Goal: Transaction & Acquisition: Purchase product/service

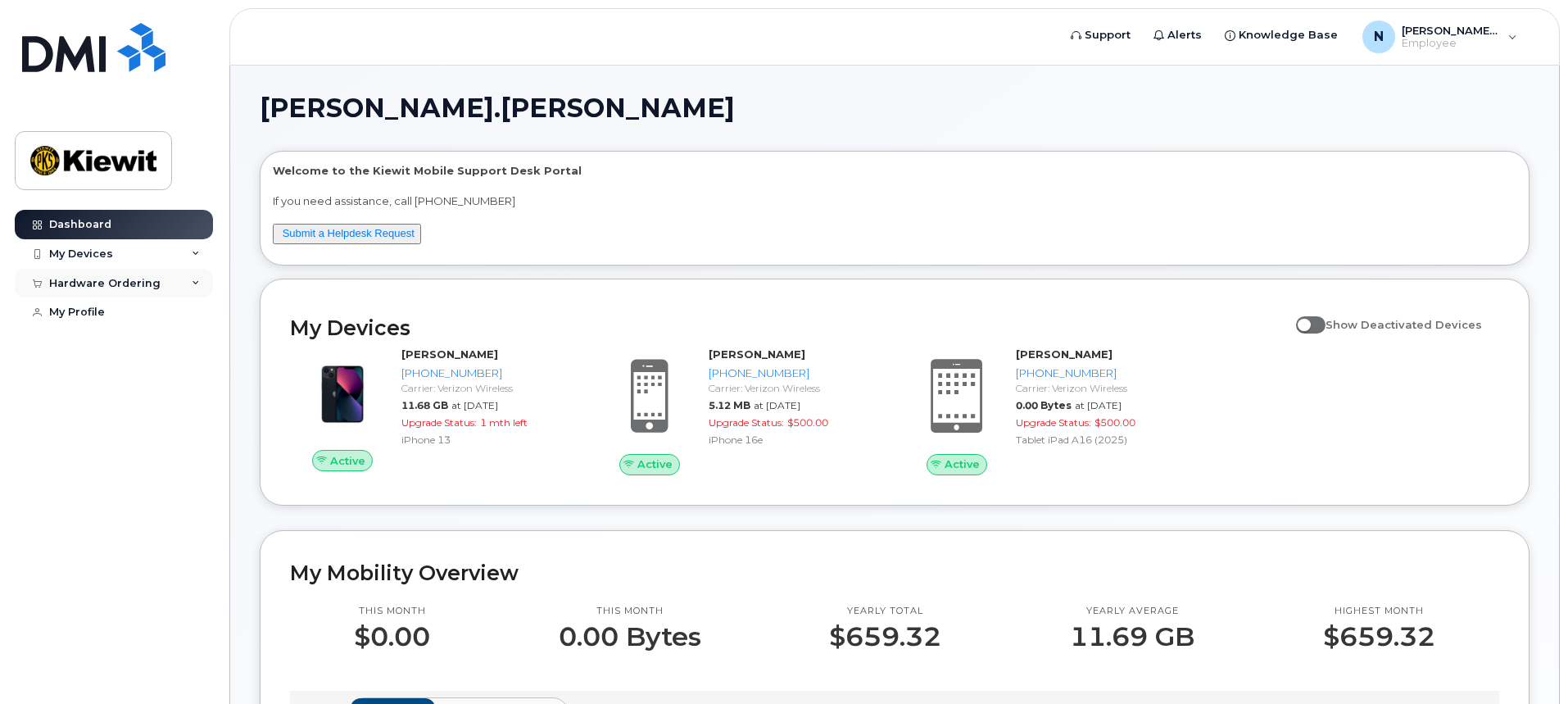
click at [190, 278] on div "Hardware Ordering" at bounding box center [114, 283] width 199 height 29
click at [109, 342] on div "New Order" at bounding box center [87, 344] width 63 height 15
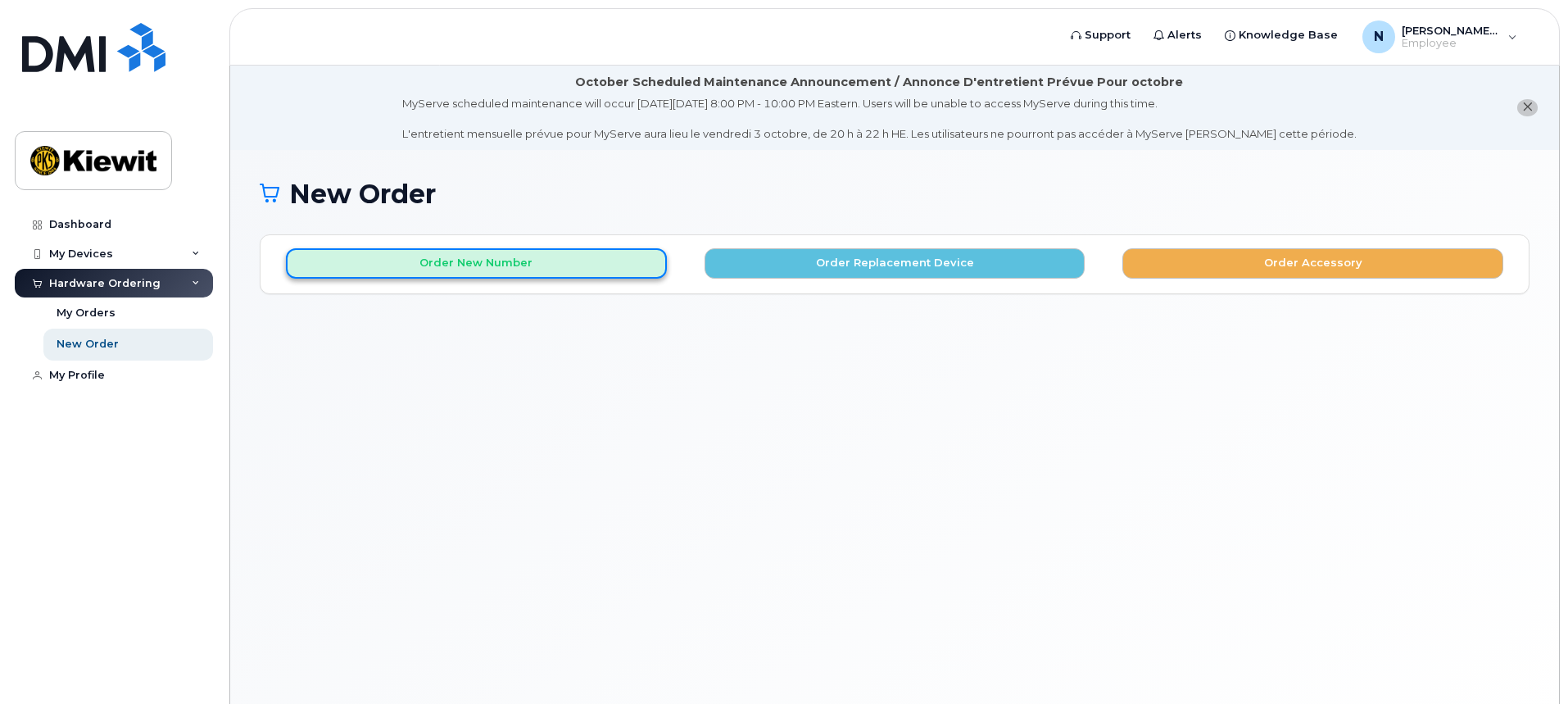
click at [509, 261] on button "Order New Number" at bounding box center [476, 263] width 381 height 30
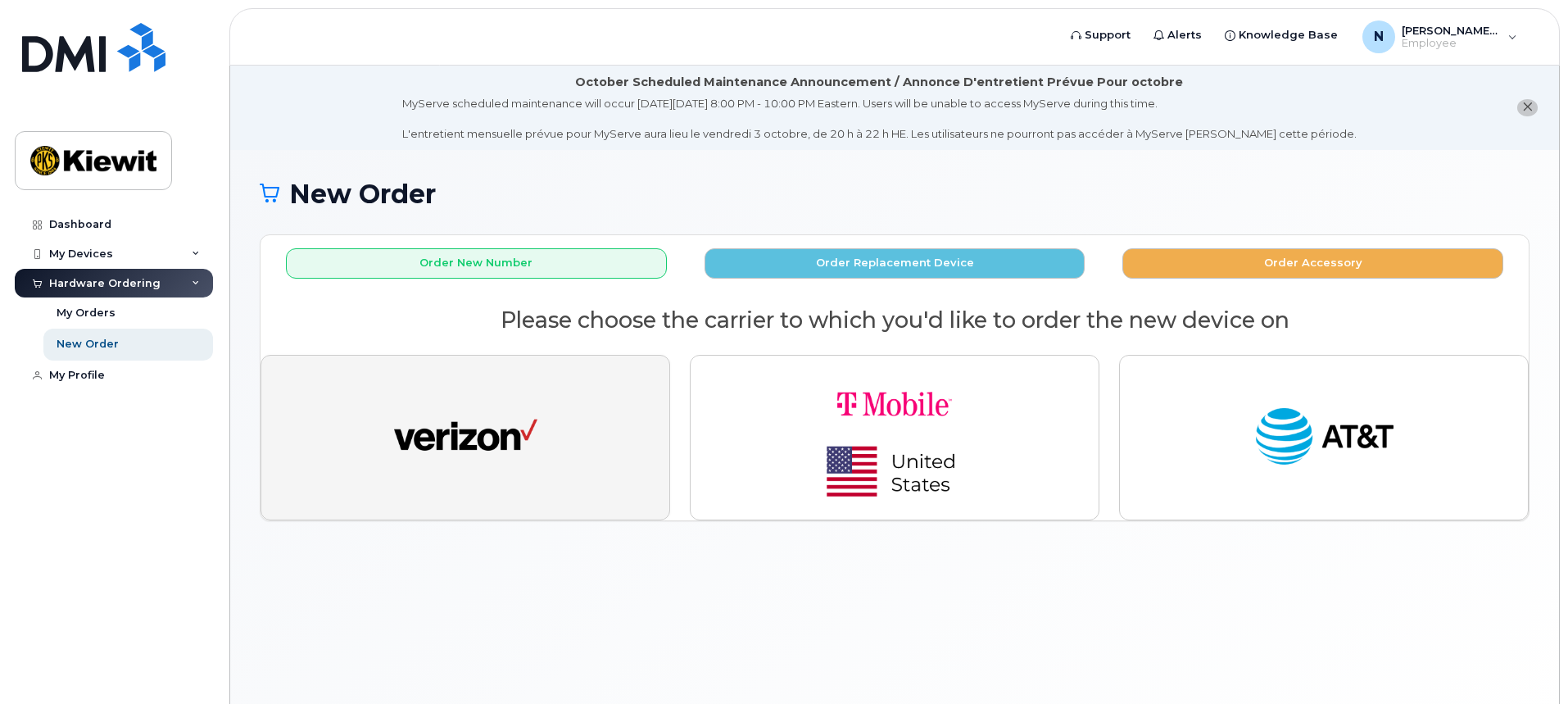
click at [567, 428] on button "button" at bounding box center [464, 438] width 409 height 166
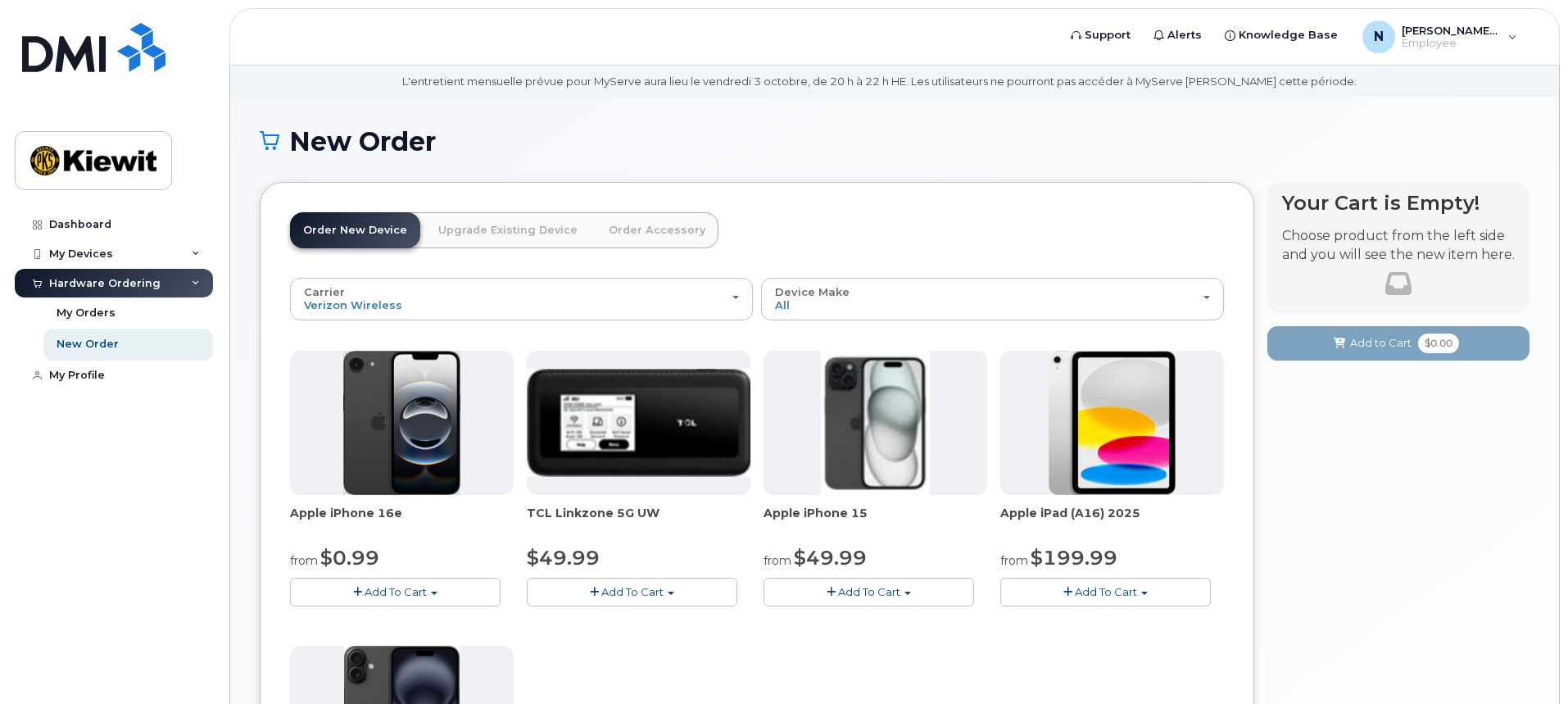
scroll to position [82, 0]
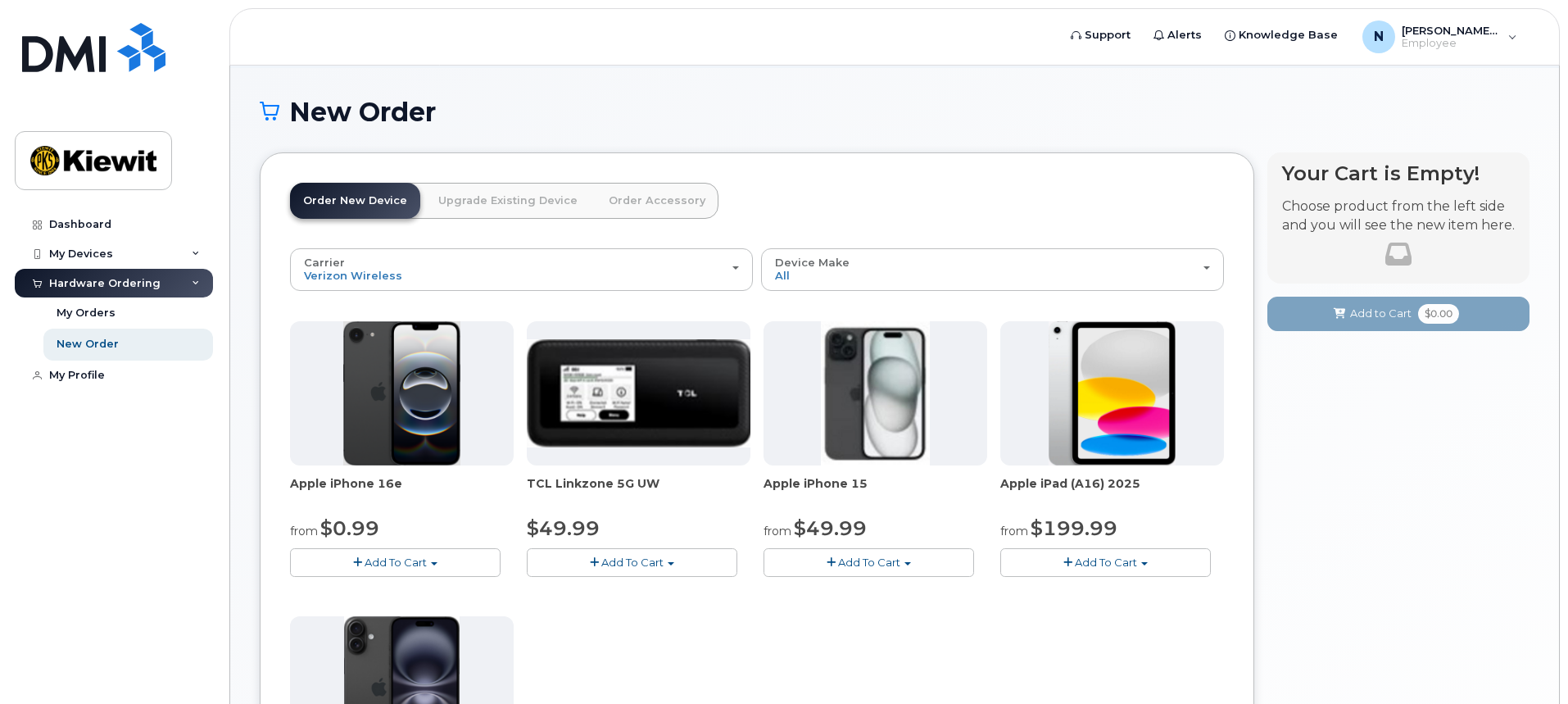
click at [374, 560] on span "Add To Cart" at bounding box center [395, 562] width 63 height 13
click at [452, 588] on link "$0.99 - 2 Year Activation (128GB)" at bounding box center [400, 593] width 212 height 20
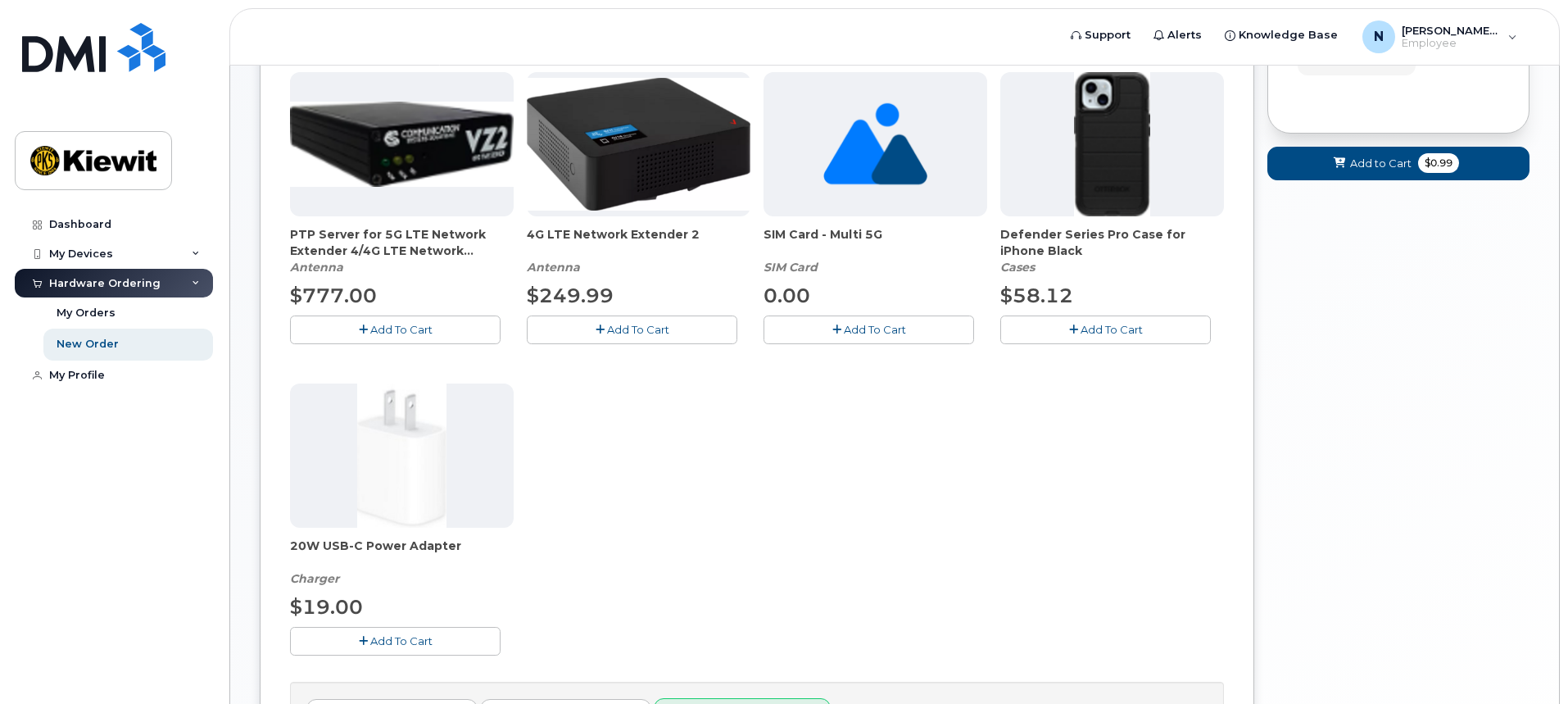
scroll to position [410, 0]
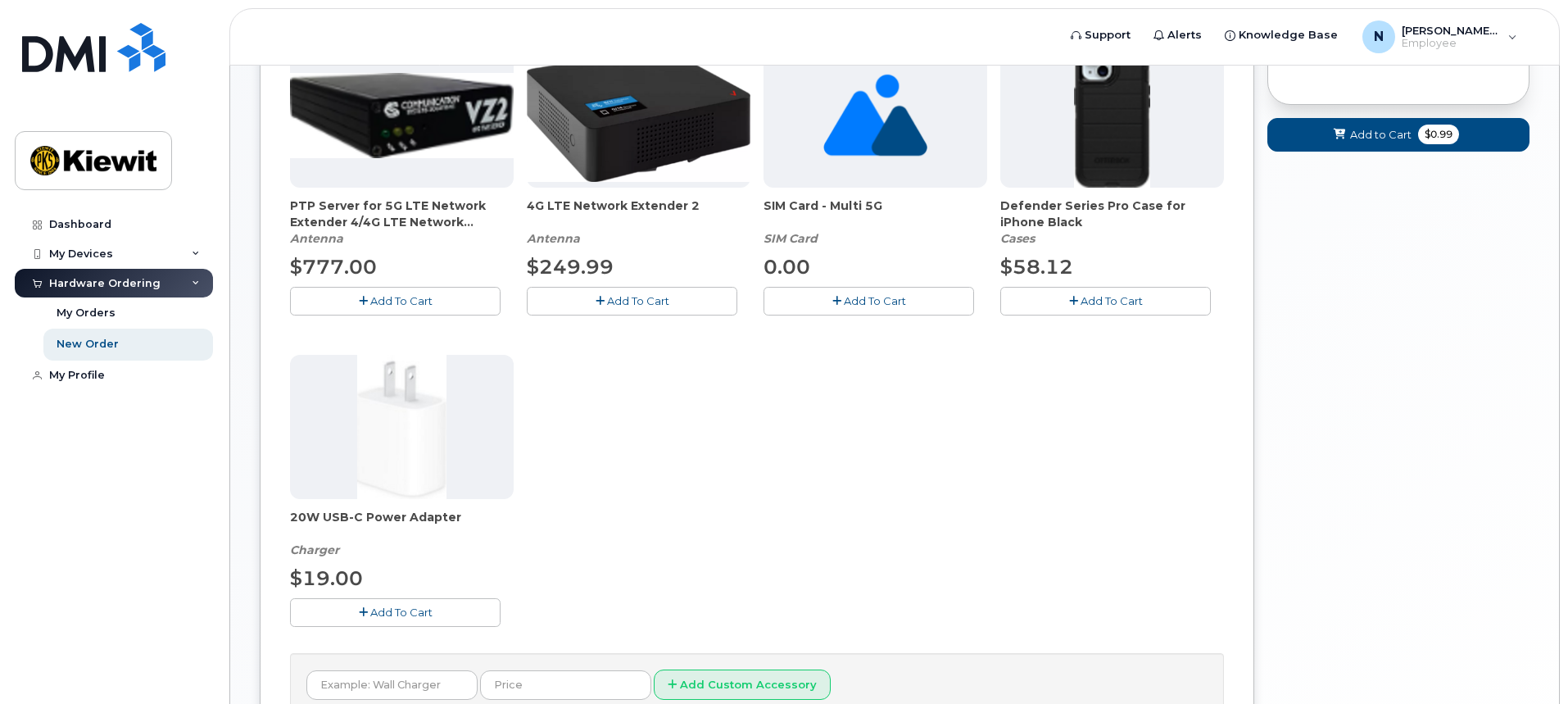
click at [392, 617] on span "Add To Cart" at bounding box center [402, 612] width 63 height 13
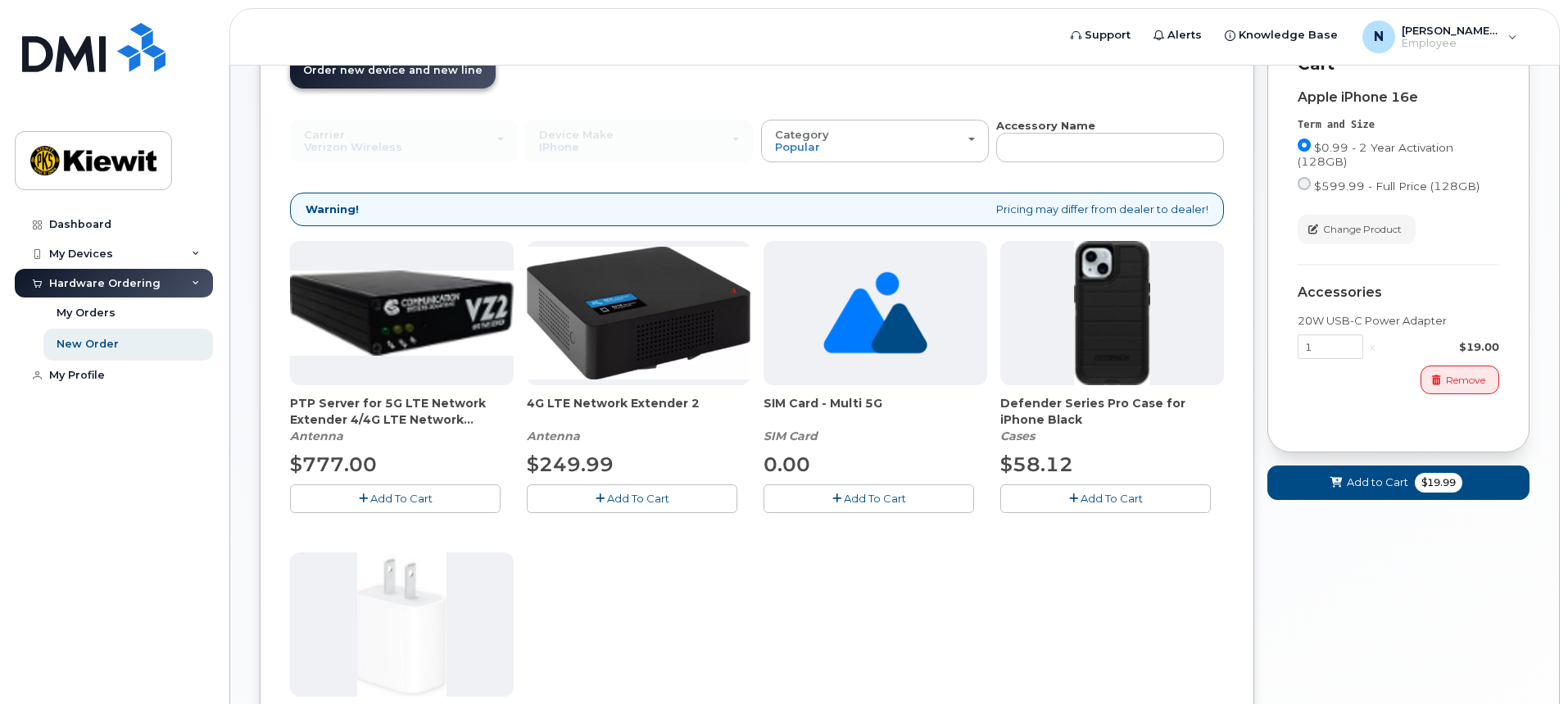
scroll to position [164, 0]
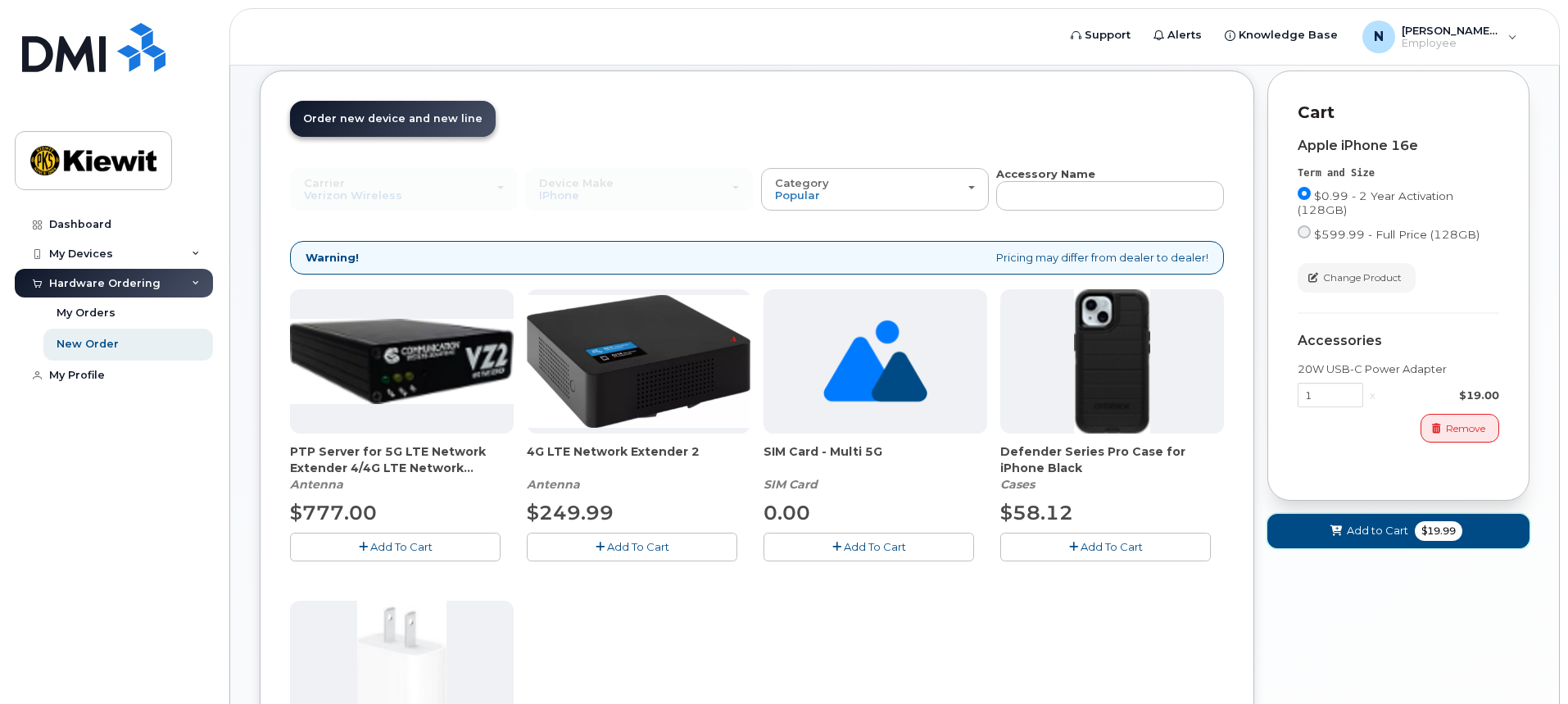
click at [1356, 529] on span "Add to Cart" at bounding box center [1378, 530] width 62 height 16
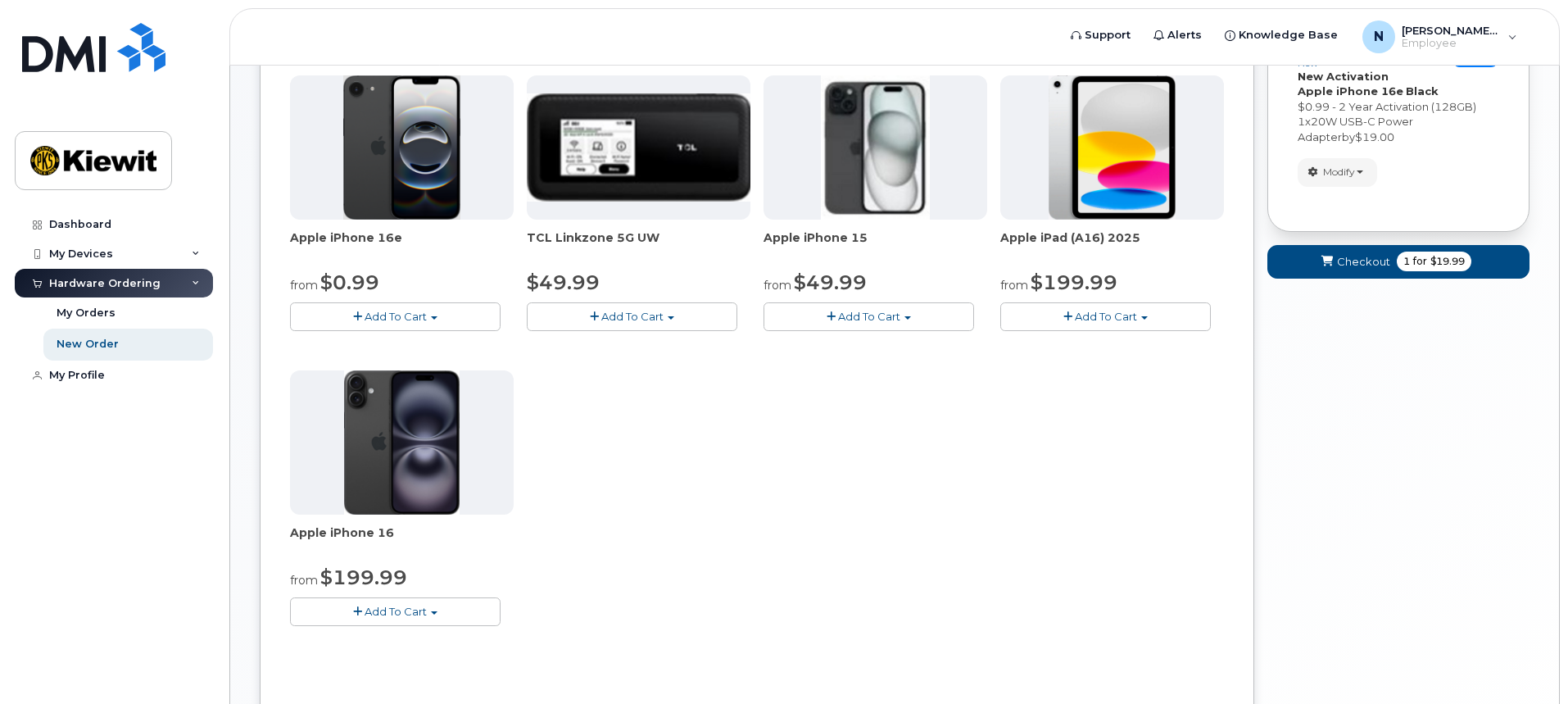
scroll to position [246, 0]
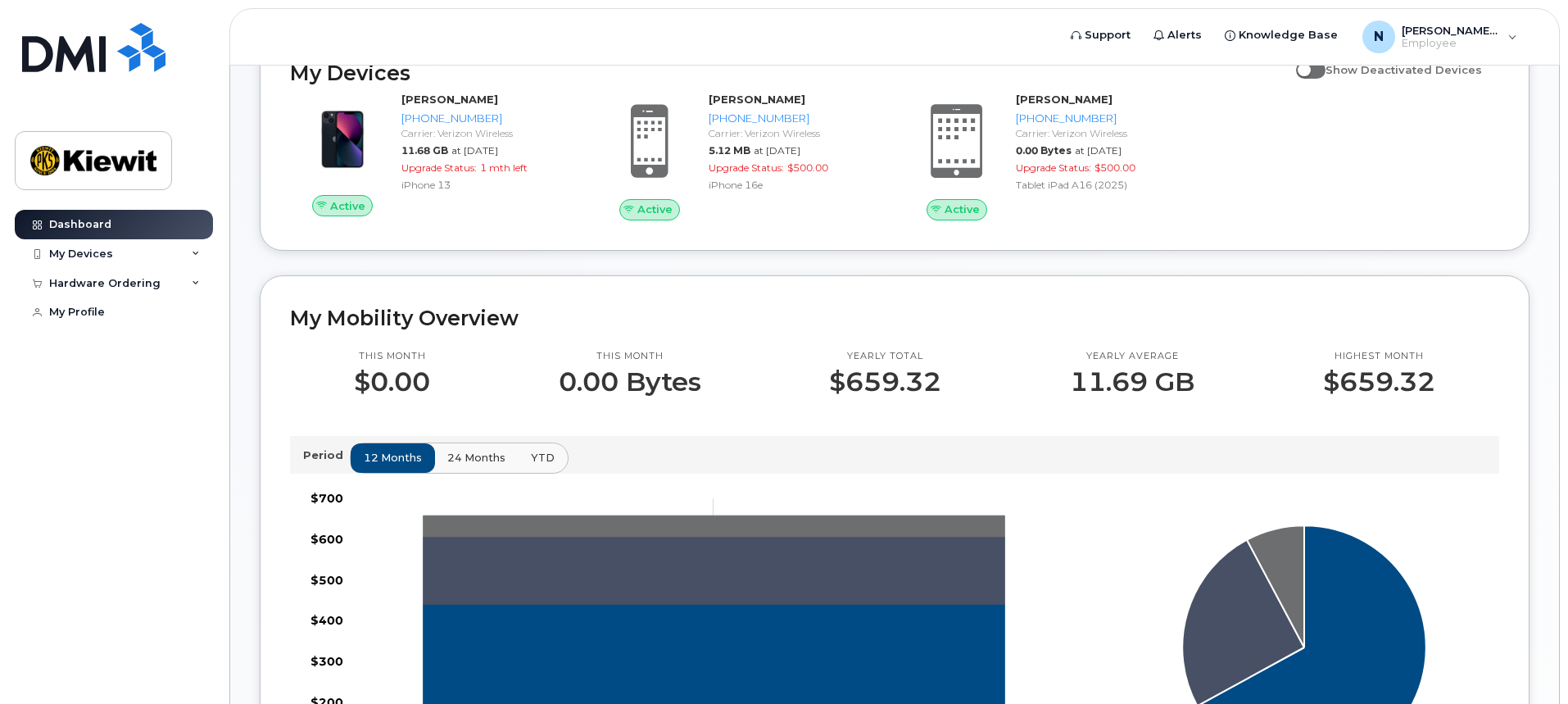
scroll to position [246, 0]
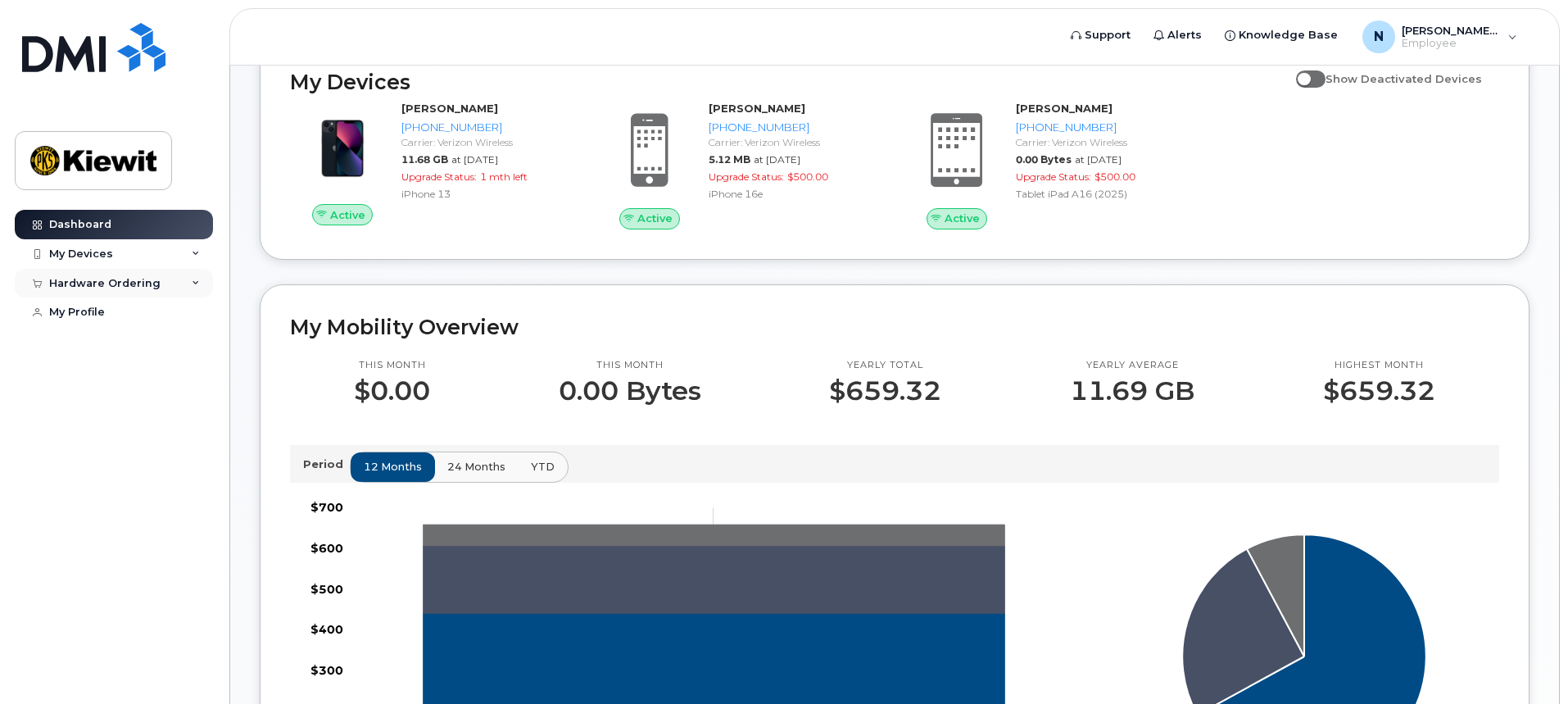
click at [195, 283] on icon at bounding box center [195, 283] width 8 height 8
click at [112, 343] on div "New Order" at bounding box center [87, 344] width 63 height 15
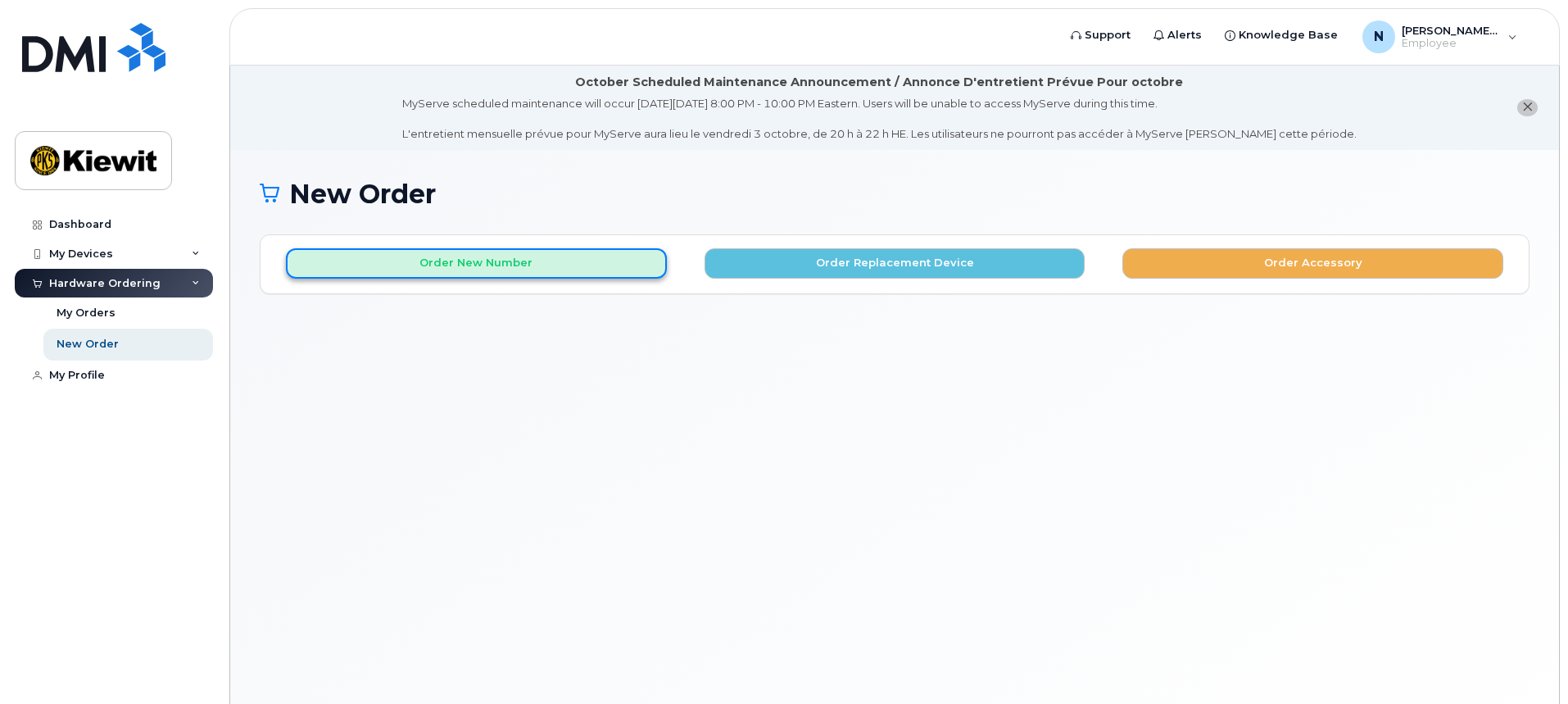
click at [469, 266] on button "Order New Number" at bounding box center [476, 263] width 381 height 30
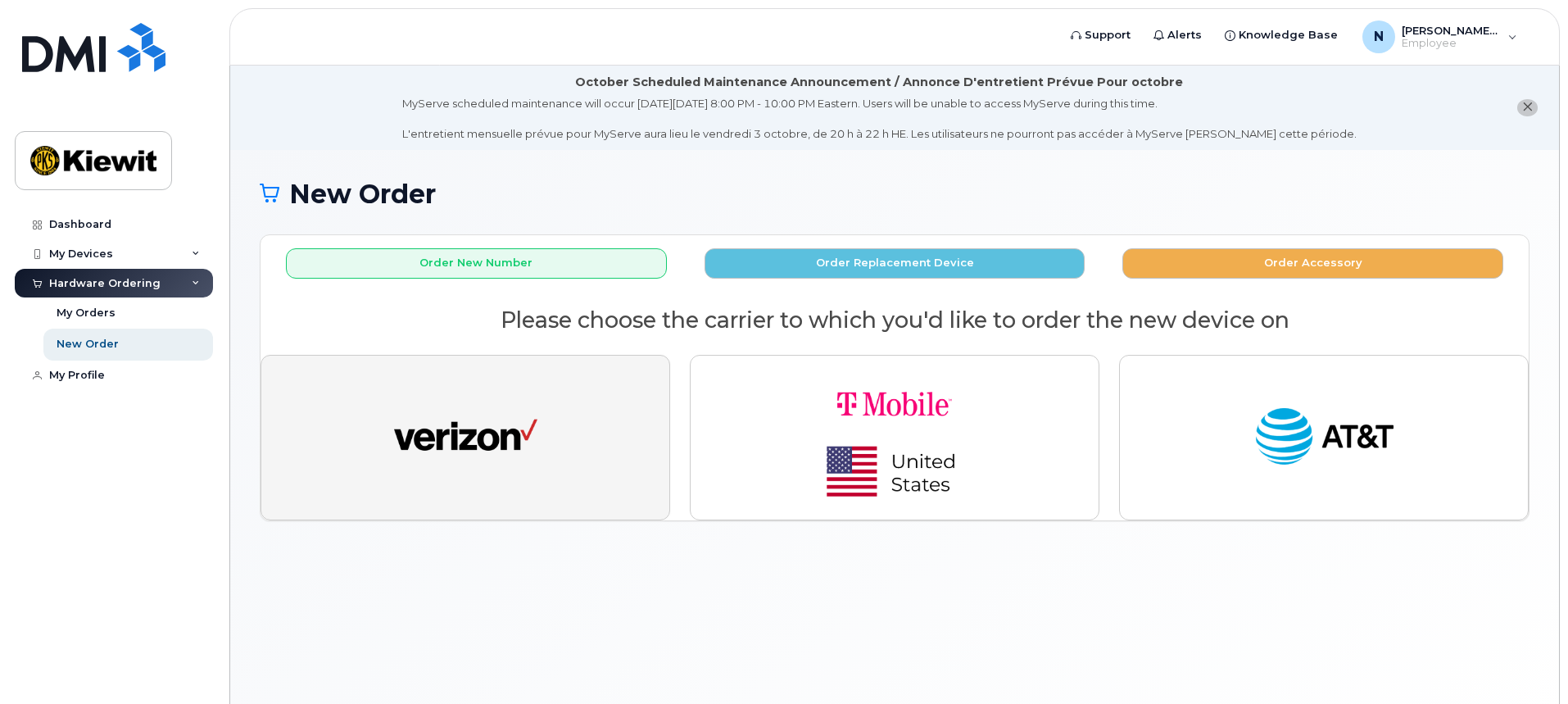
click at [486, 422] on img "button" at bounding box center [466, 438] width 143 height 74
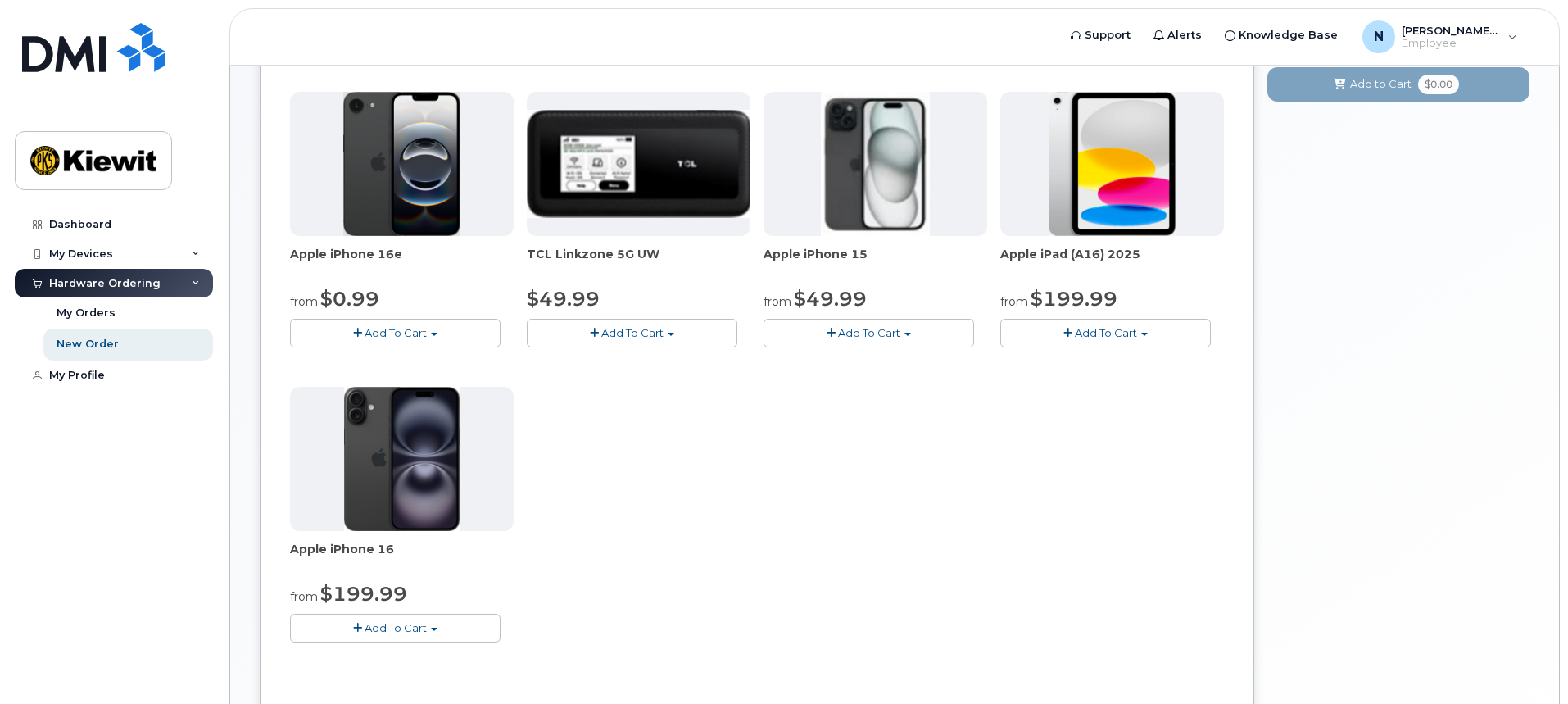
scroll to position [328, 0]
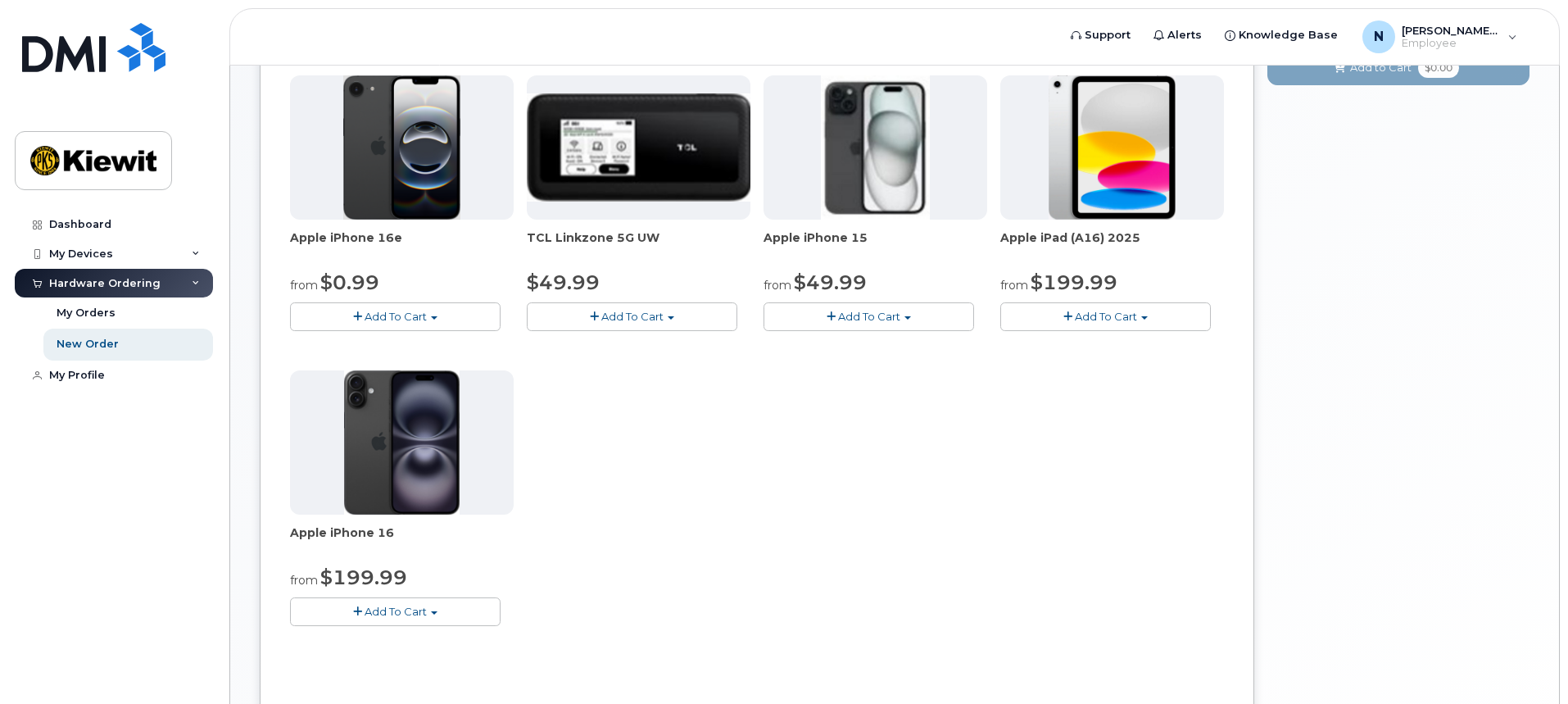
click at [401, 318] on span "Add To Cart" at bounding box center [395, 317] width 63 height 13
click at [469, 344] on link "$0.99 - 2 Year Activation (128GB)" at bounding box center [400, 347] width 212 height 20
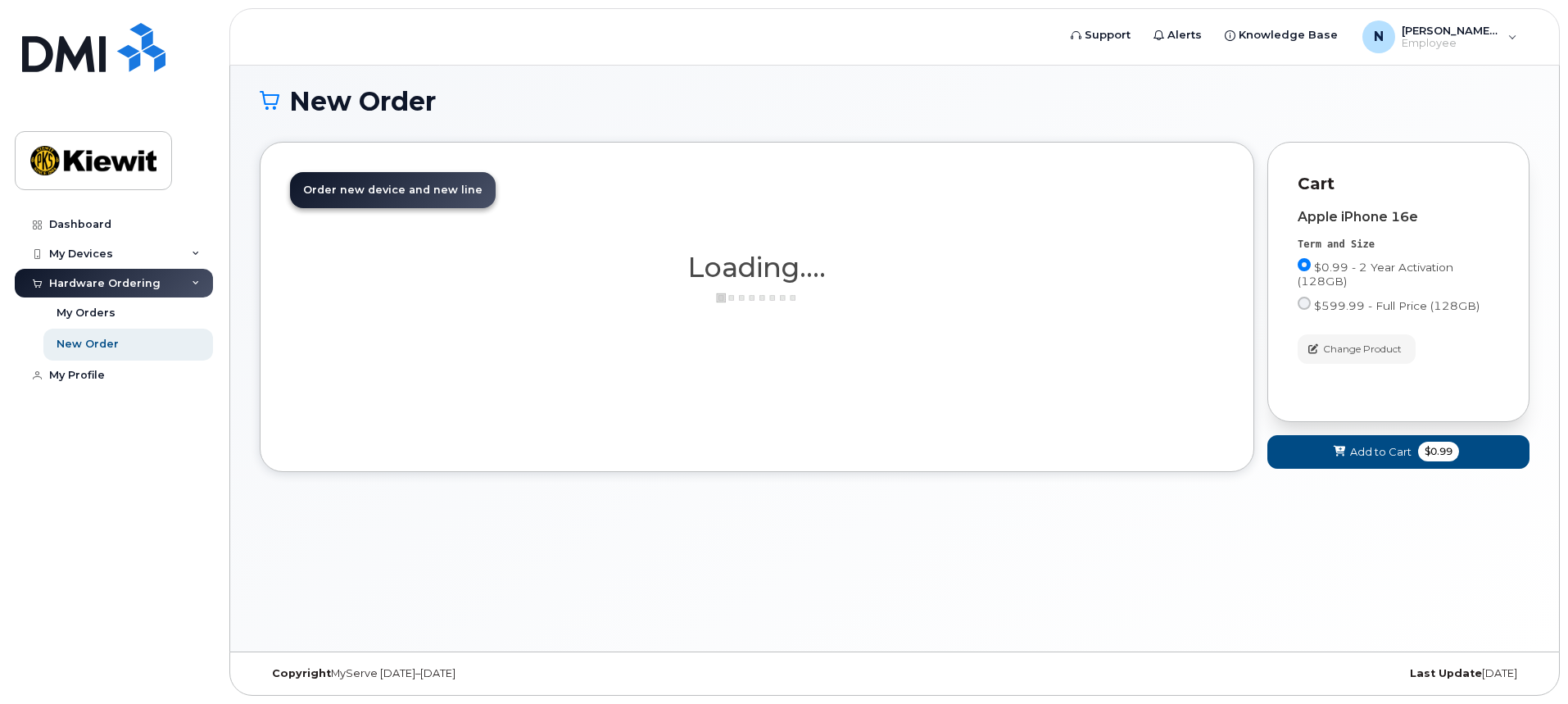
scroll to position [135, 0]
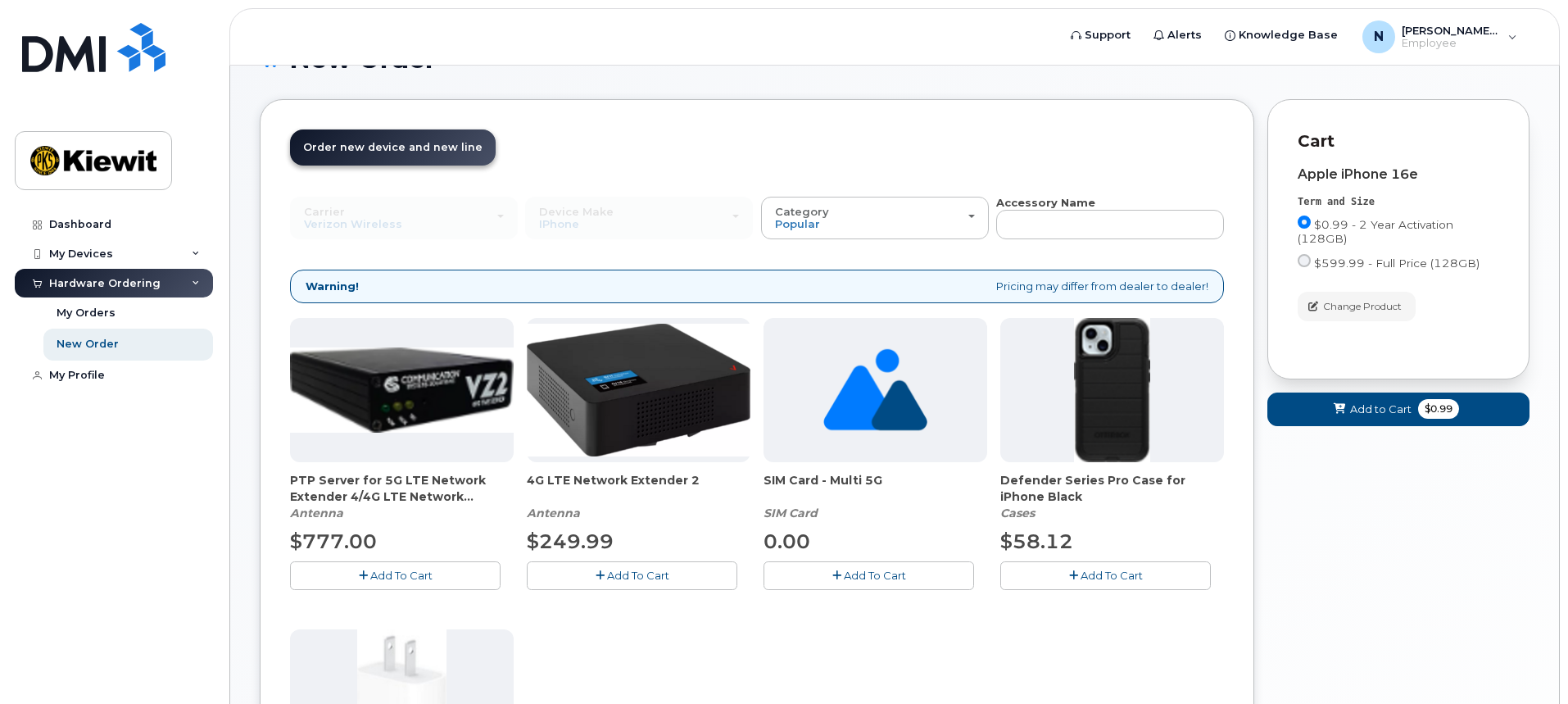
click at [1112, 570] on span "Add To Cart" at bounding box center [1112, 575] width 63 height 13
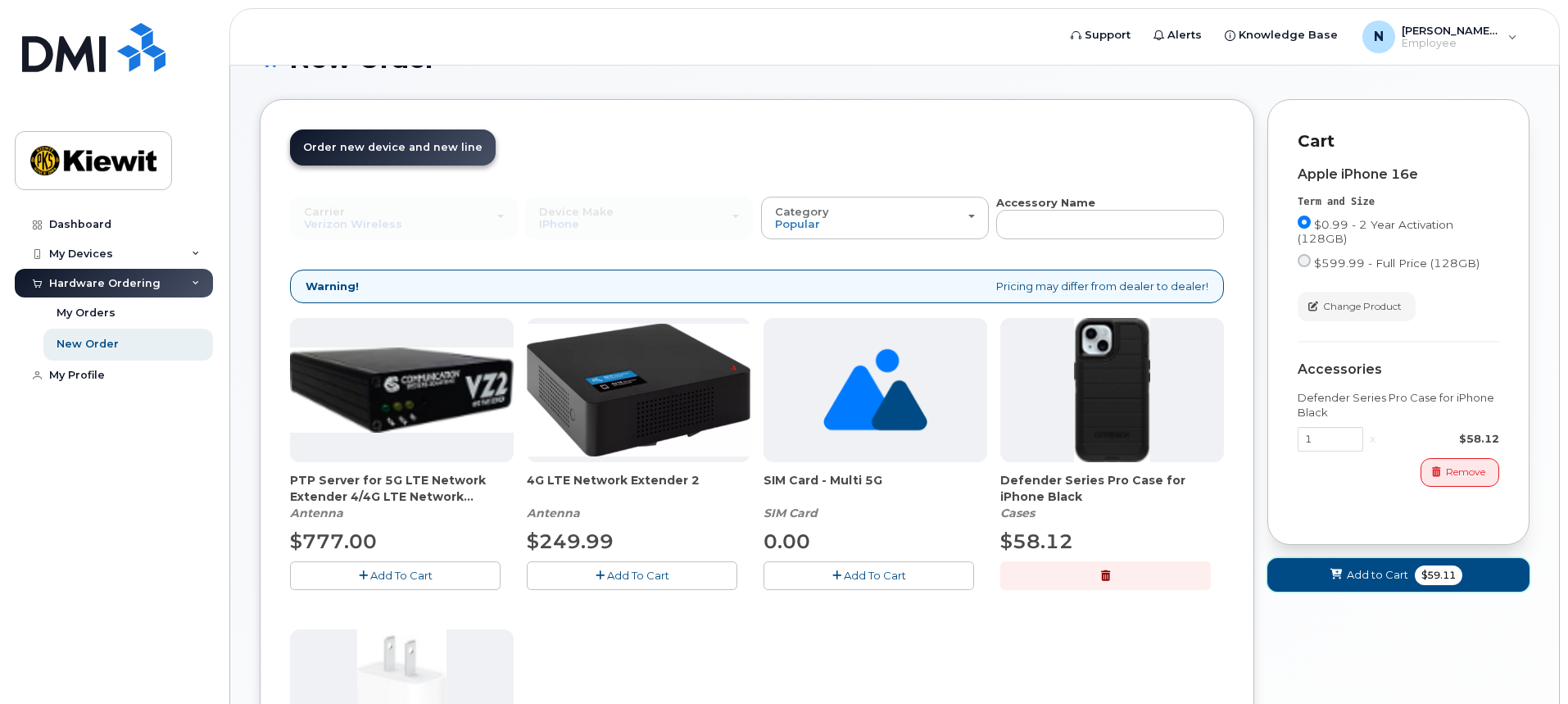
click at [1368, 576] on span "Add to Cart" at bounding box center [1378, 574] width 62 height 16
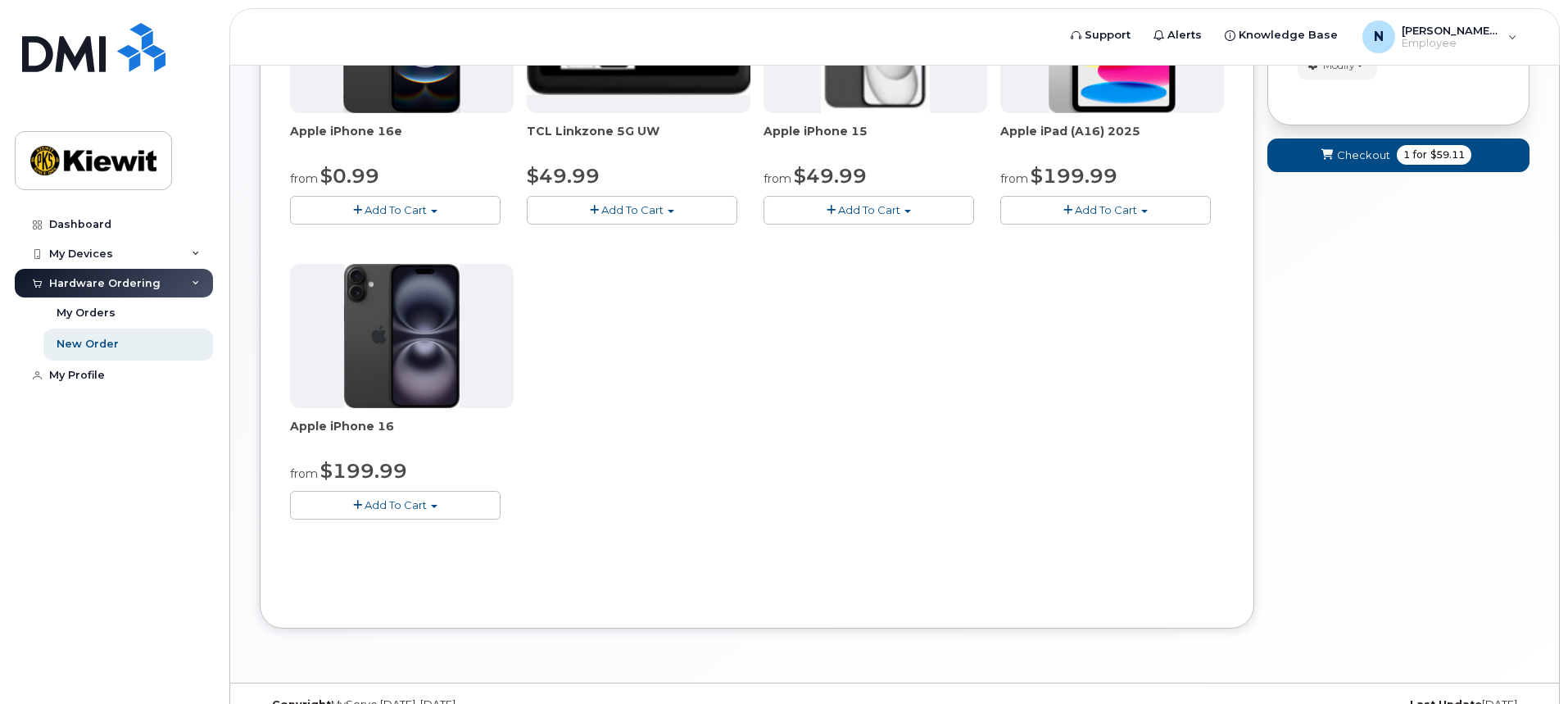
scroll to position [463, 0]
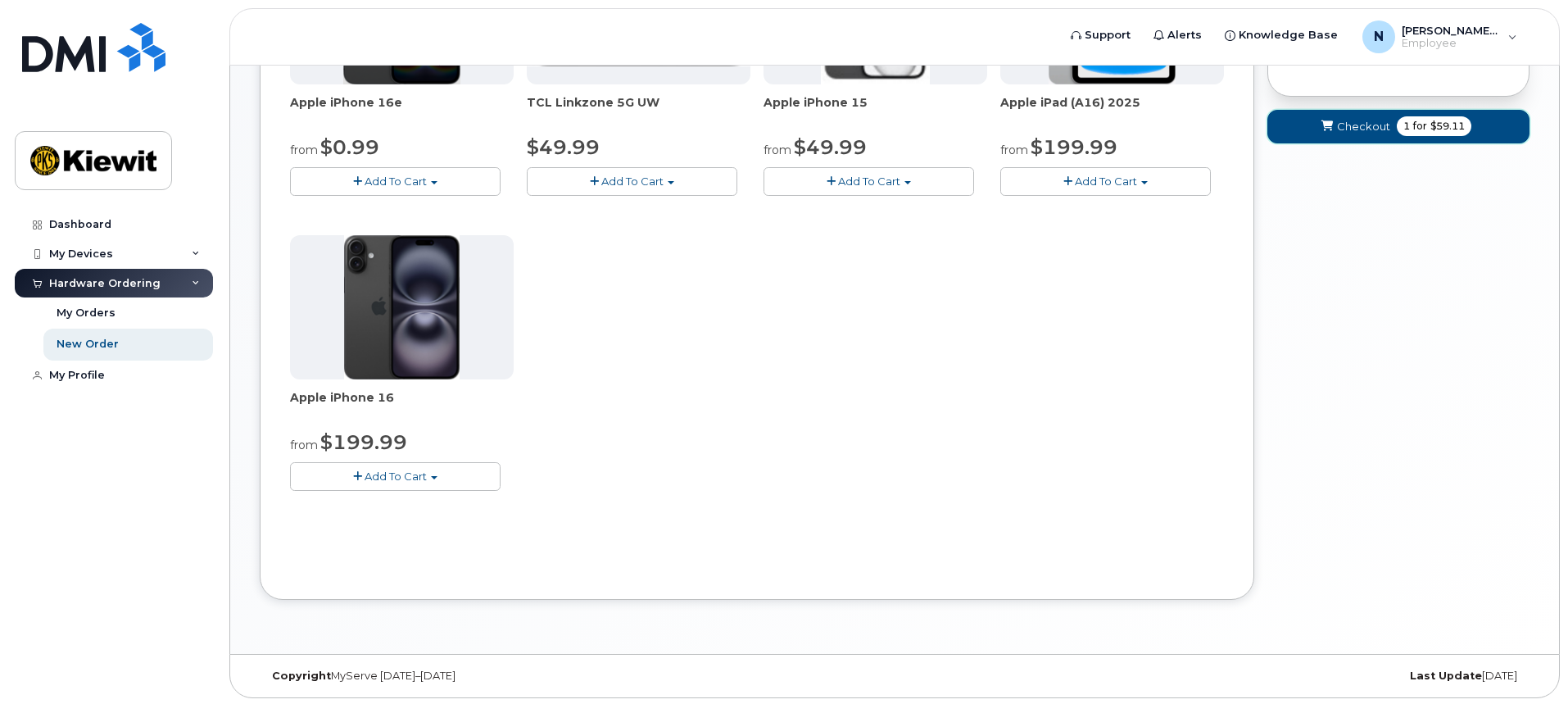
click at [1431, 125] on span "$59.11" at bounding box center [1448, 126] width 34 height 15
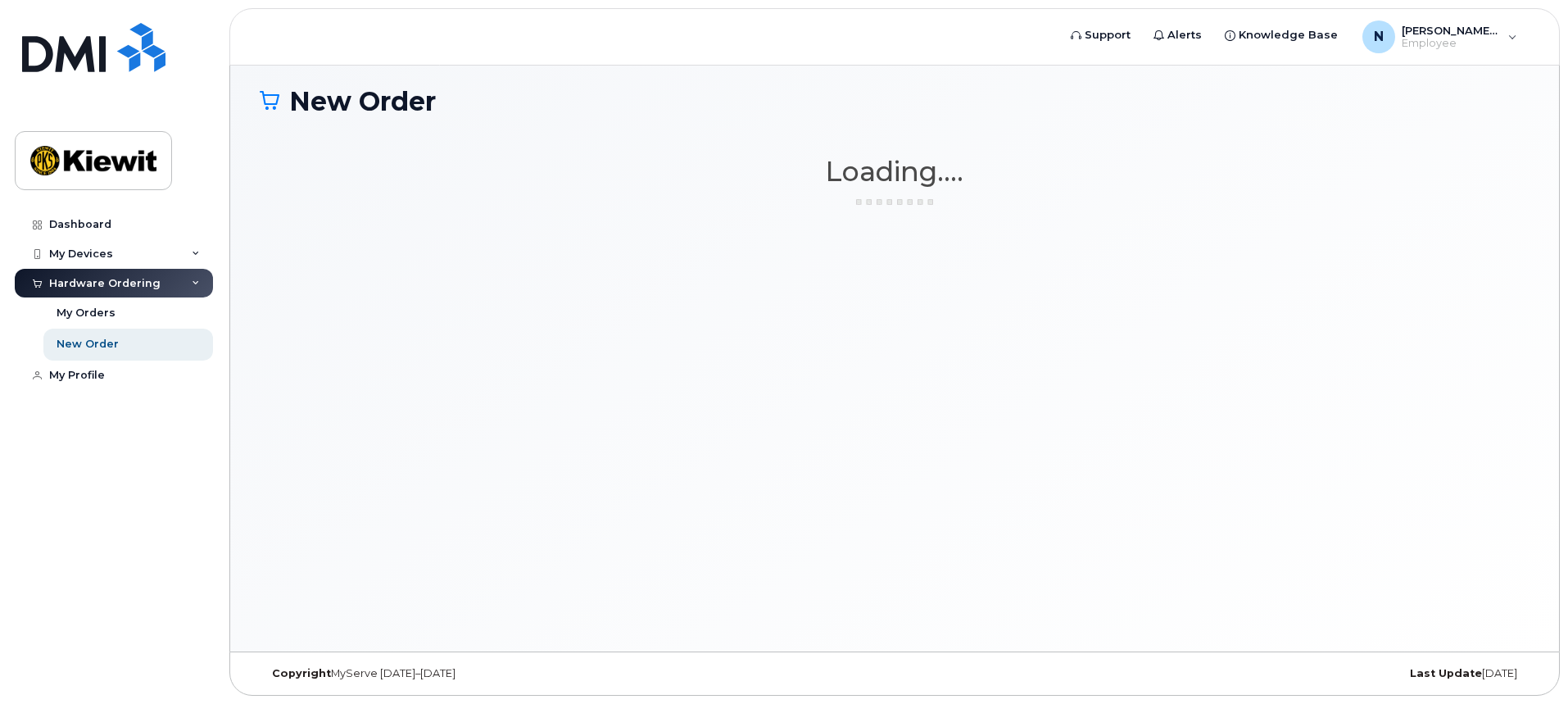
scroll to position [93, 0]
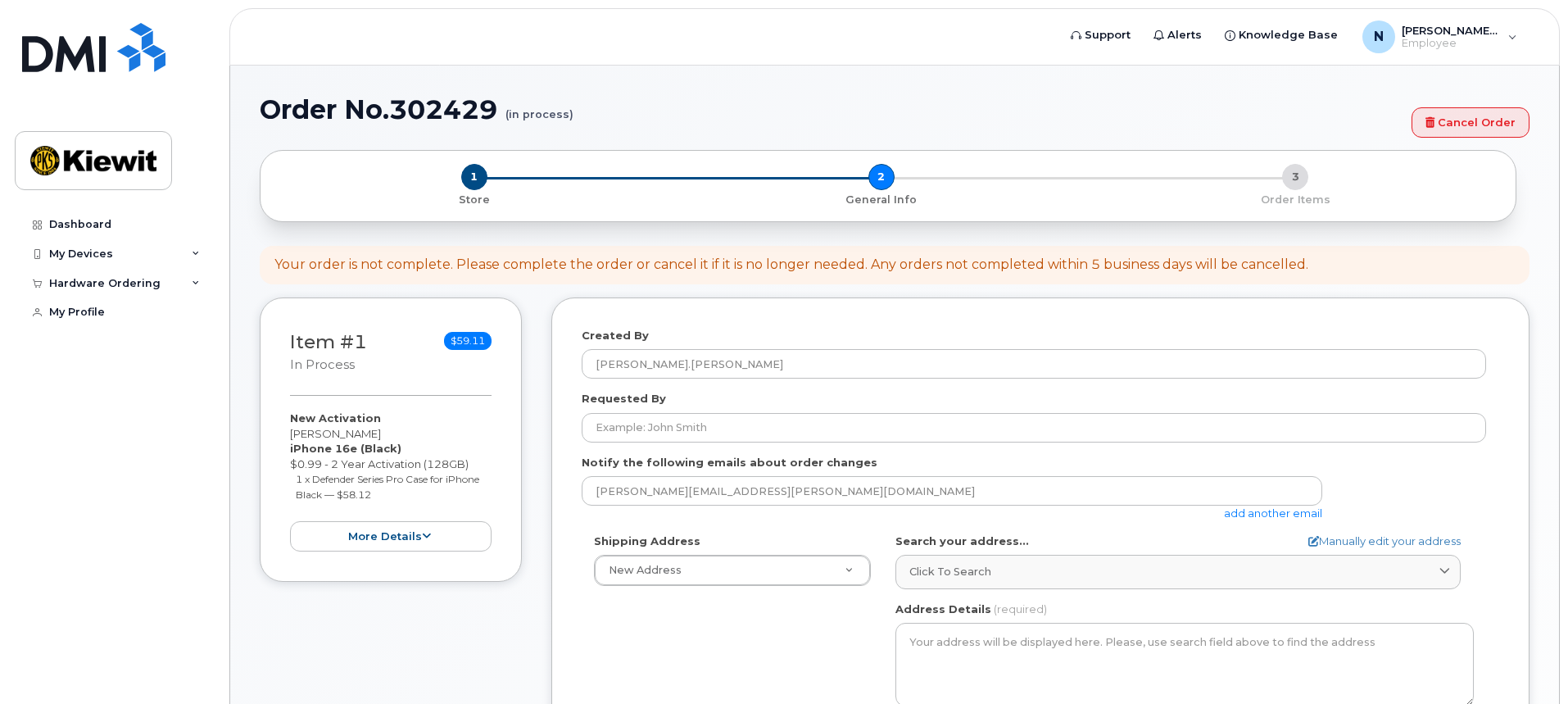
select select
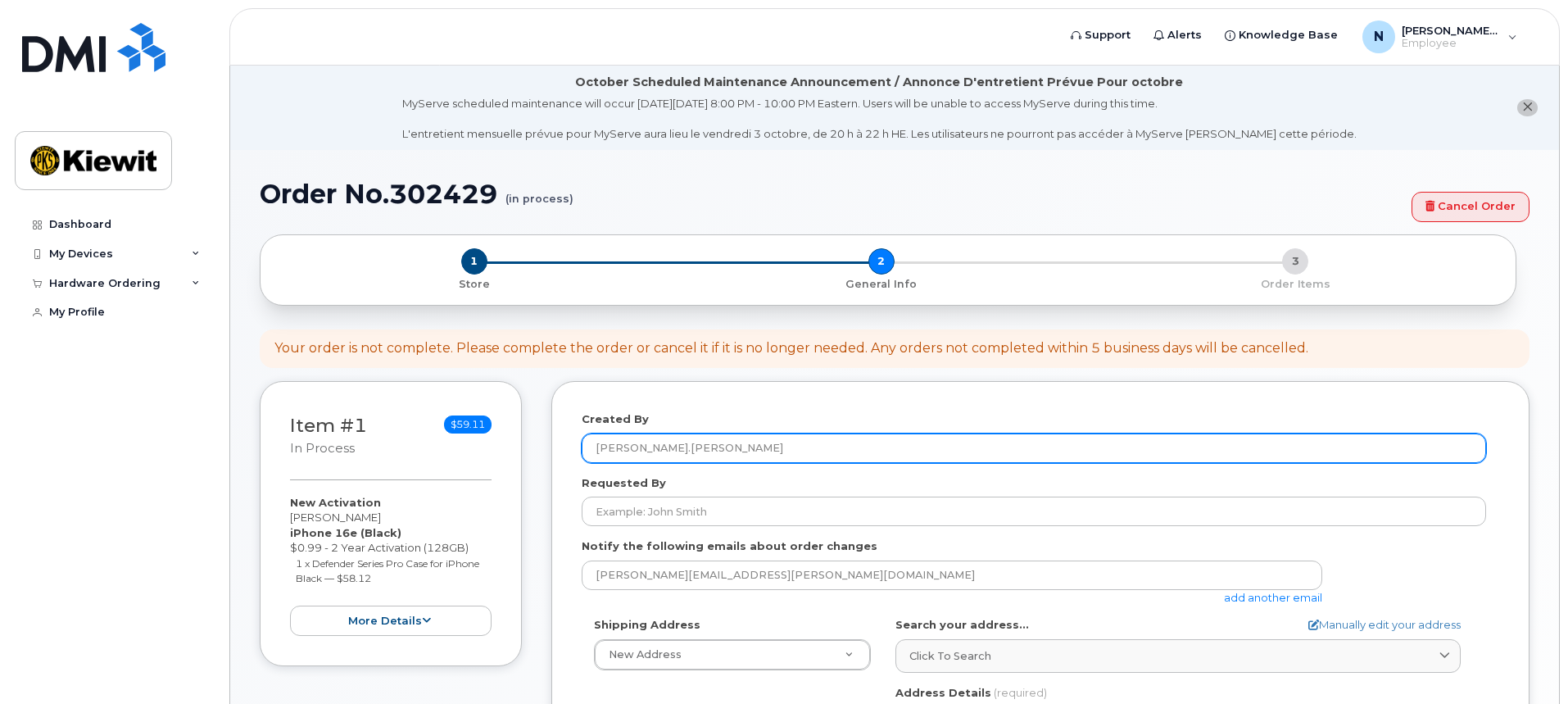
scroll to position [82, 0]
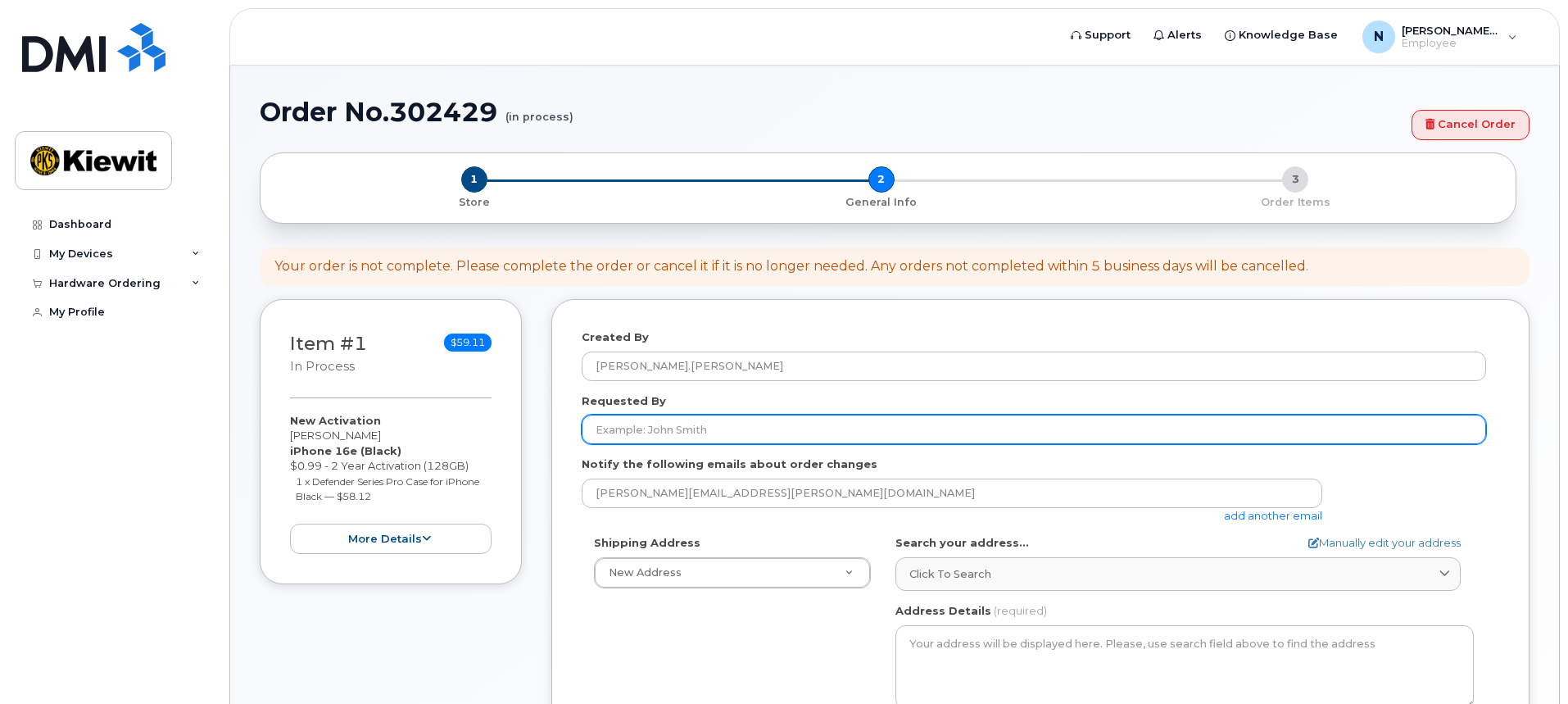
click at [609, 429] on input "Requested By" at bounding box center [1035, 430] width 905 height 29
type input "[PERSON_NAME]/A [PERSON_NAME]"
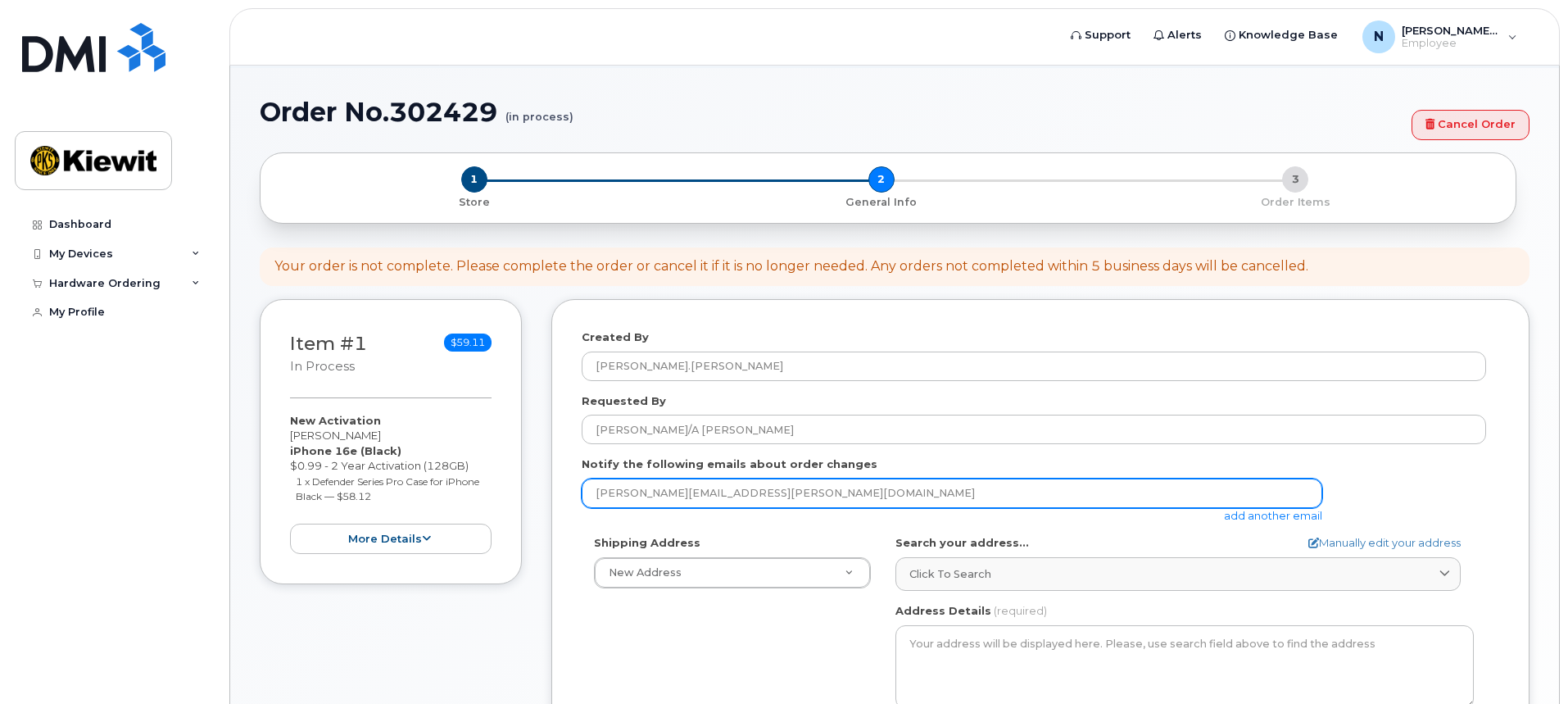
type input "[PERSON_NAME][EMAIL_ADDRESS][PERSON_NAME][PERSON_NAME][DOMAIN_NAME]"
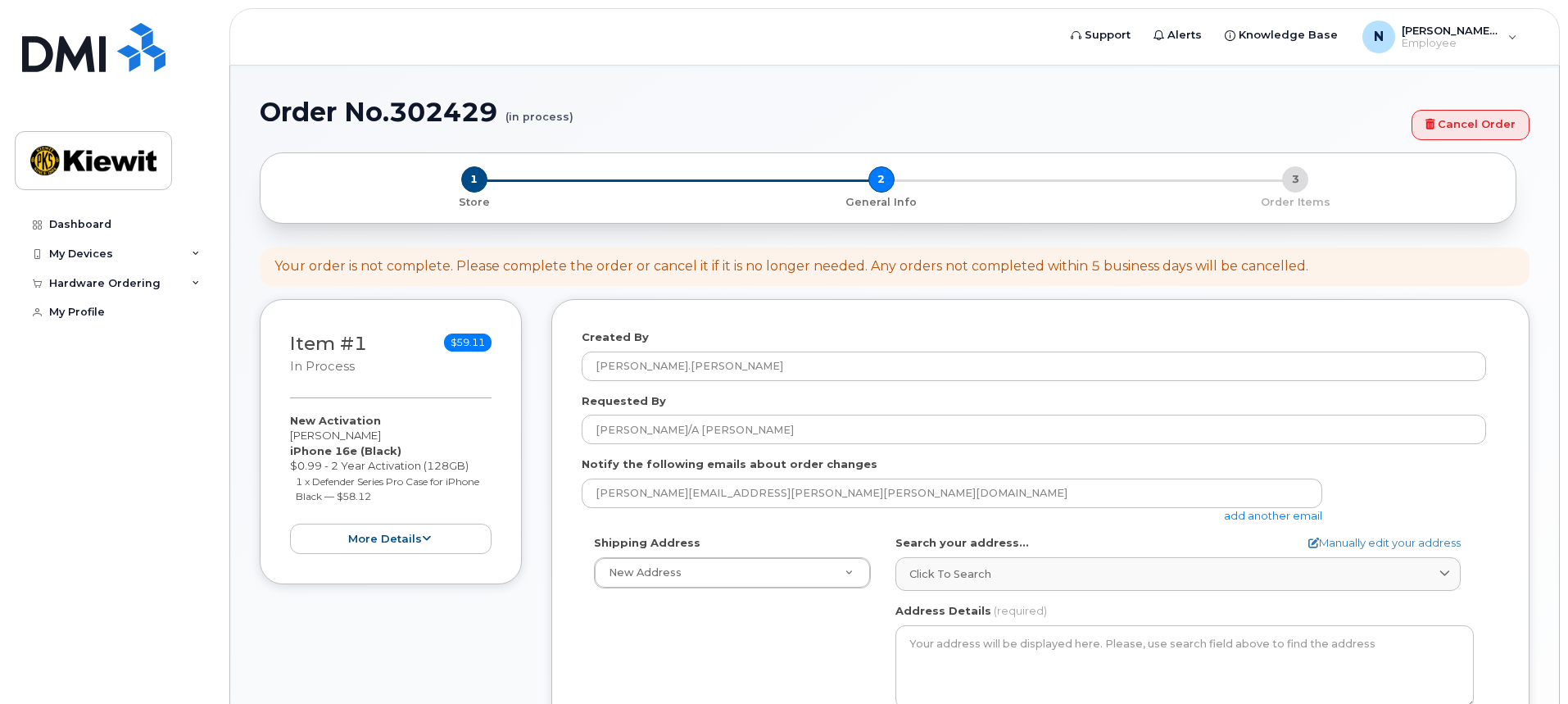
type input "[STREET_ADDRESS]"
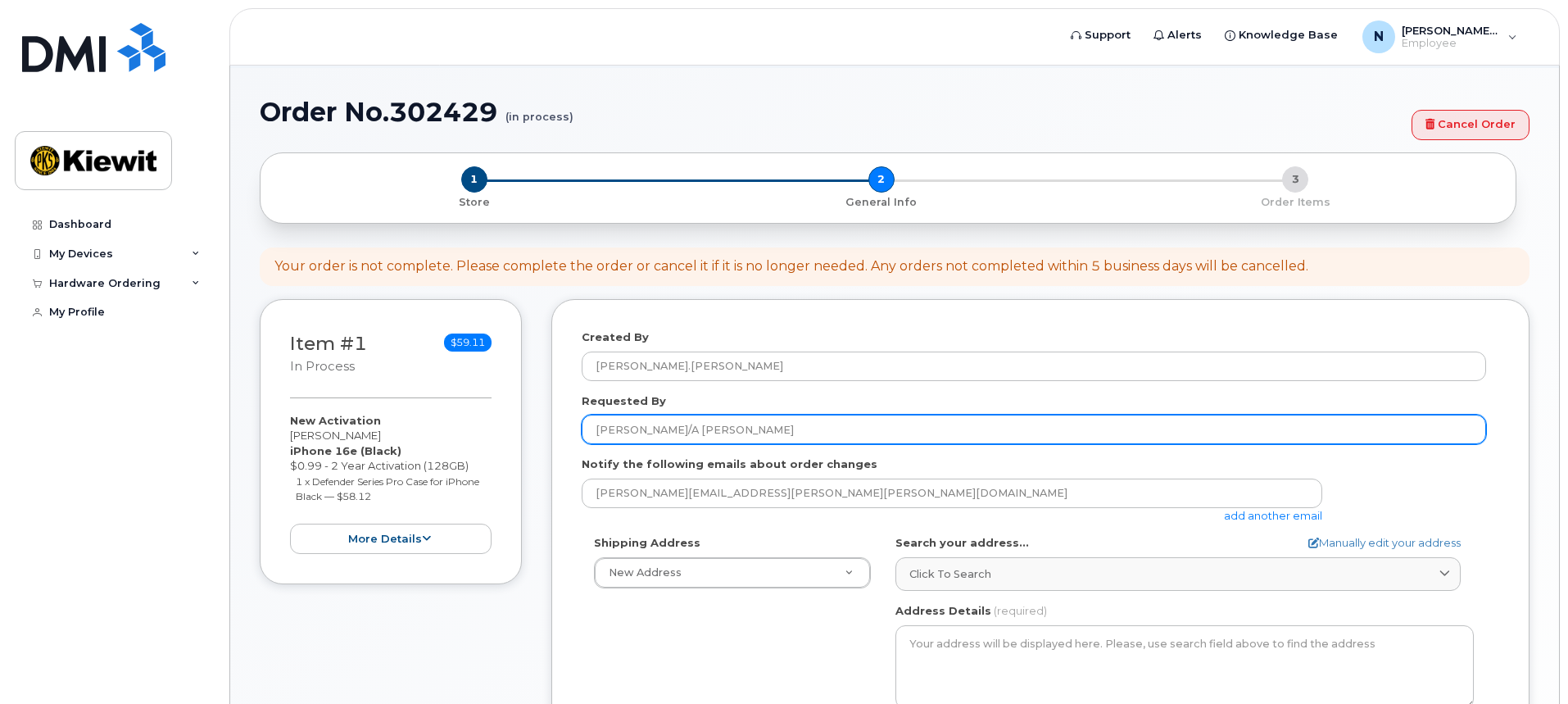
select select
drag, startPoint x: 634, startPoint y: 432, endPoint x: 651, endPoint y: 431, distance: 17.0
click at [651, 431] on input "[PERSON_NAME]/A [PERSON_NAME]" at bounding box center [1035, 430] width 905 height 29
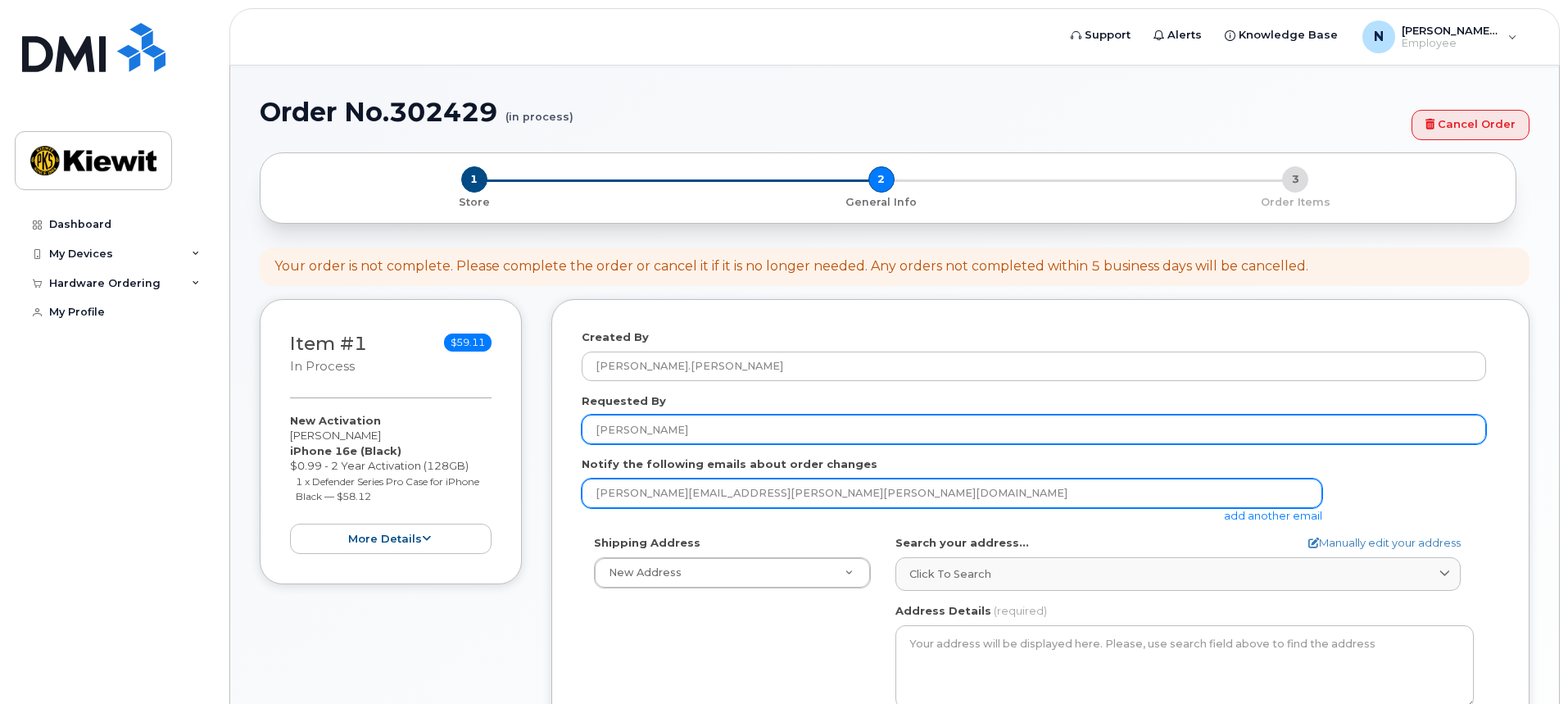
type input "Nancy Bilek"
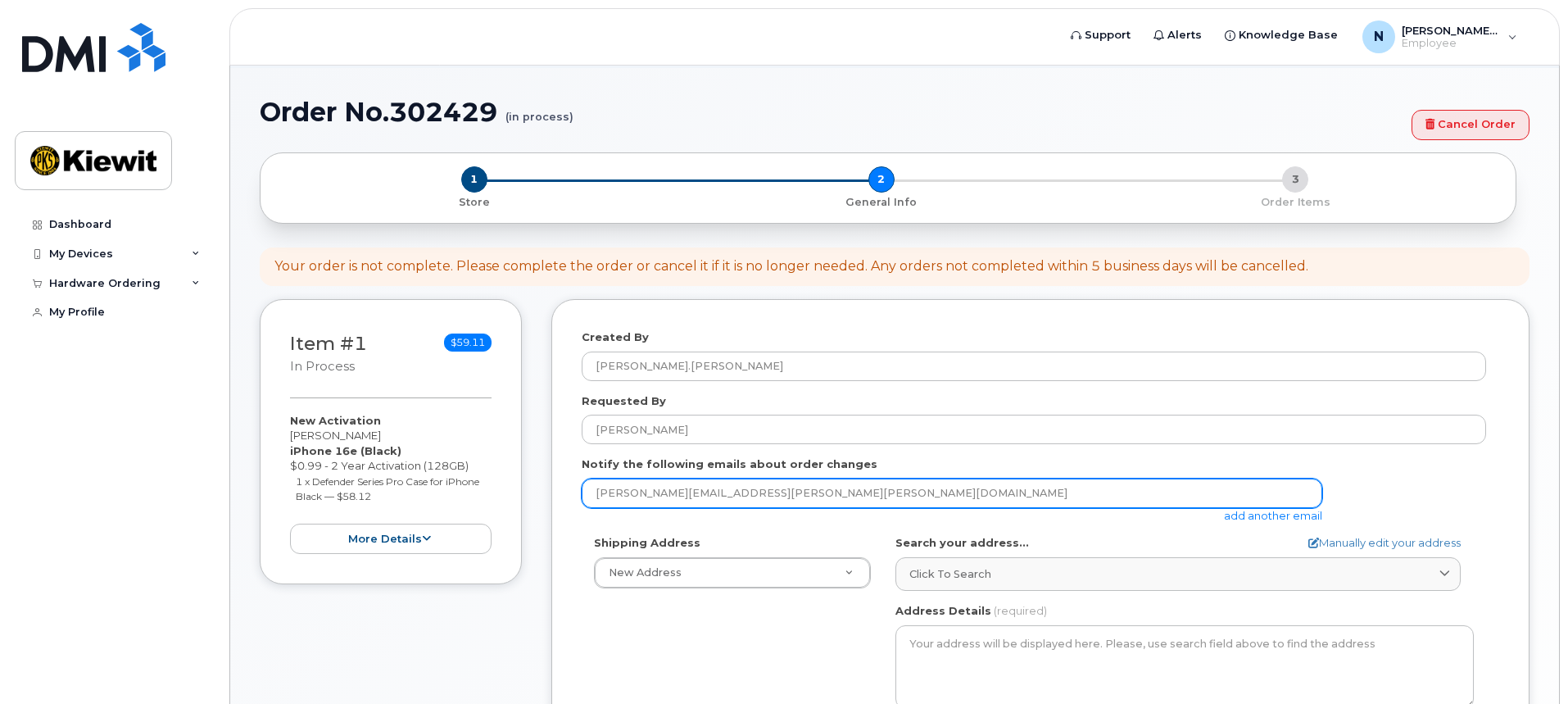
click at [740, 490] on input "nancy.bilek@kiewit.com" at bounding box center [952, 493] width 740 height 29
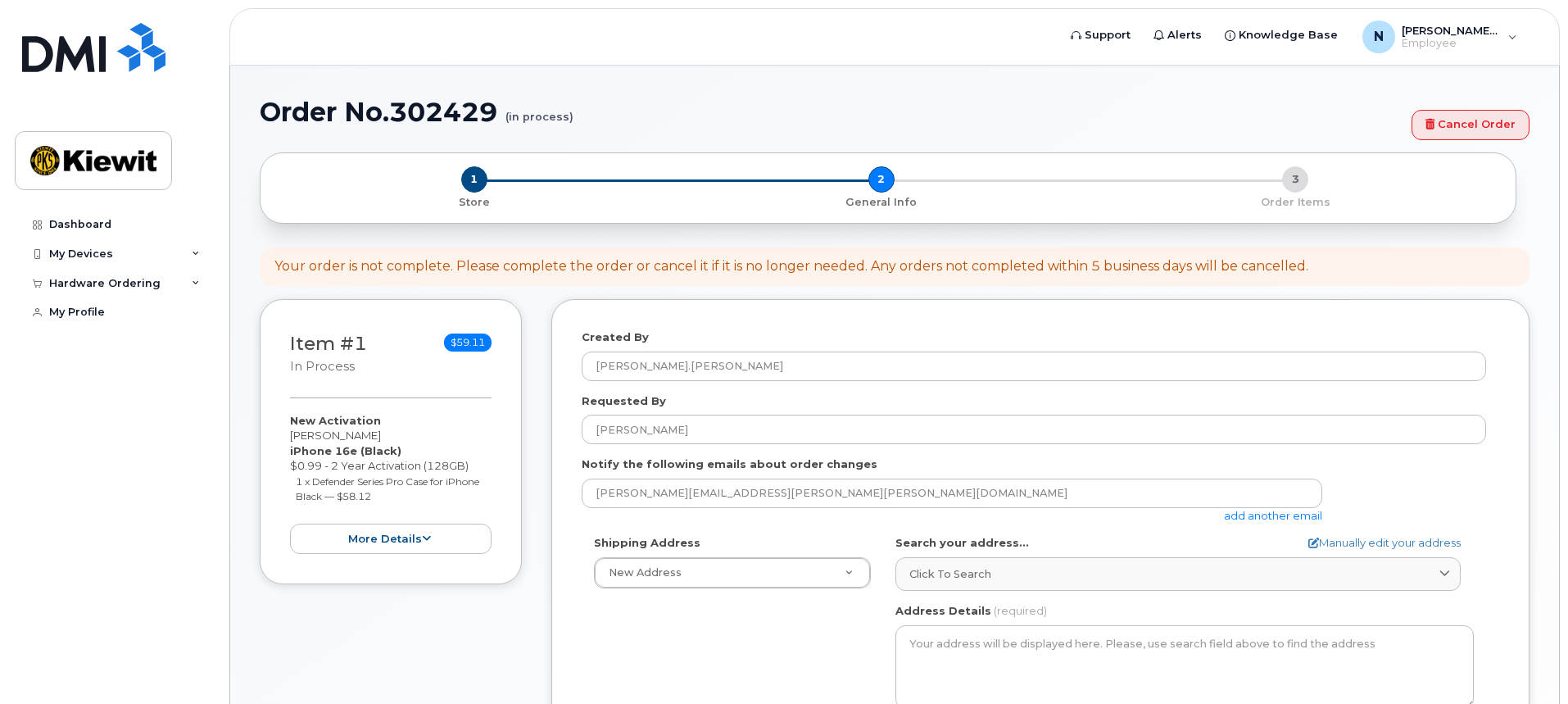
click at [1101, 399] on div "Requested By Nancy Bilek" at bounding box center [1041, 420] width 918 height 52
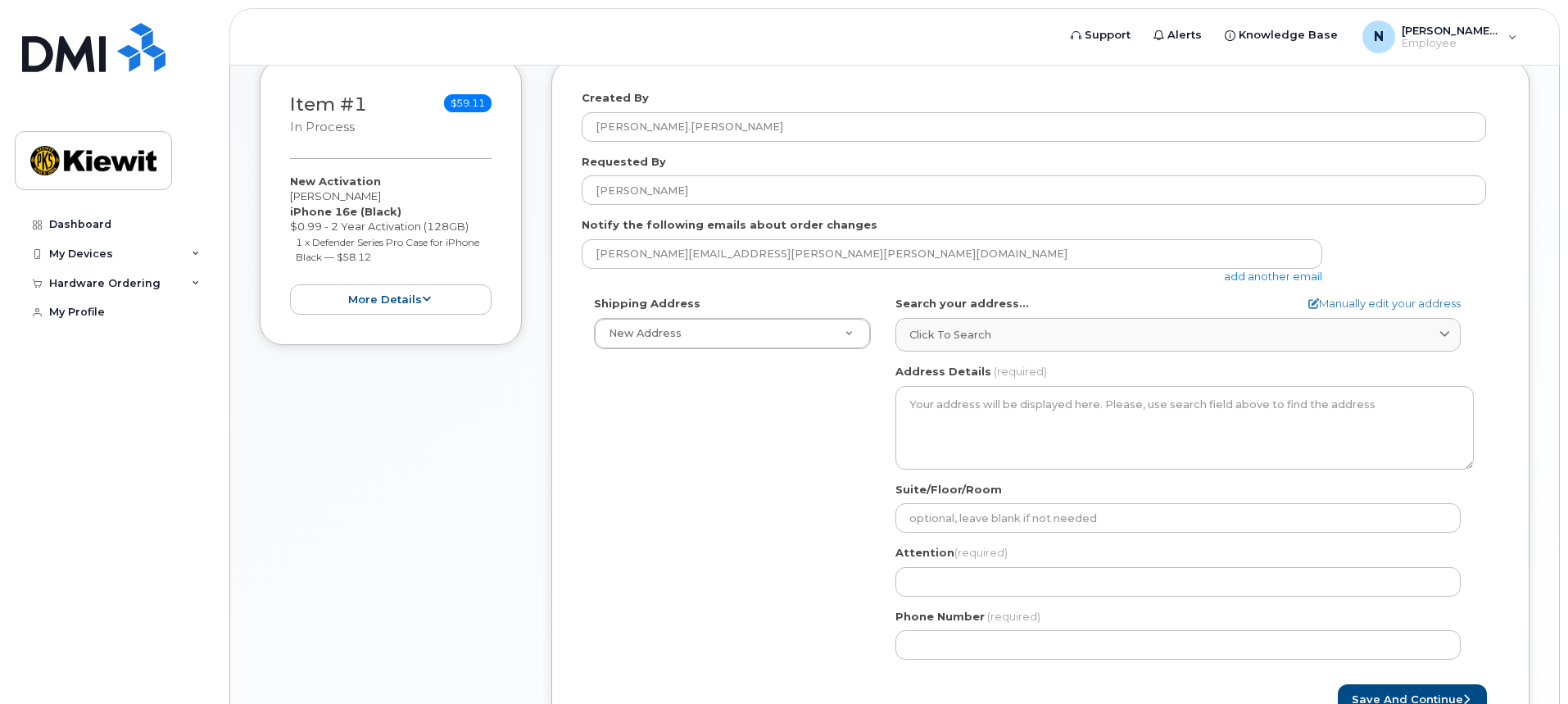
scroll to position [305, 0]
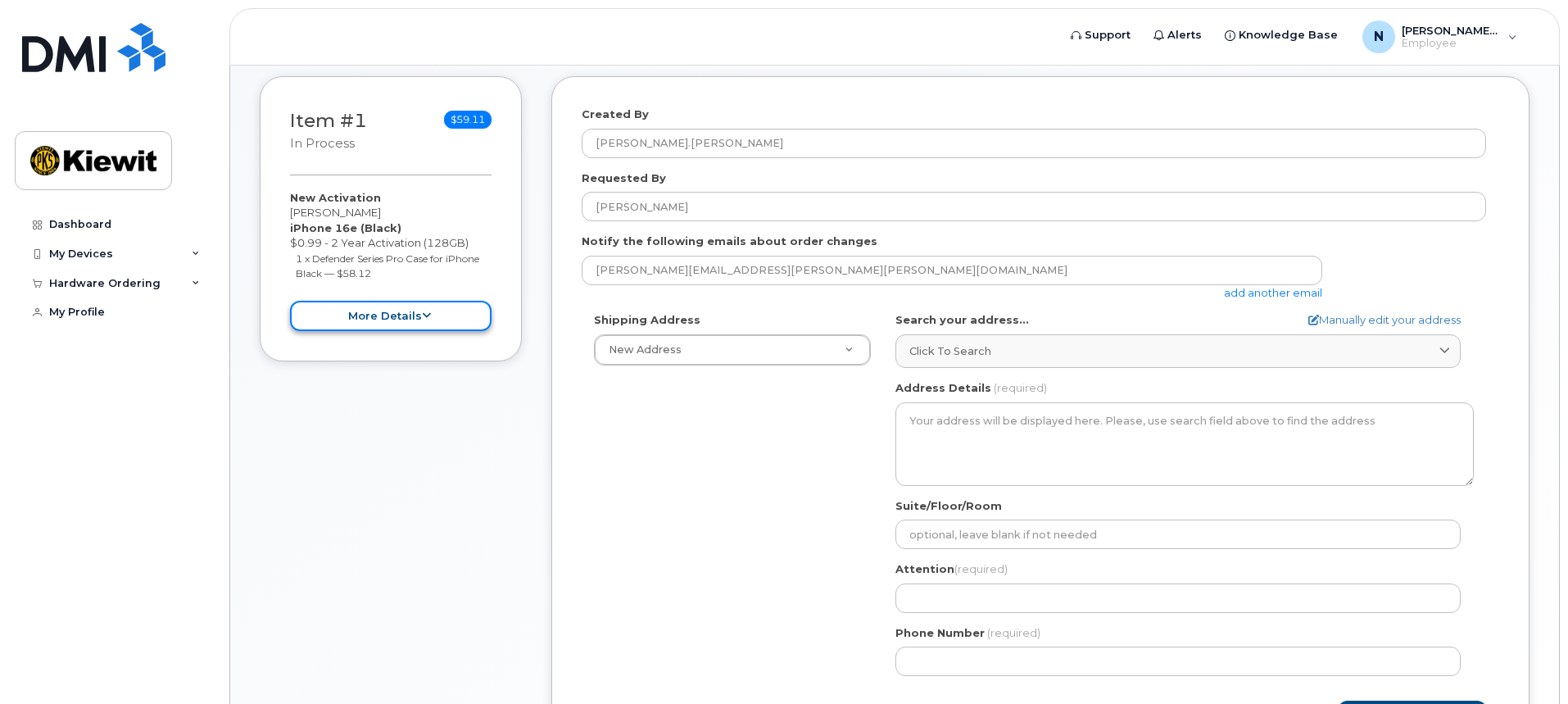
click at [402, 319] on button "more details" at bounding box center [390, 316] width 201 height 30
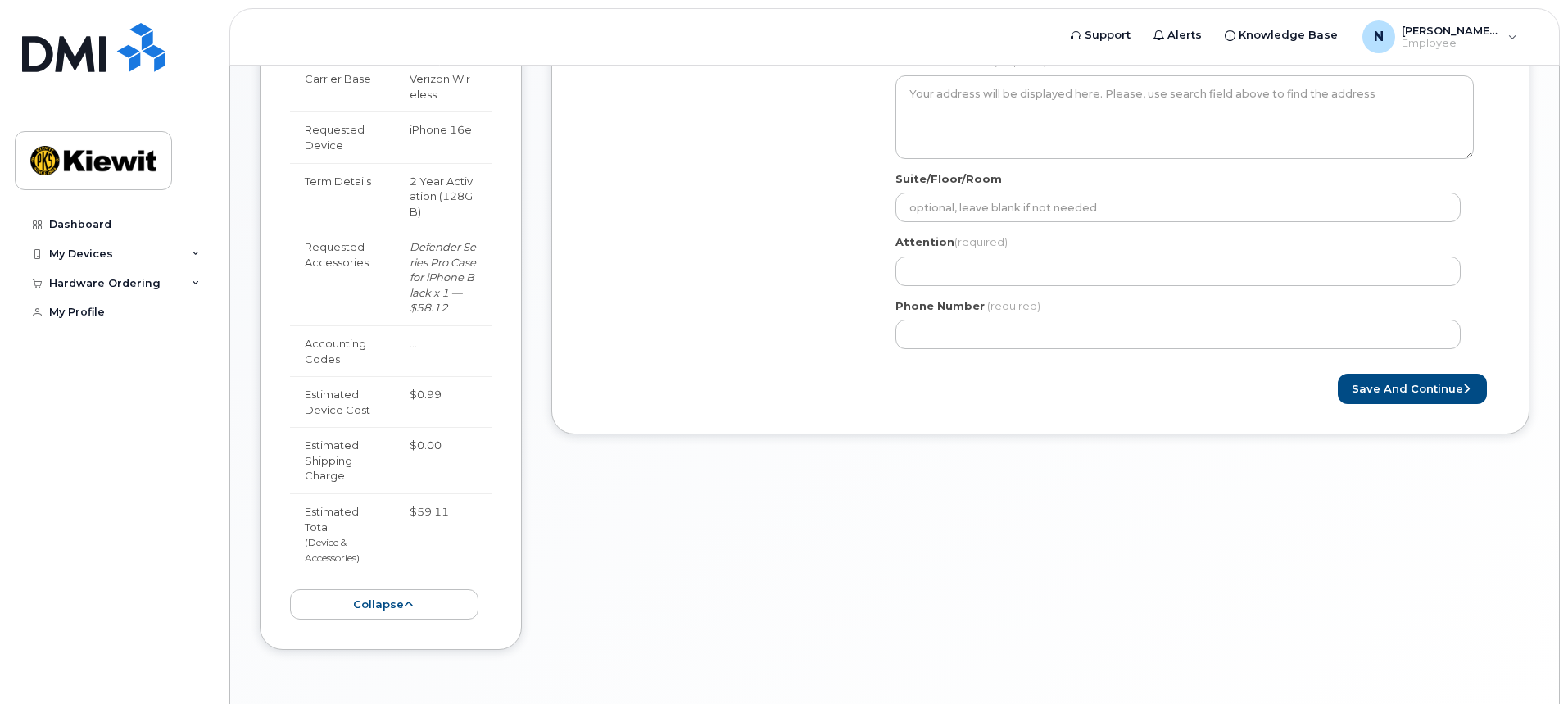
scroll to position [633, 0]
click at [400, 589] on button "collapse" at bounding box center [383, 604] width 189 height 30
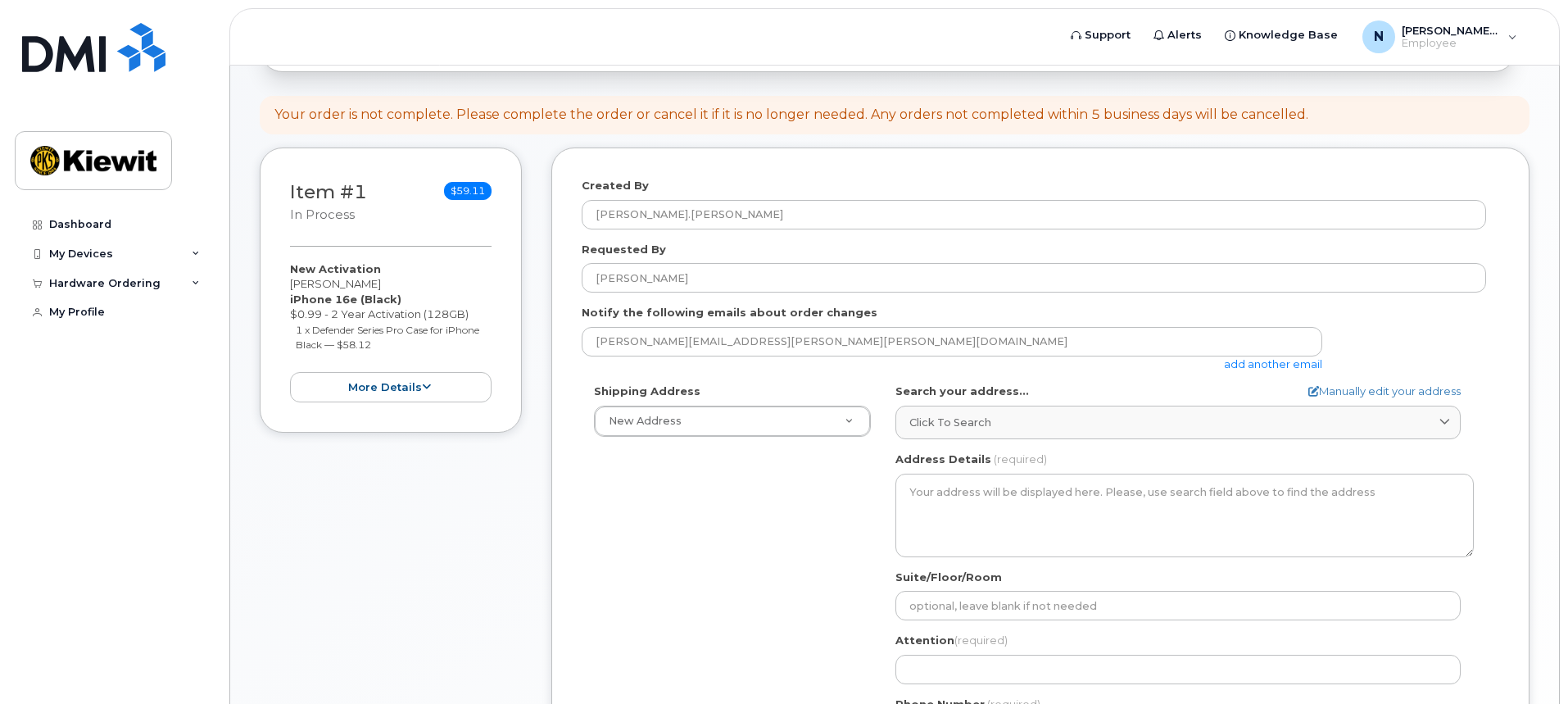
scroll to position [223, 0]
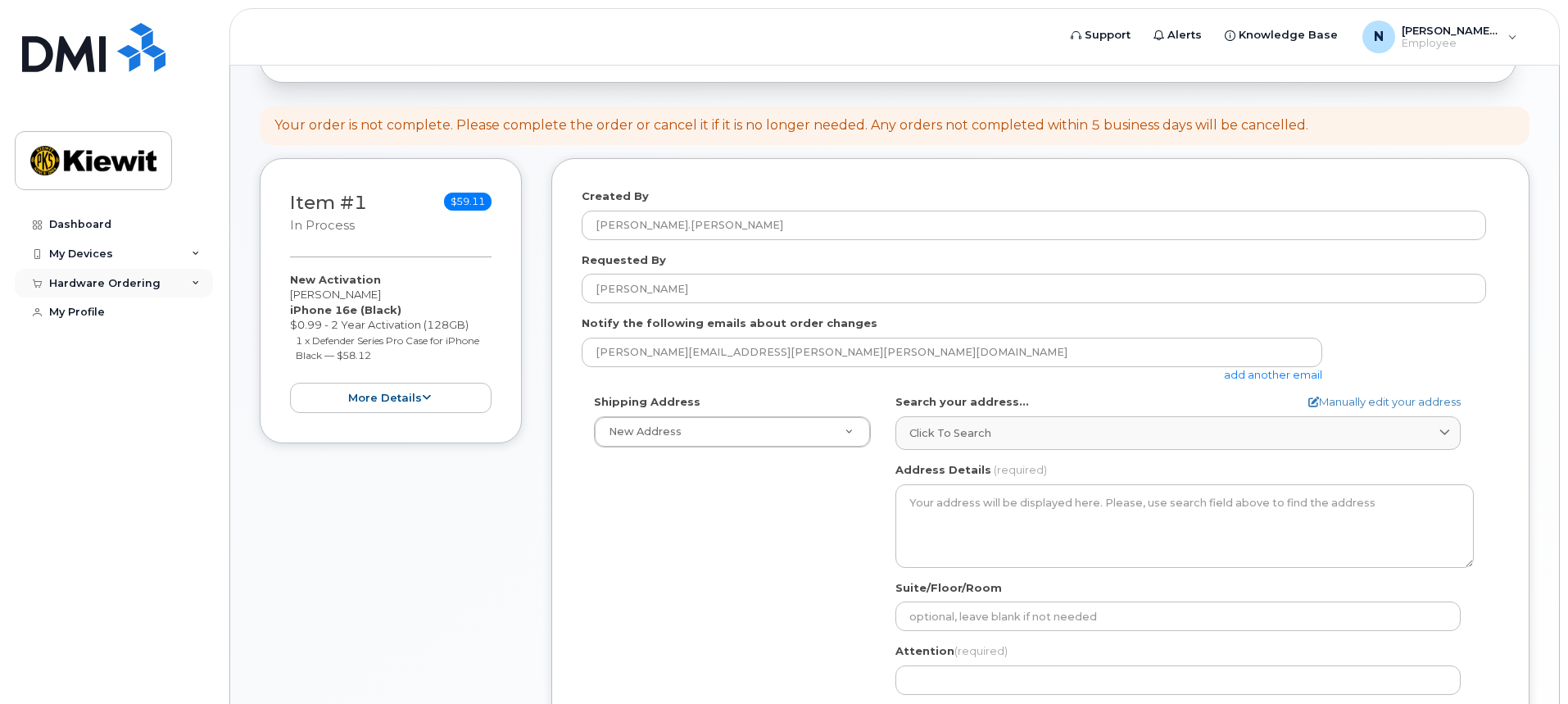
click at [192, 282] on icon at bounding box center [195, 283] width 8 height 8
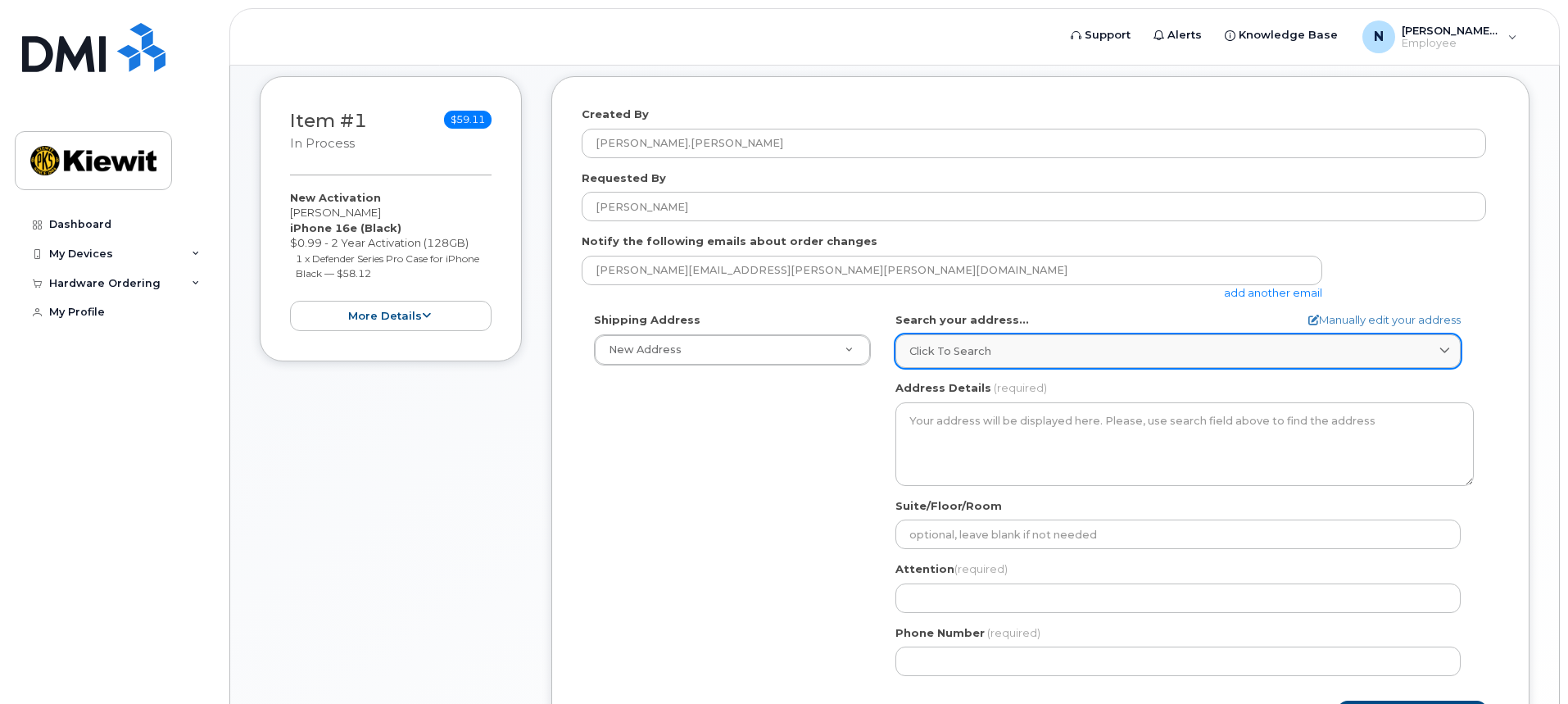
click at [1030, 346] on div "Click to search" at bounding box center [1178, 351] width 537 height 16
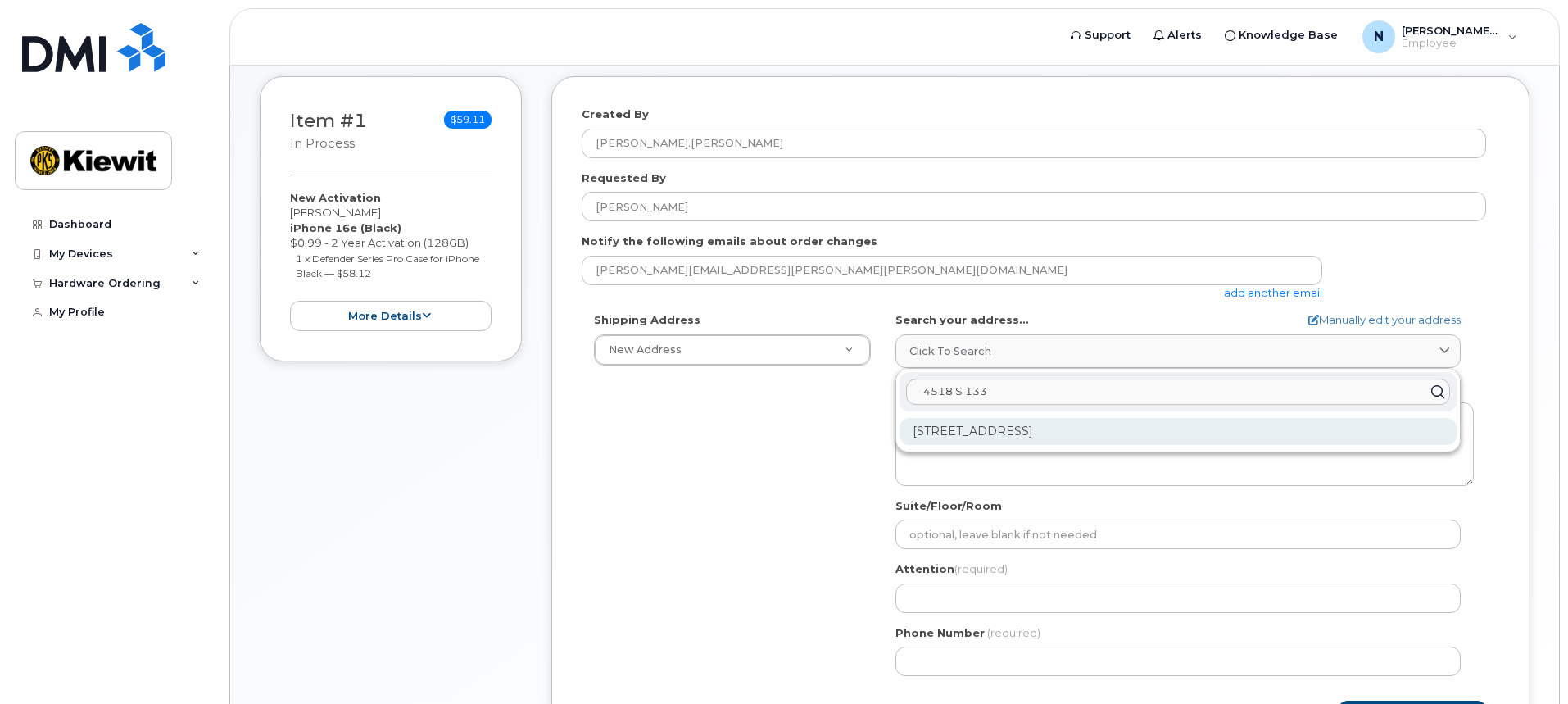
type input "4518 S 133"
click at [1010, 436] on div "4518 S 133rd St Omaha NE 68137-1141" at bounding box center [1178, 431] width 557 height 27
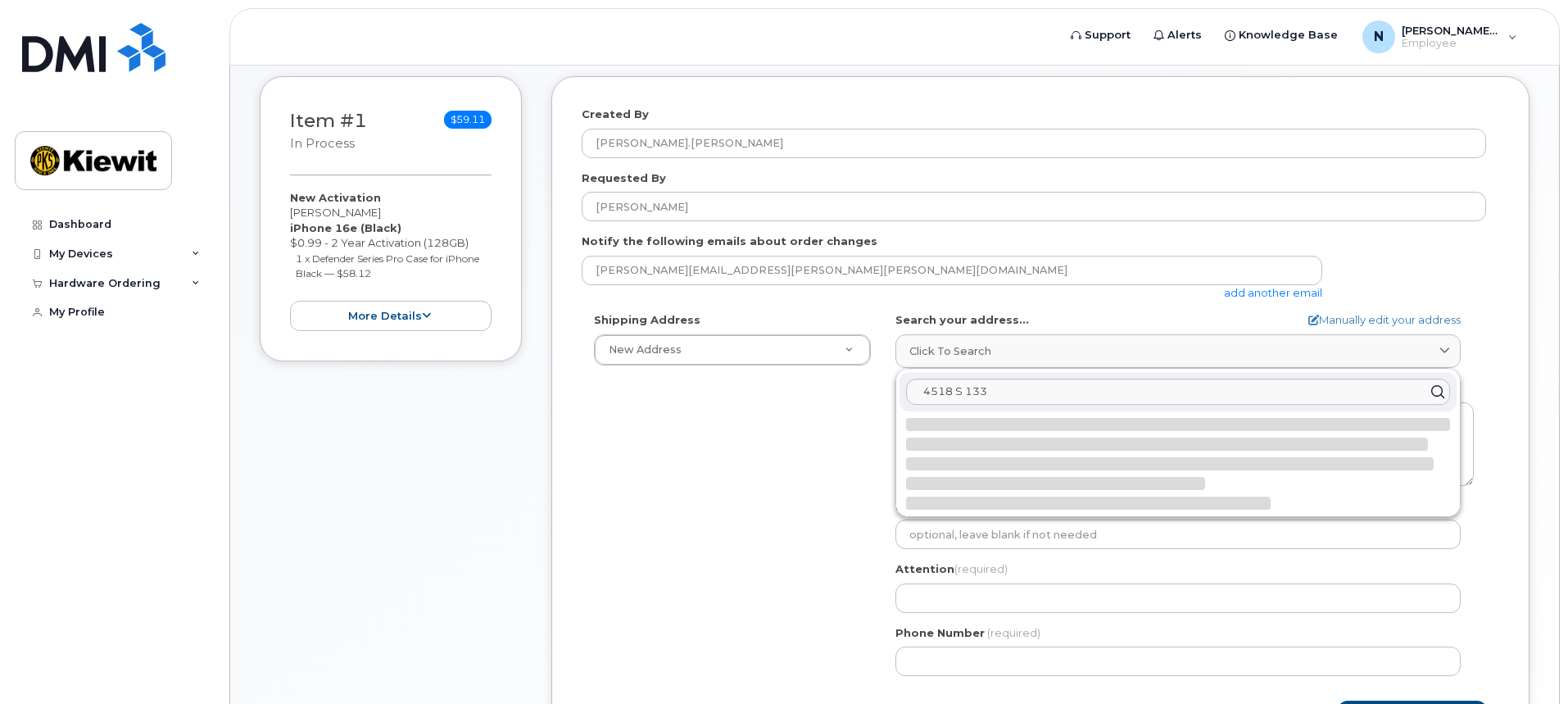
select select
type textarea "4518 S 133rd St OMAHA NE 68137-1141 UNITED STATES"
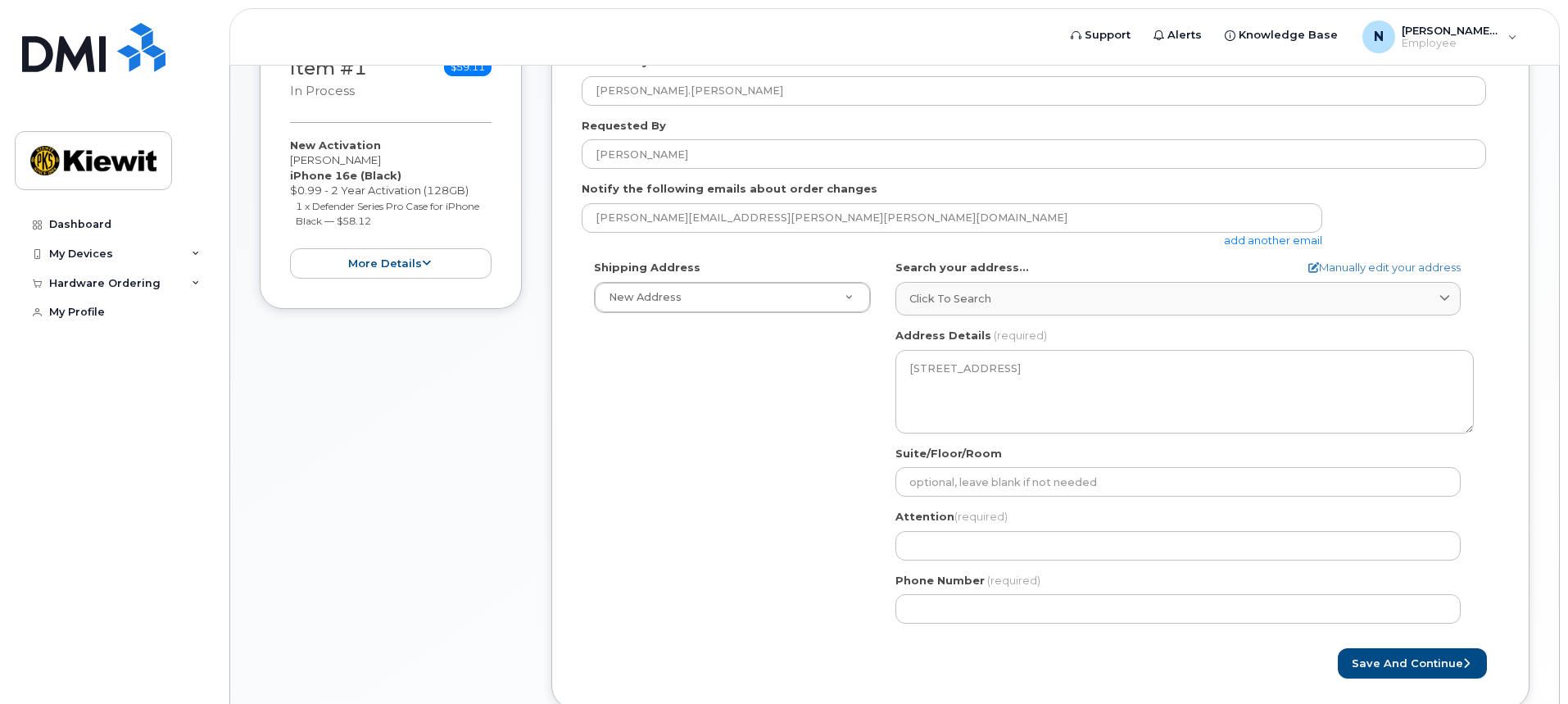
scroll to position [387, 0]
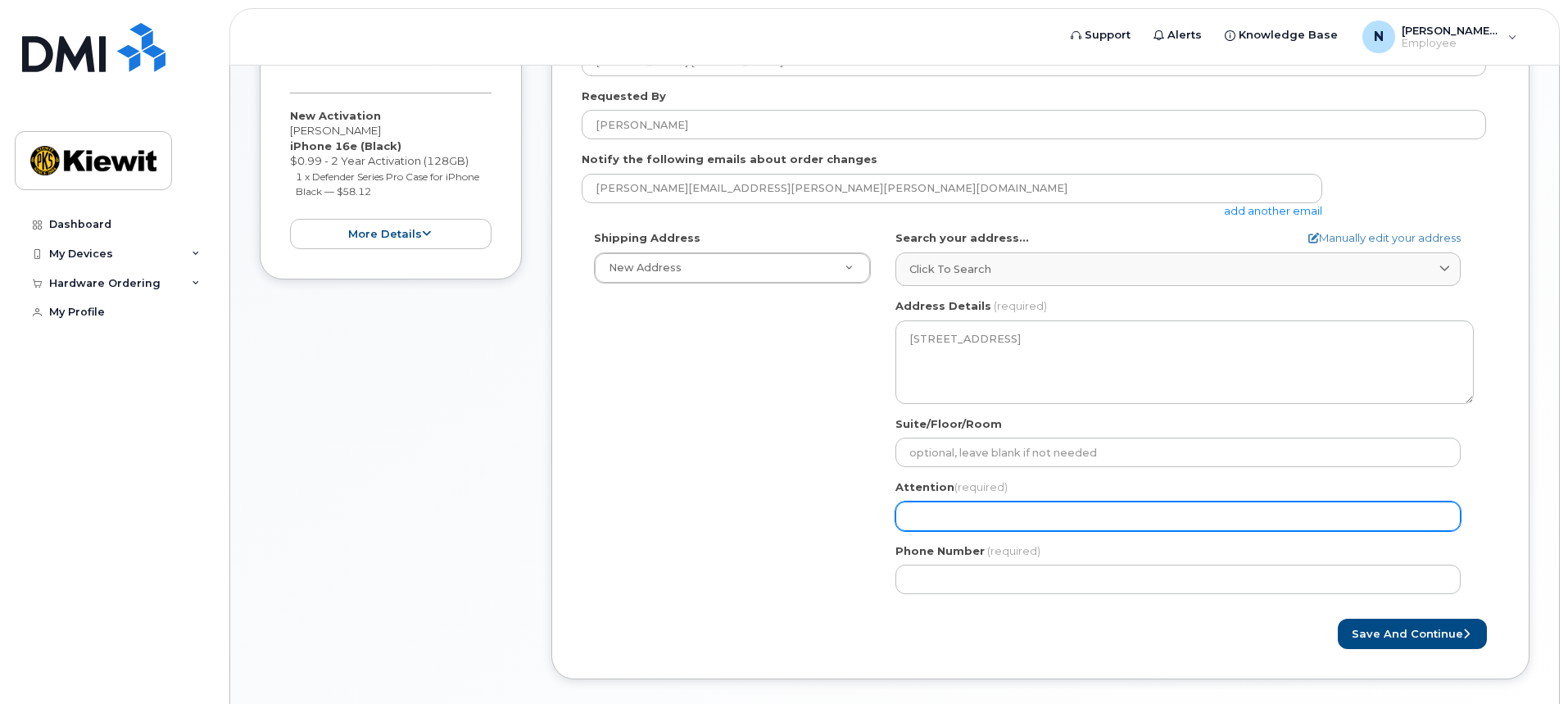
click at [921, 510] on input "Attention (required)" at bounding box center [1178, 516] width 566 height 29
select select
type input "D"
select select
type input "DA"
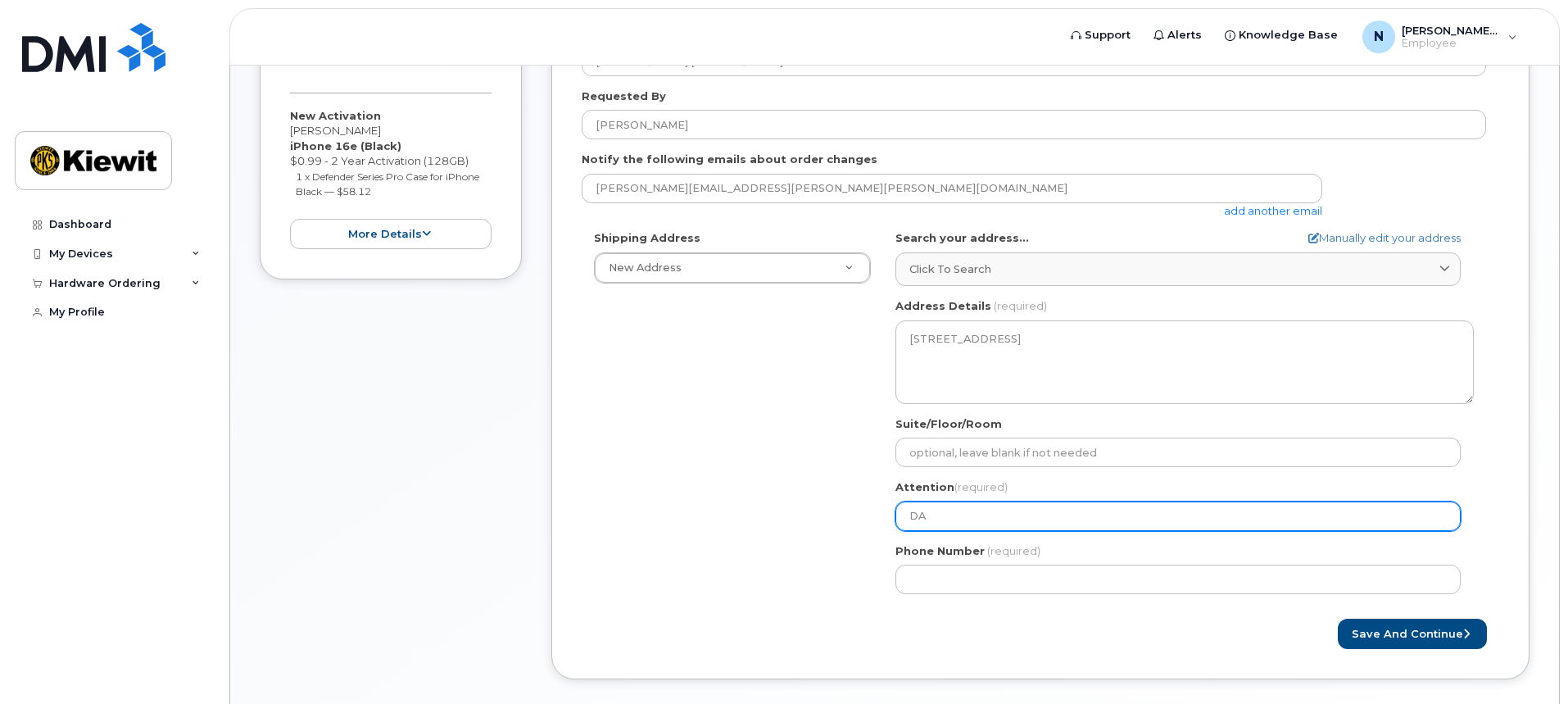
select select
type input "DAN"
select select
type input "DAN H"
select select
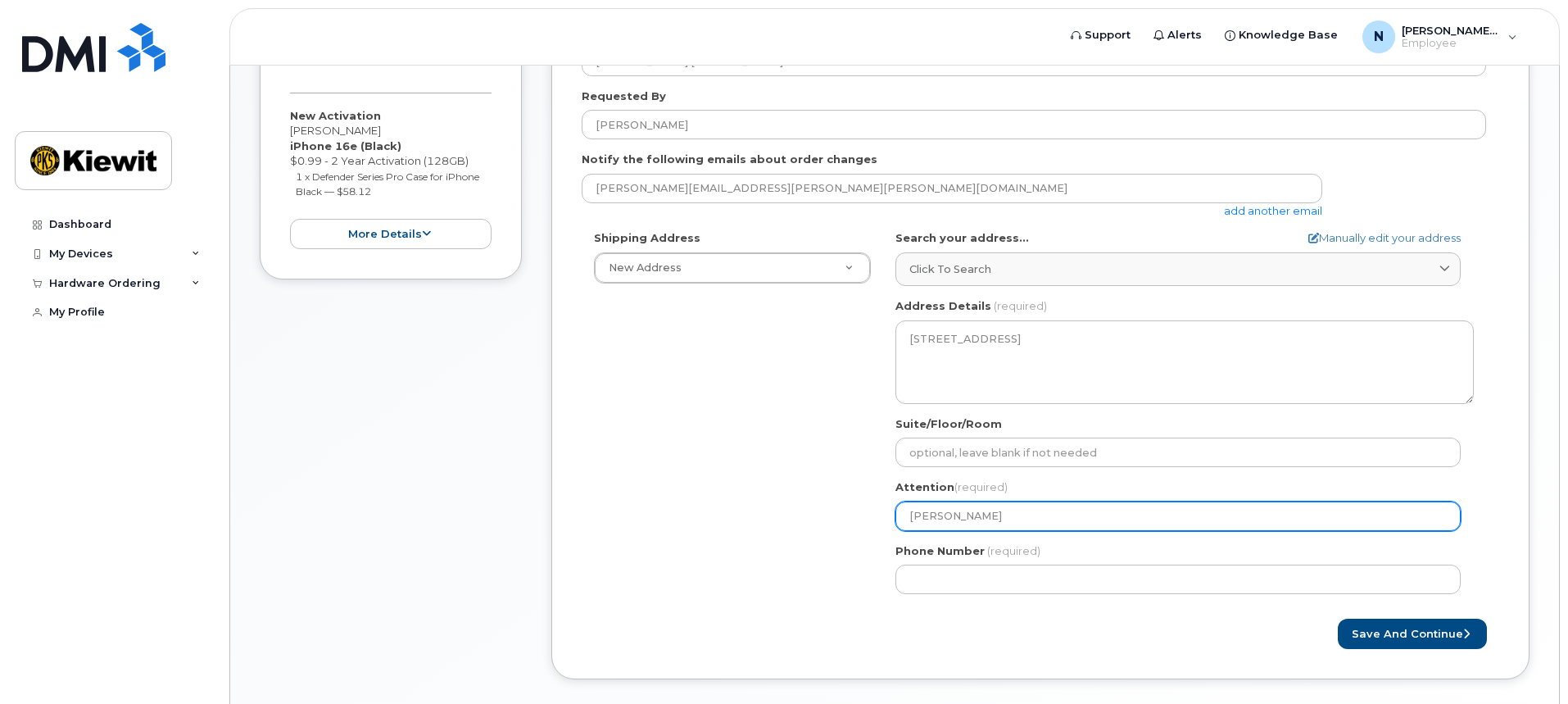
type input "DAN HA"
select select
type input "DAN HAM"
select select
type input "DAN HAMI"
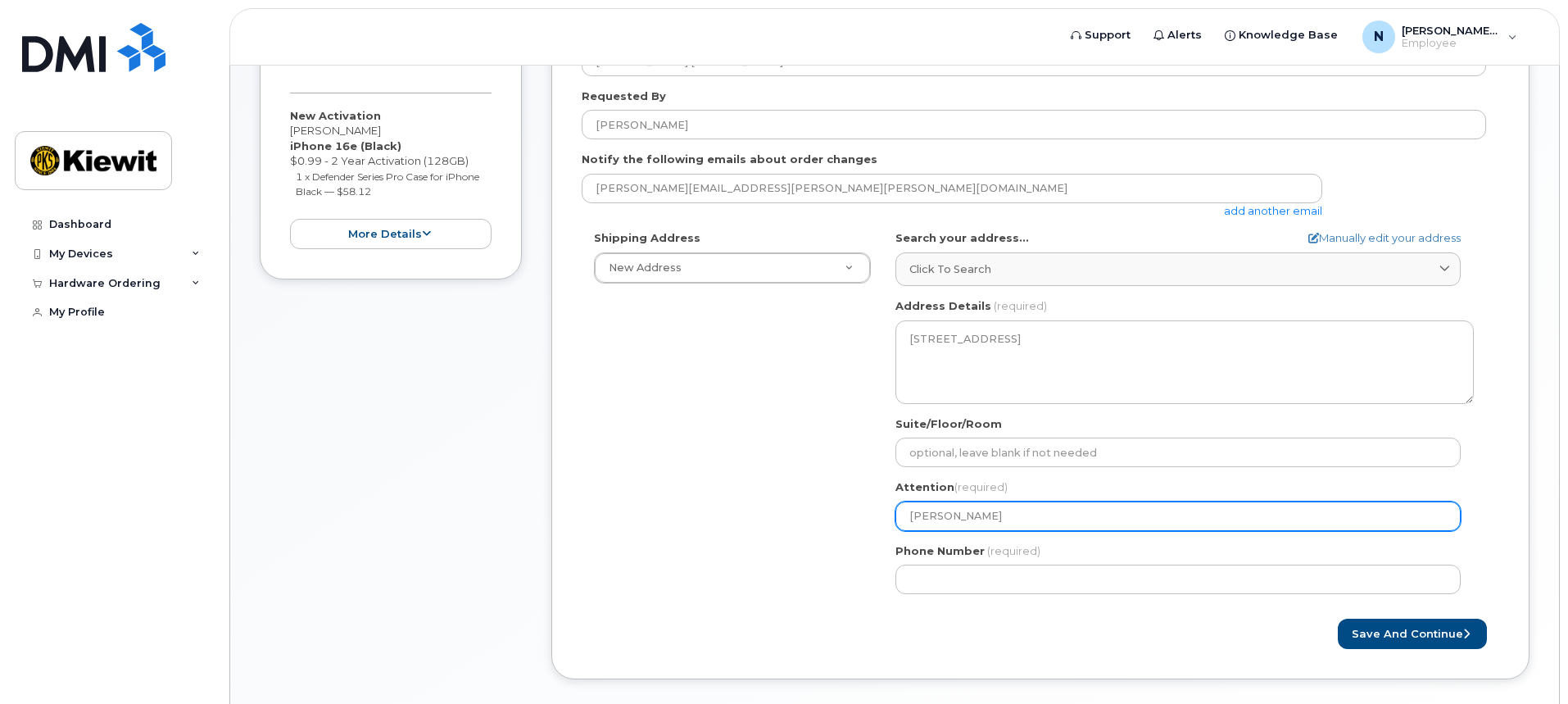
select select
type input "DAN HAMIL"
select select
type input "DAN HAMILT"
select select
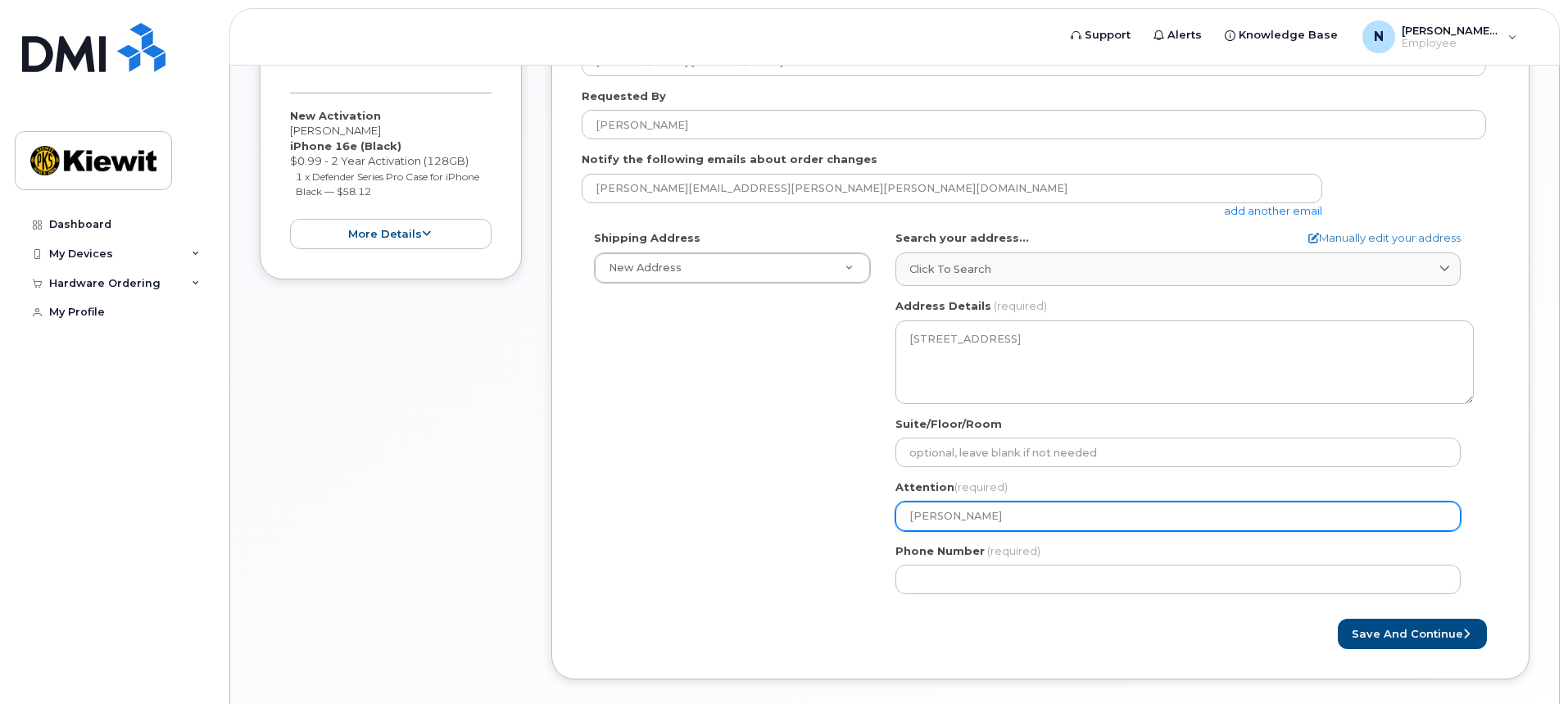
type input "DAN HAMILTO"
select select
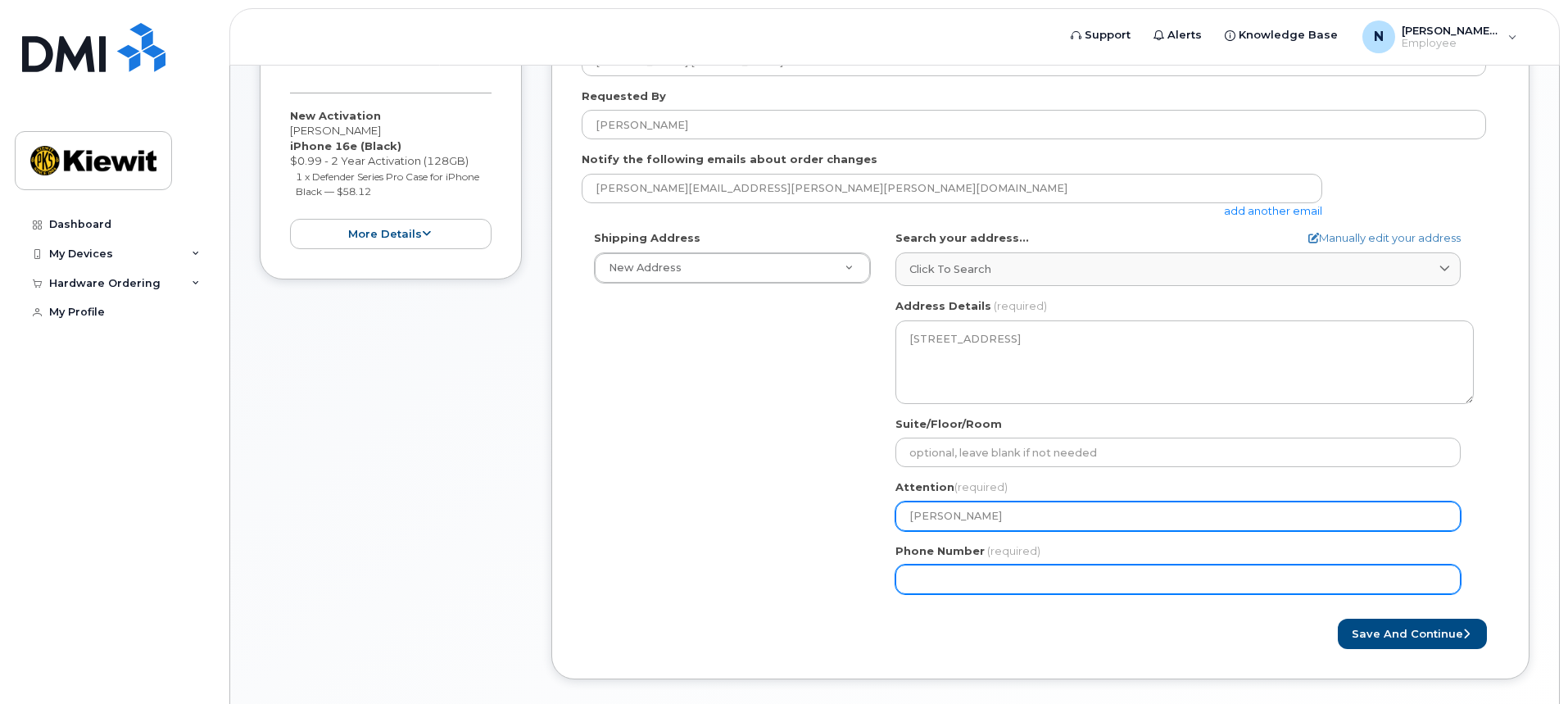
type input "DAN HAMILTON"
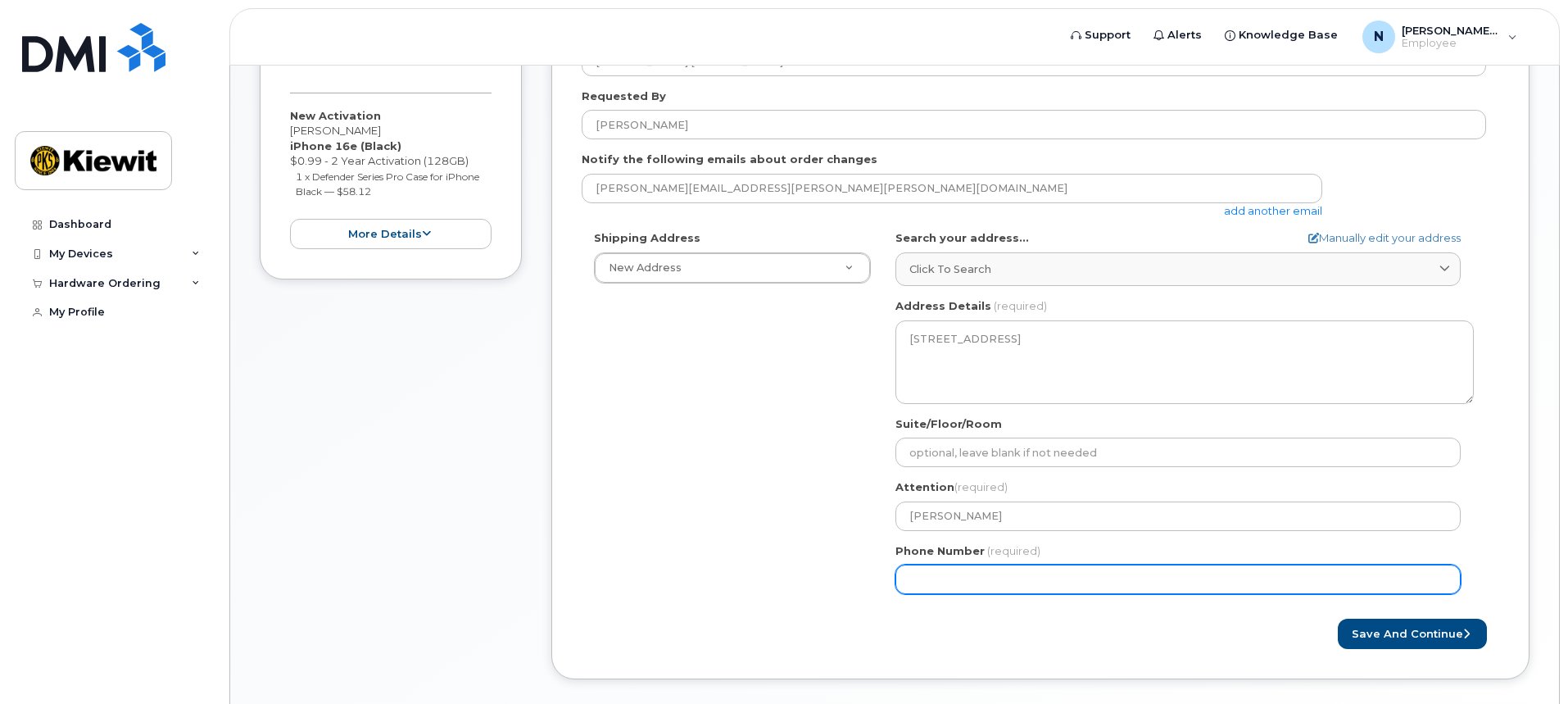
click at [928, 576] on input "Phone Number" at bounding box center [1178, 580] width 566 height 29
type input "402"
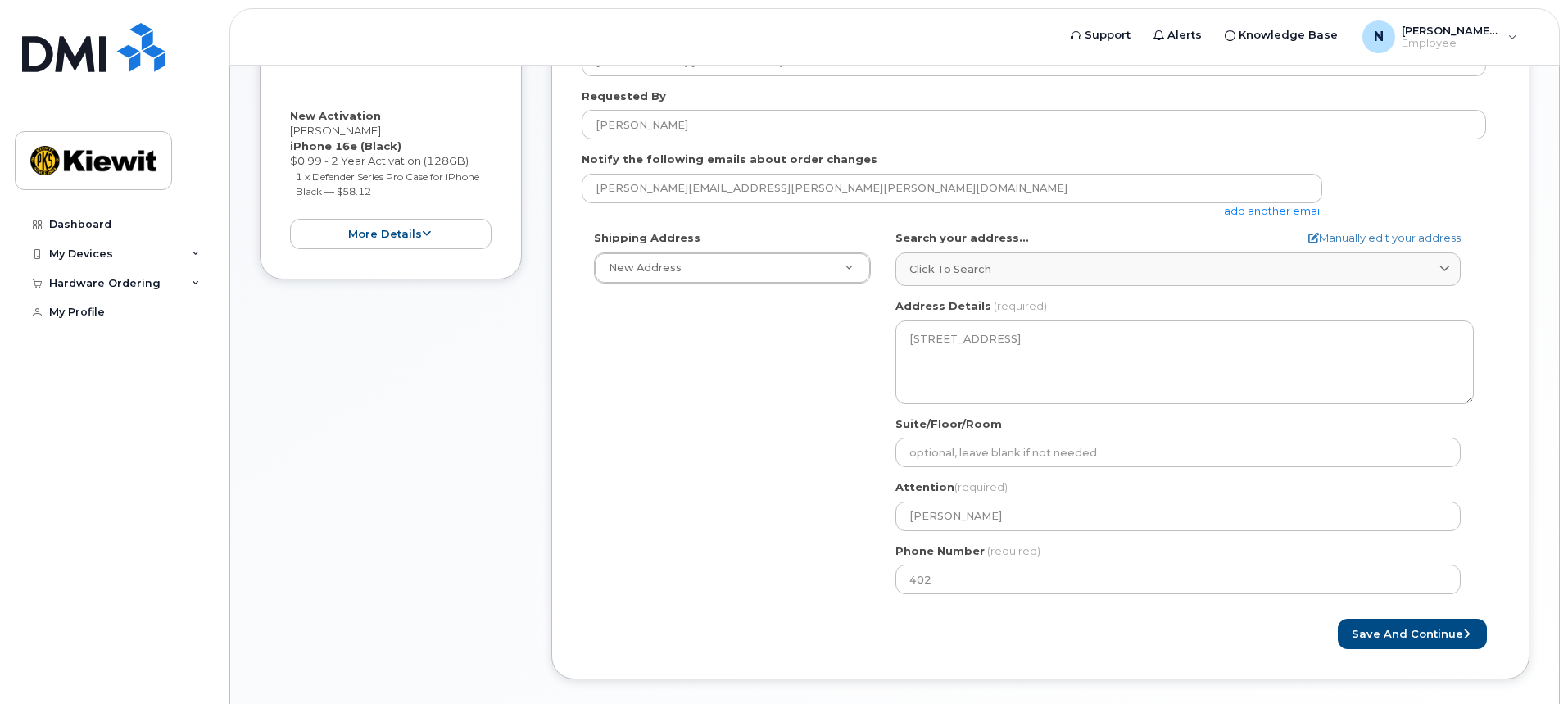
click at [1082, 650] on div "Created By Nancy.Bilek Requested By Nancy Bilek Notify the following emails abo…" at bounding box center [1041, 337] width 979 height 686
click at [1387, 634] on button "Save and Continue" at bounding box center [1413, 634] width 149 height 30
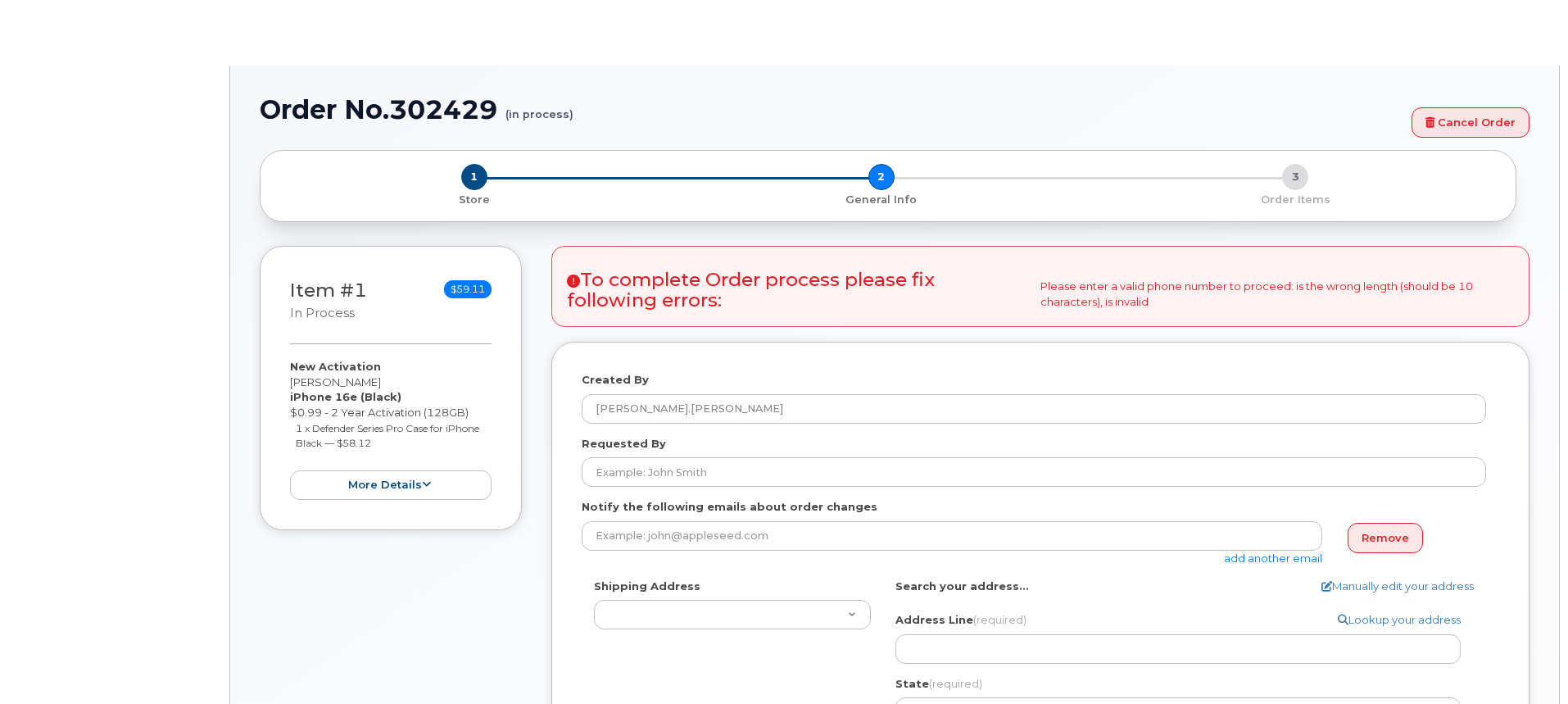
select select
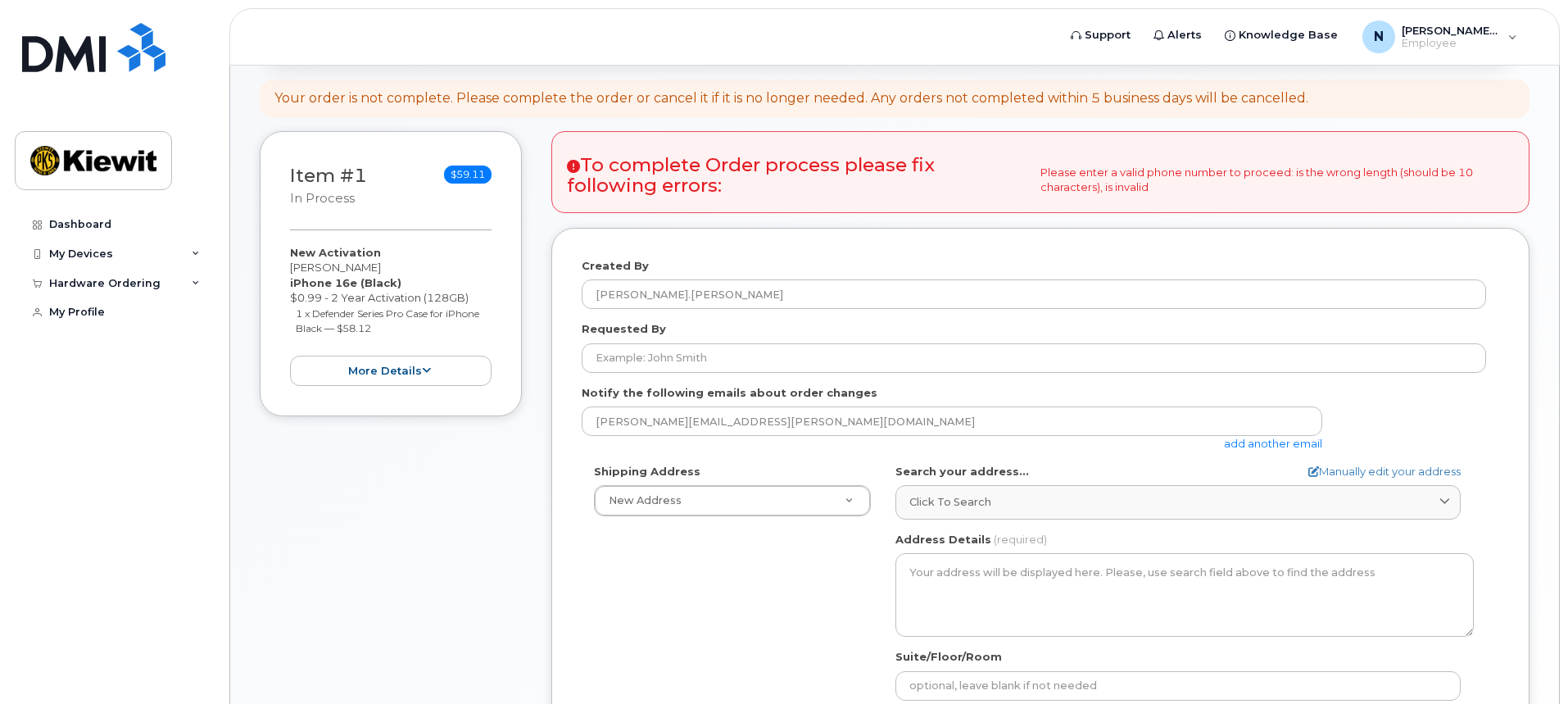
scroll to position [237, 0]
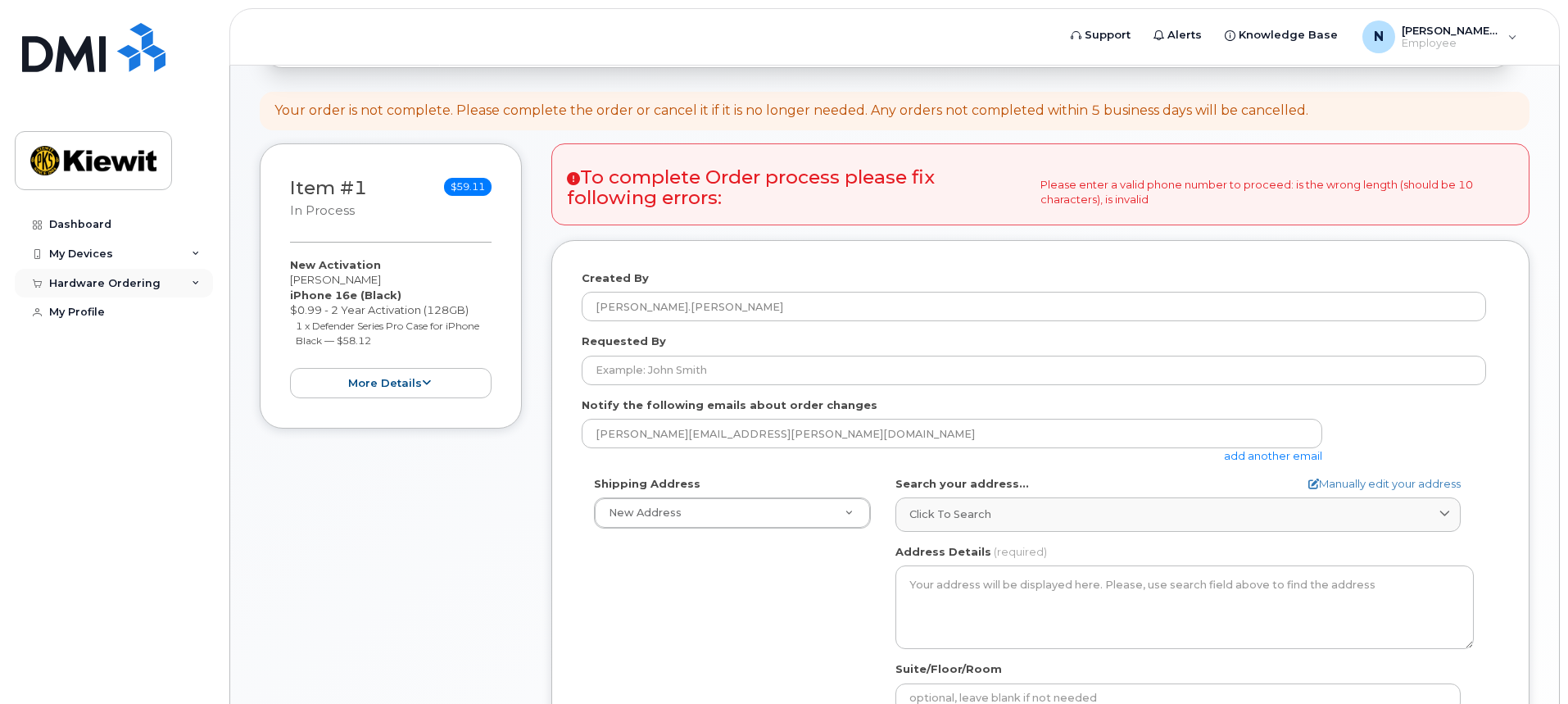
click at [199, 281] on icon at bounding box center [195, 283] width 8 height 8
click at [102, 340] on div "New Order" at bounding box center [87, 344] width 63 height 15
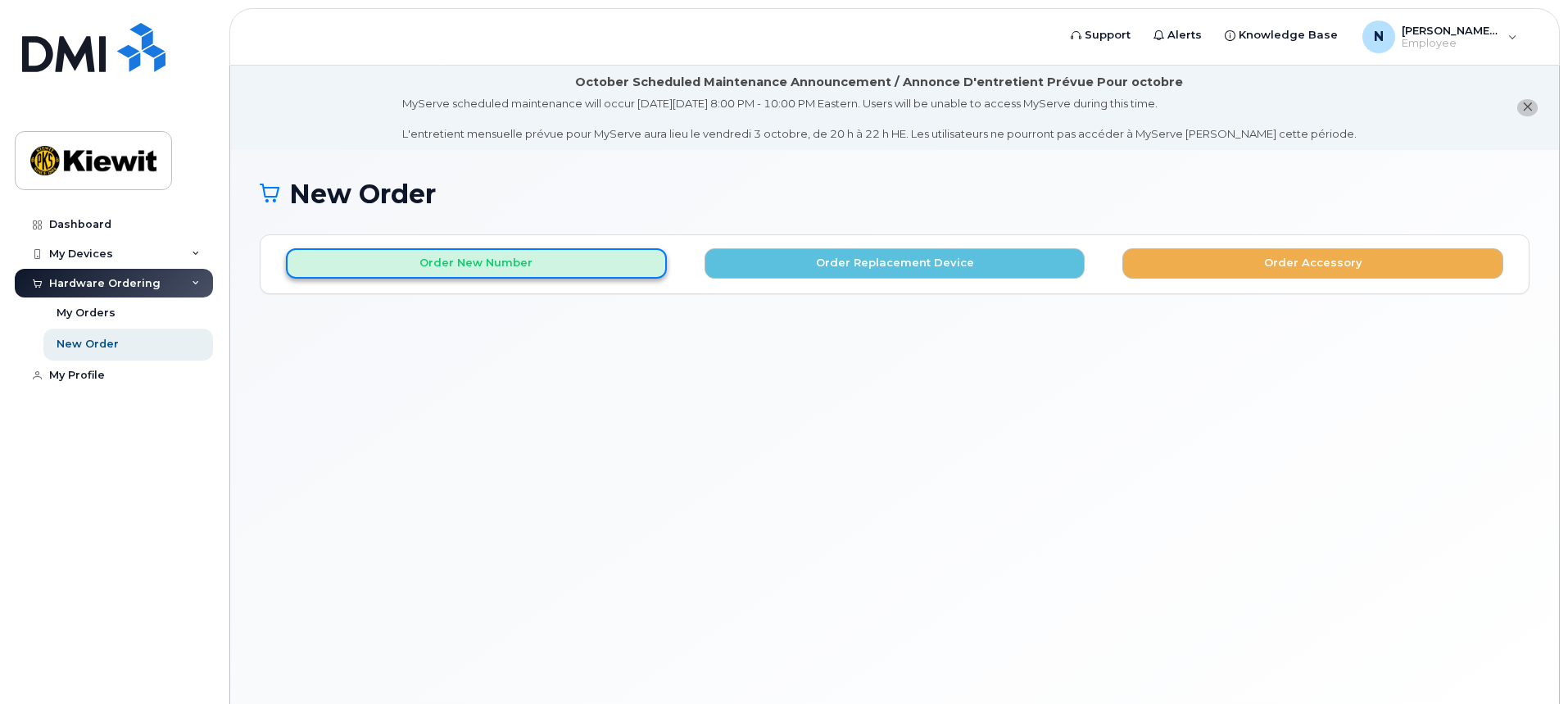
click at [485, 261] on button "Order New Number" at bounding box center [476, 263] width 381 height 30
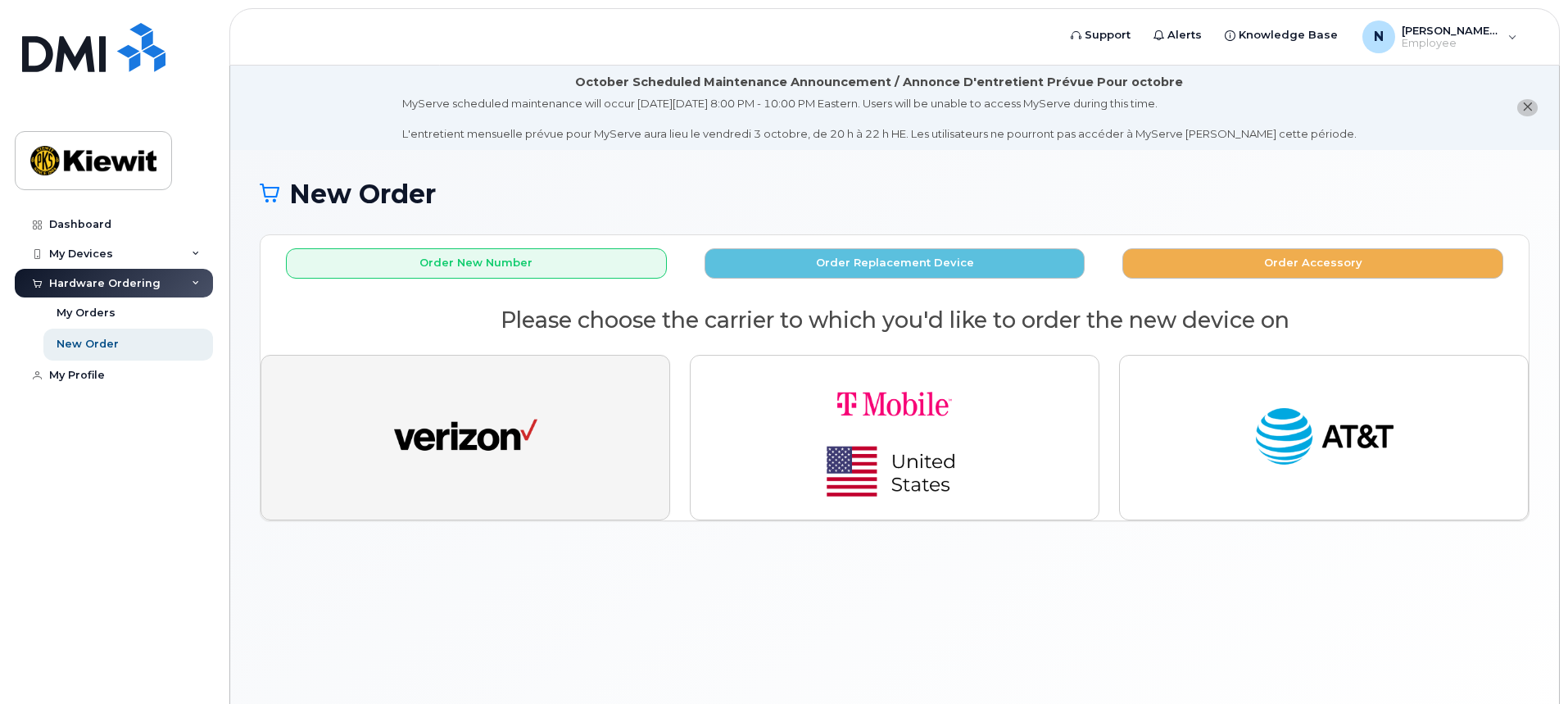
click at [486, 399] on button "button" at bounding box center [464, 438] width 409 height 166
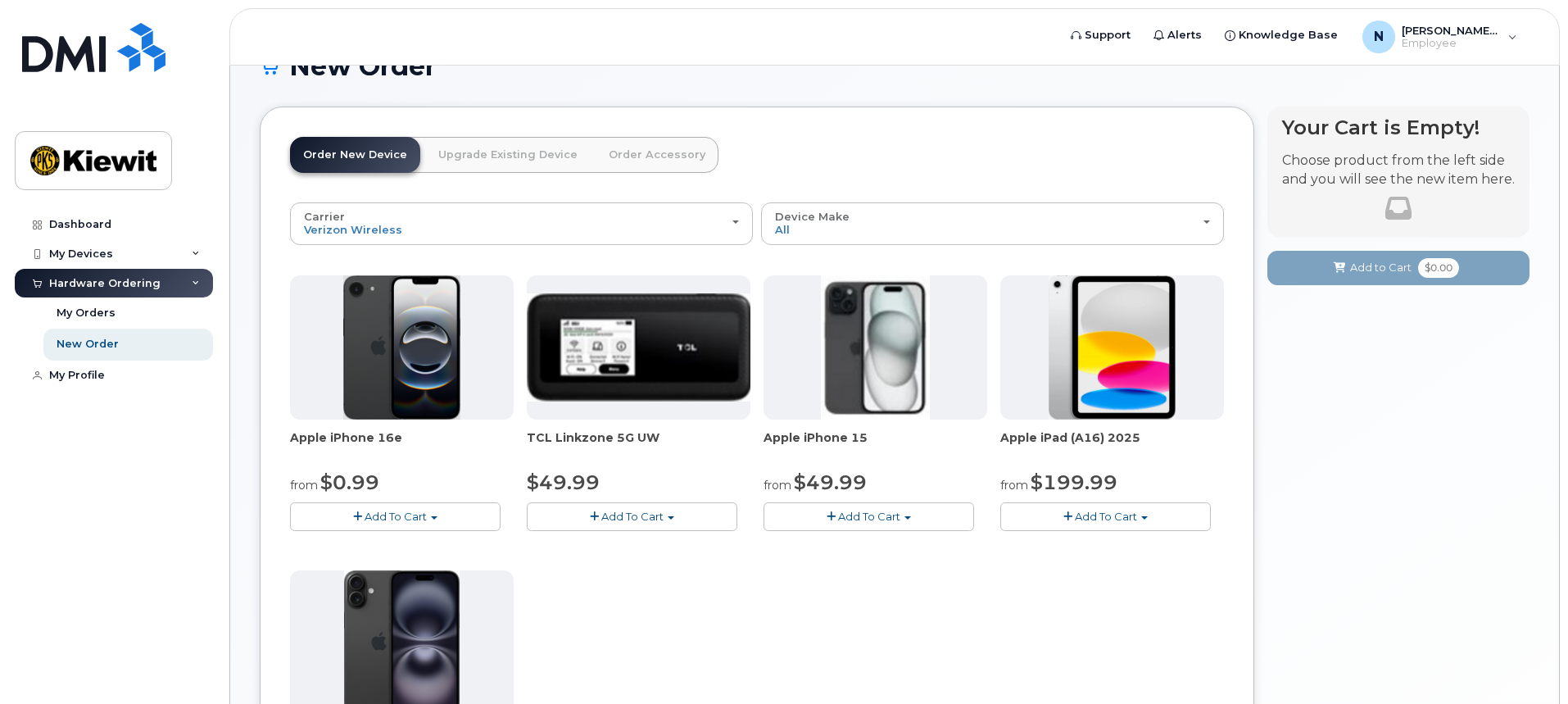
scroll to position [164, 0]
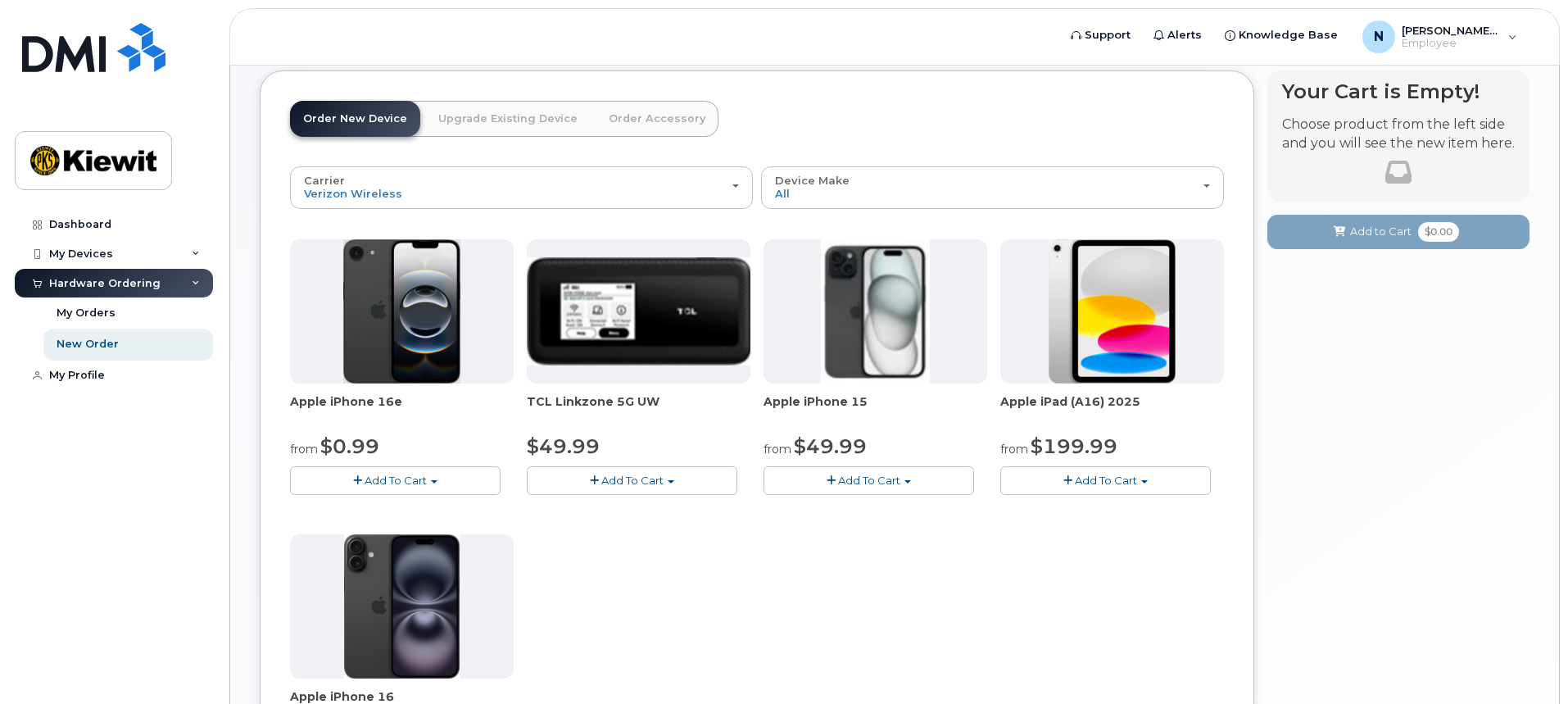
click at [445, 473] on button "Add To Cart" at bounding box center [395, 480] width 211 height 29
click at [431, 506] on link "$0.99 - 2 Year Activation (128GB)" at bounding box center [400, 511] width 212 height 20
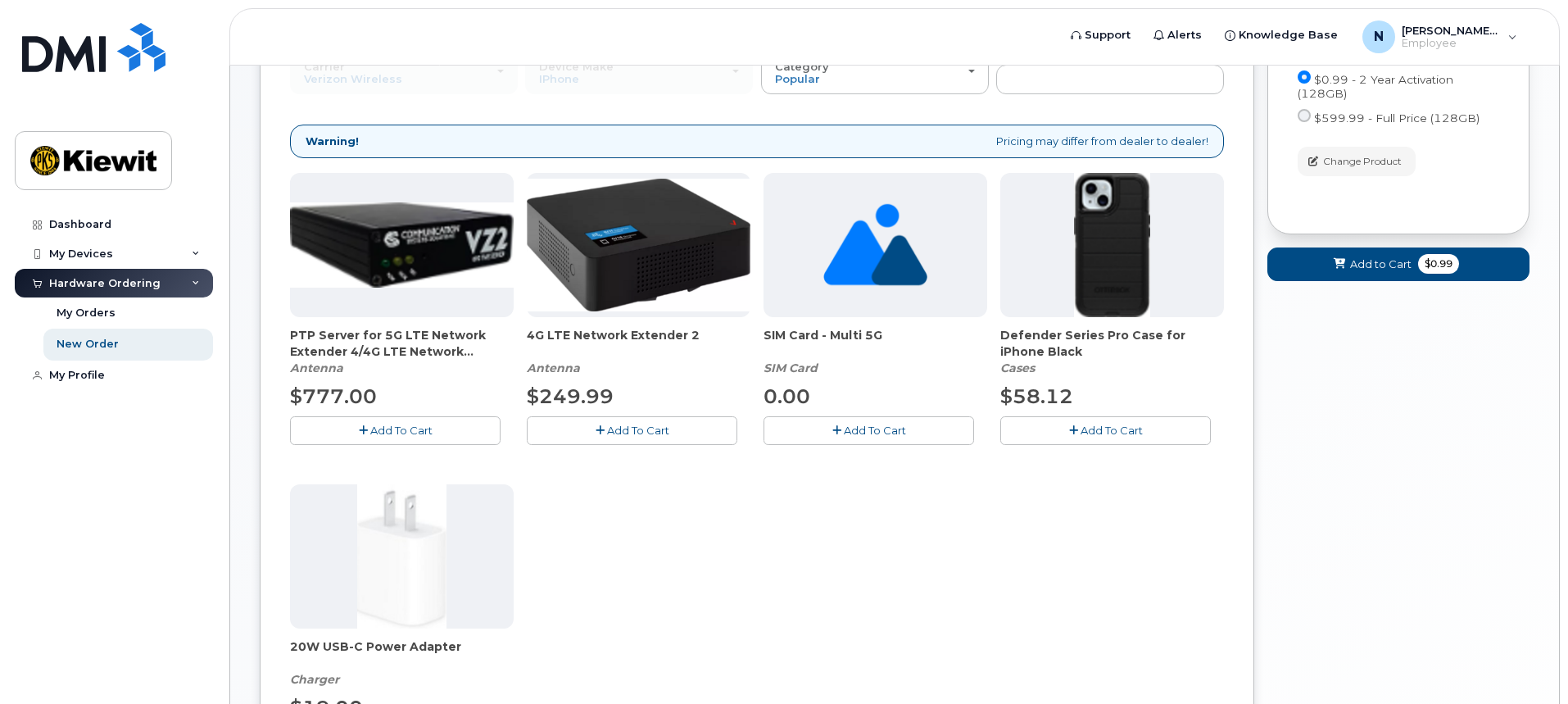
scroll to position [299, 0]
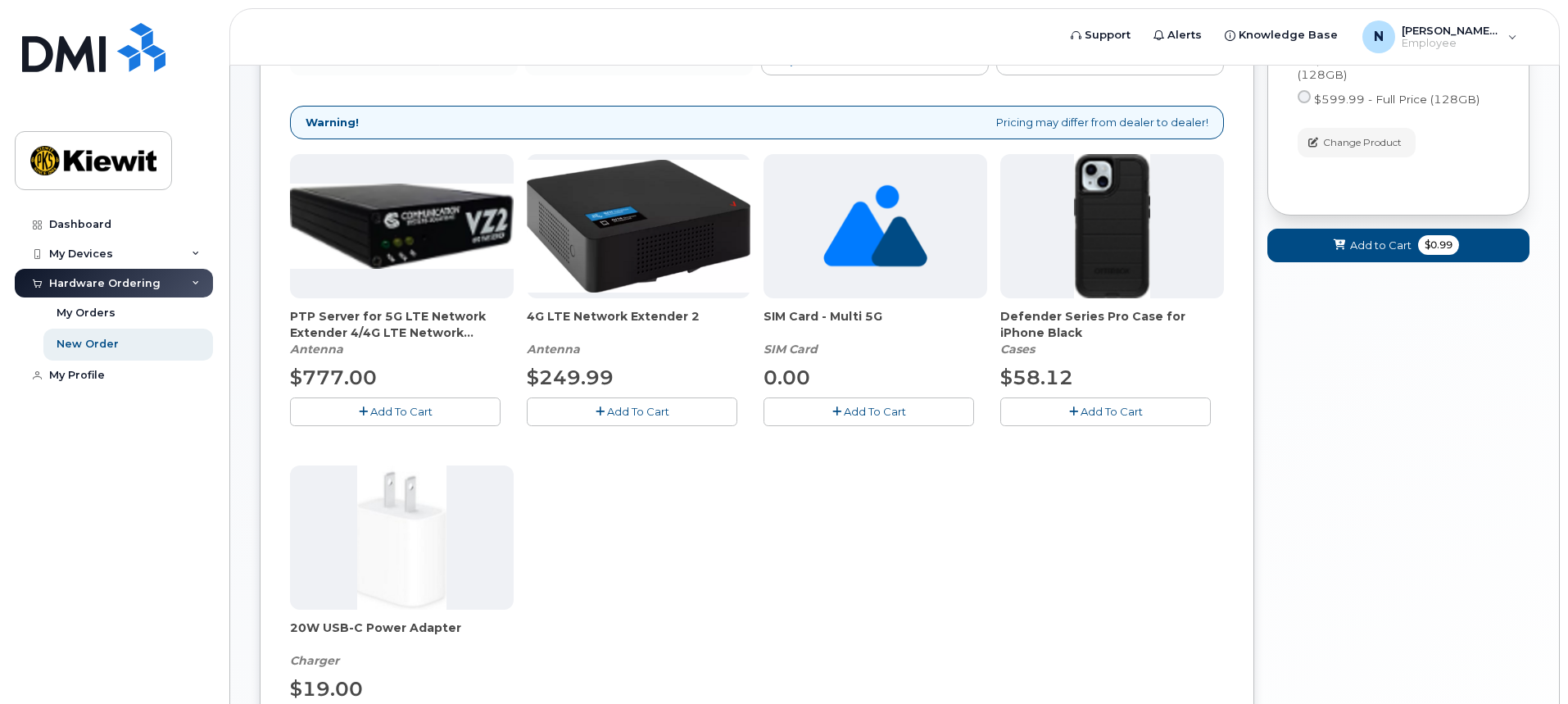
click at [1085, 413] on span "Add To Cart" at bounding box center [1112, 411] width 63 height 13
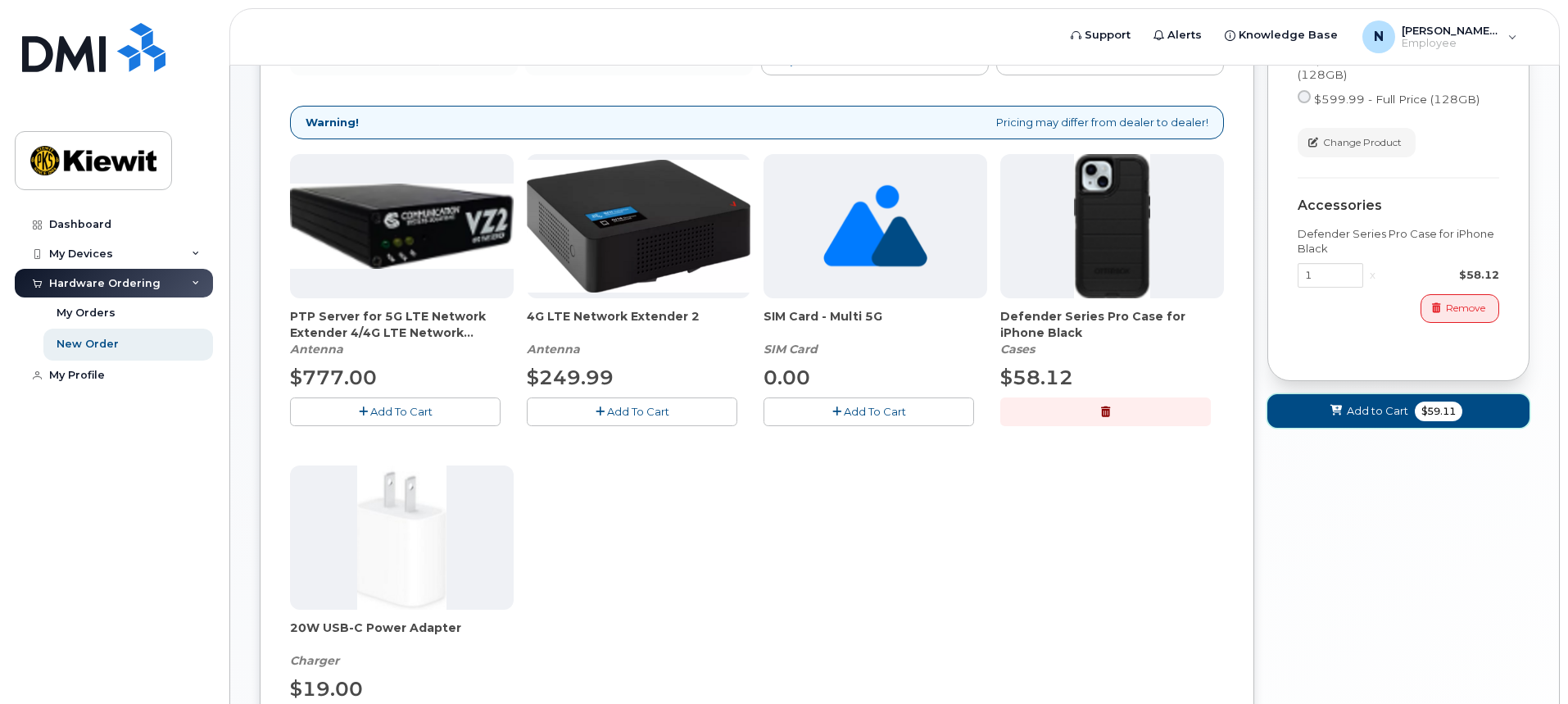
click at [1334, 410] on icon at bounding box center [1336, 411] width 11 height 11
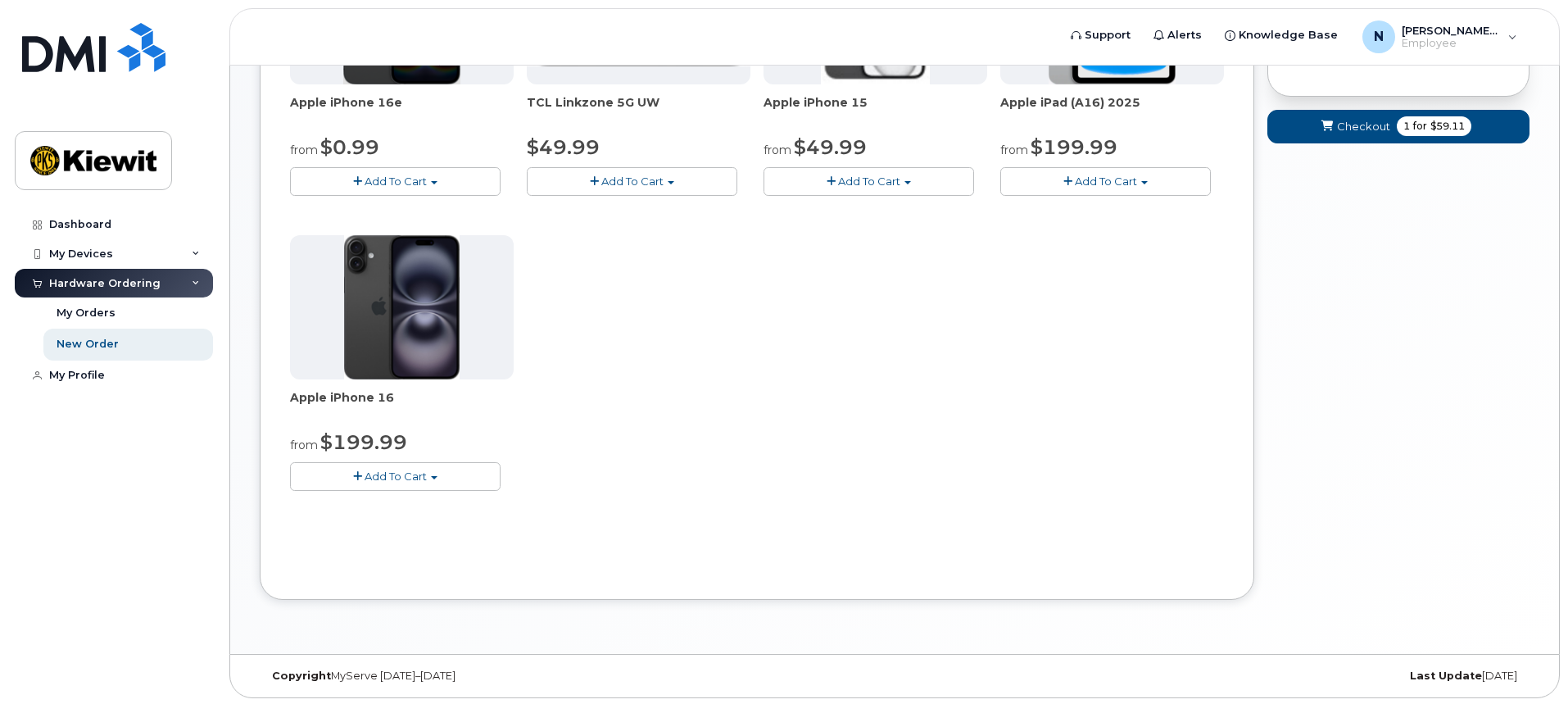
scroll to position [466, 0]
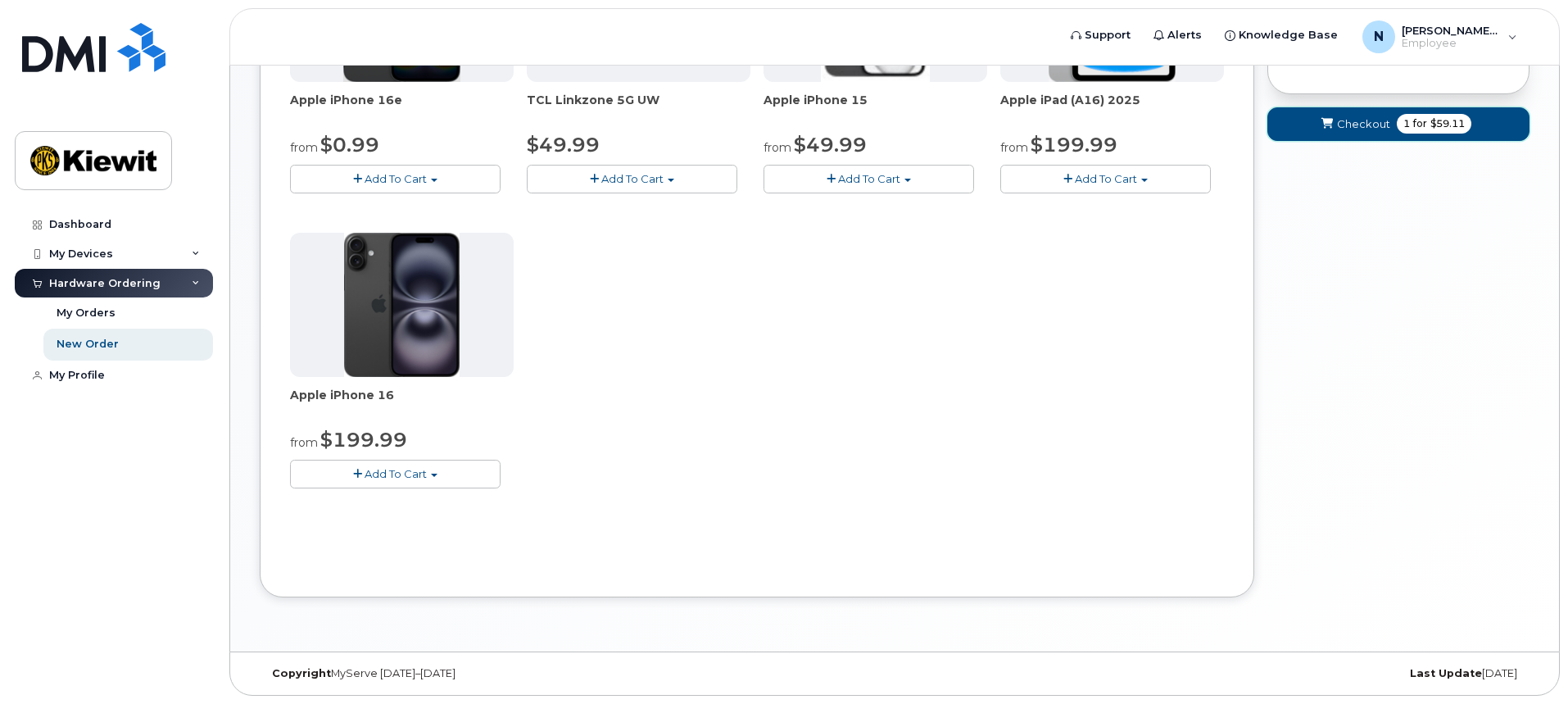
click at [1419, 126] on span "for" at bounding box center [1420, 124] width 20 height 15
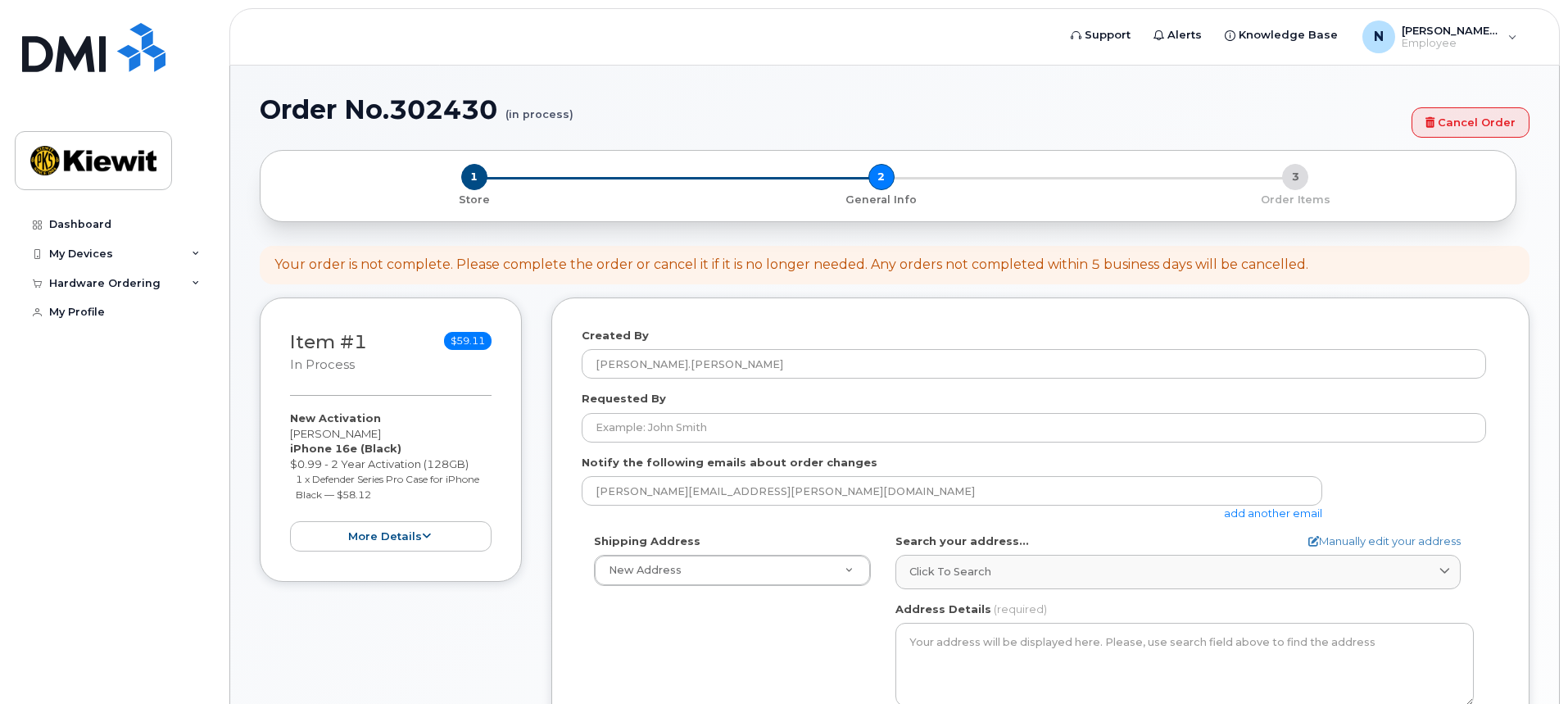
select select
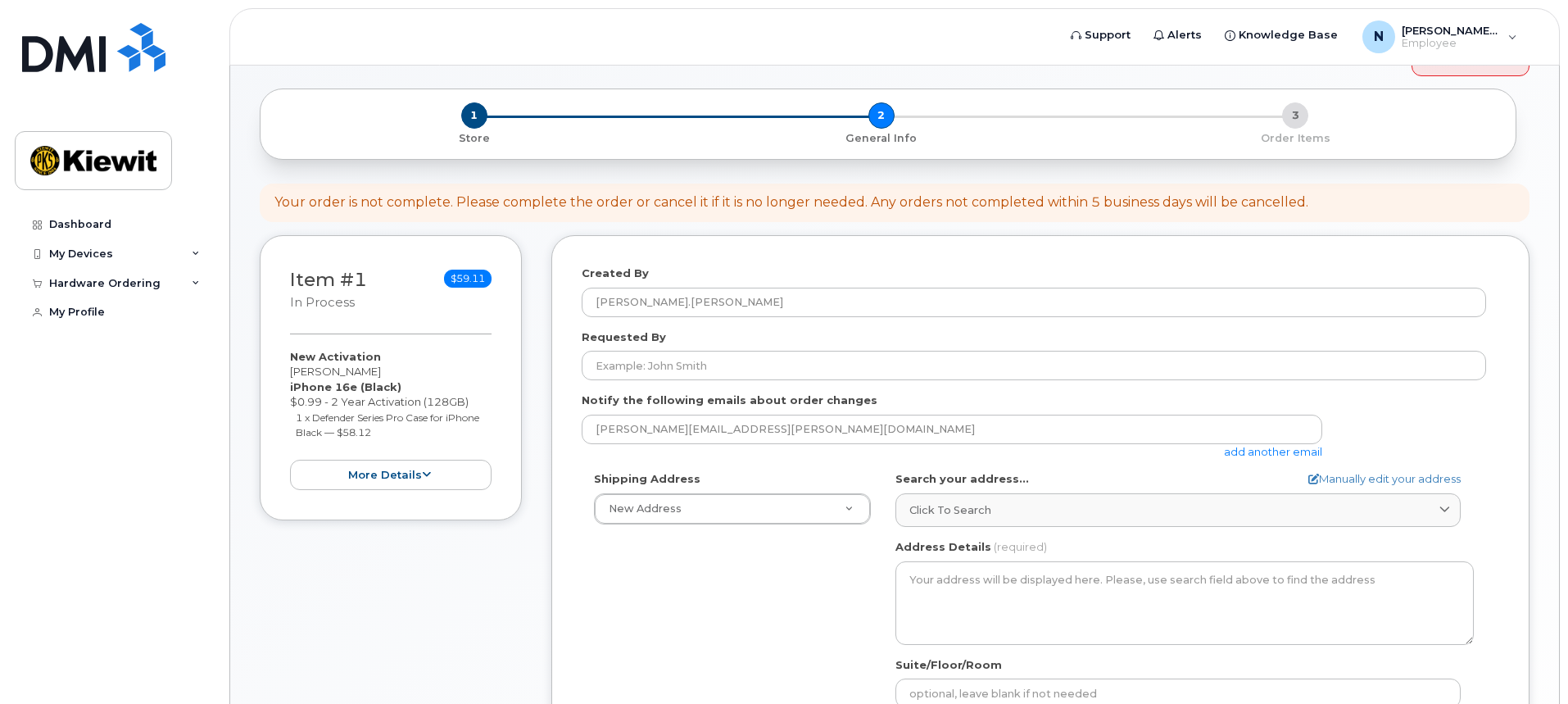
scroll to position [164, 0]
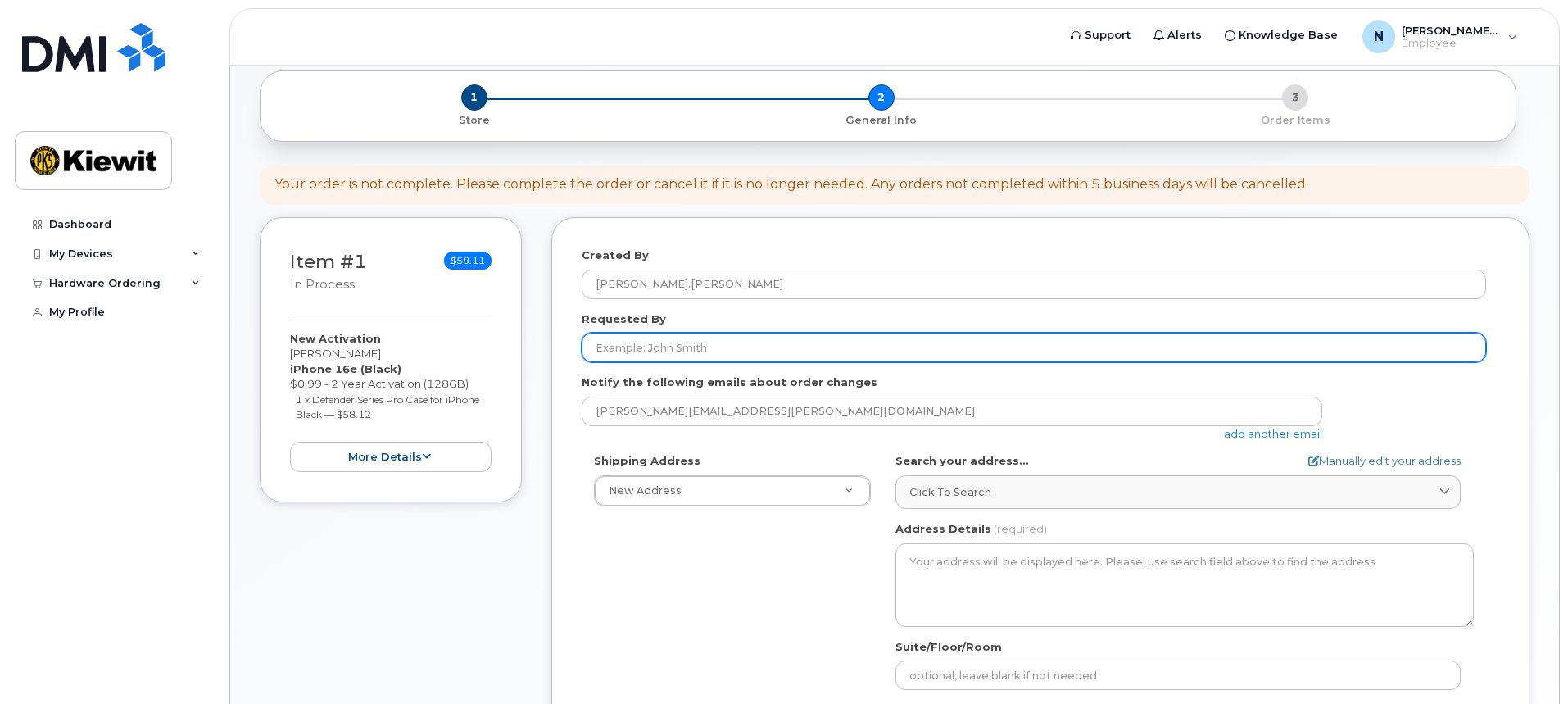
click at [612, 349] on input "Requested By" at bounding box center [1035, 348] width 905 height 29
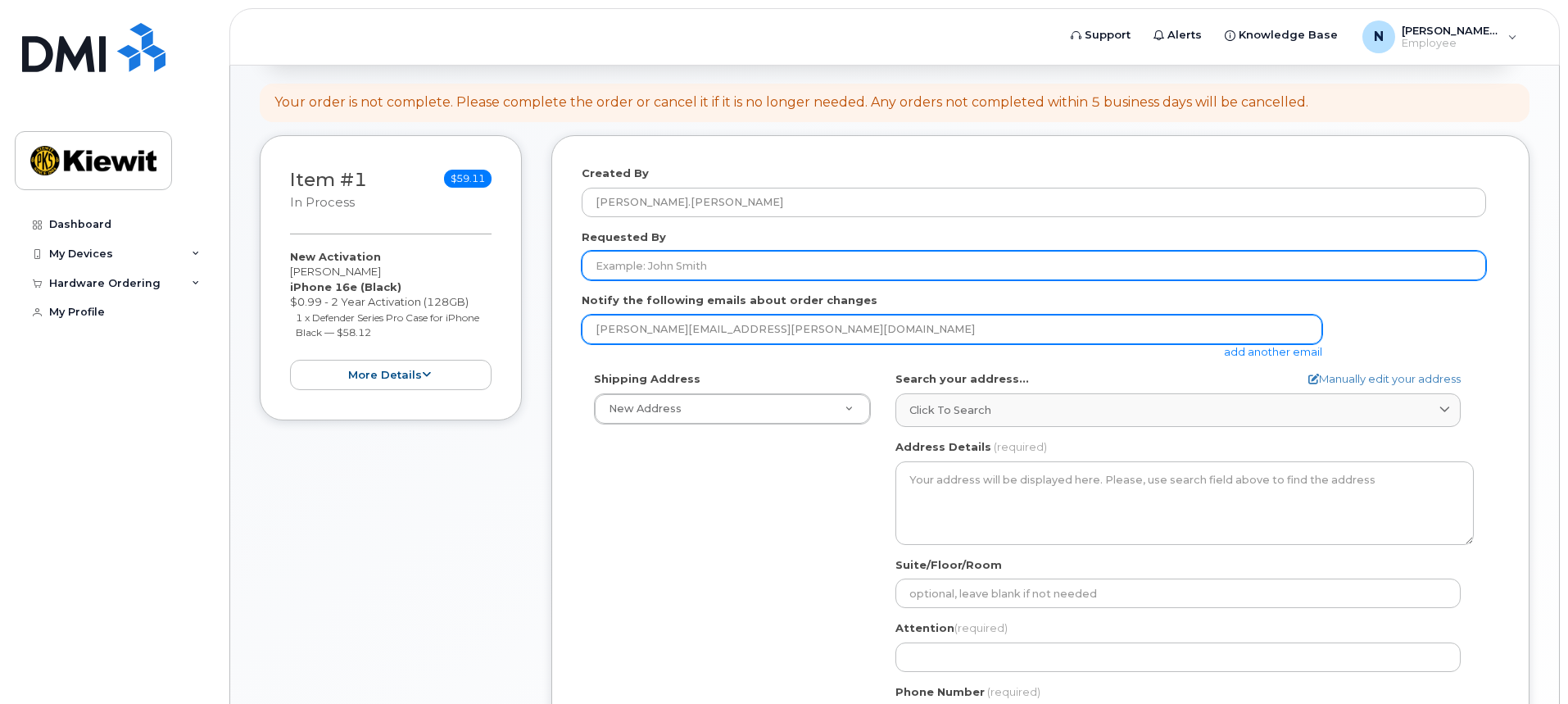
scroll to position [0, 0]
